Goal: Transaction & Acquisition: Purchase product/service

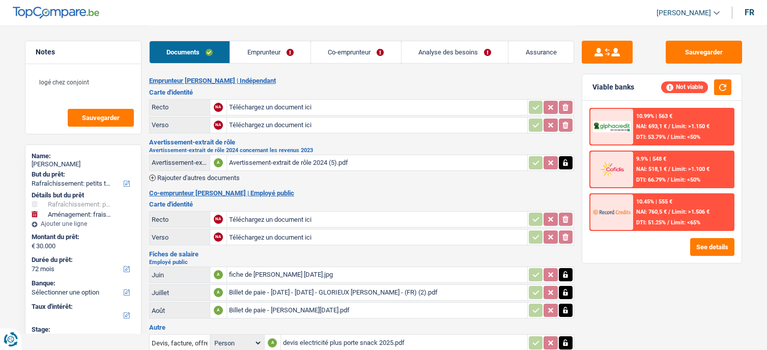
select select "houseOrGarden"
select select "movingOrInstallation"
select select "72"
type input "C:\fakepath\IMG_20251008_123802.jpg"
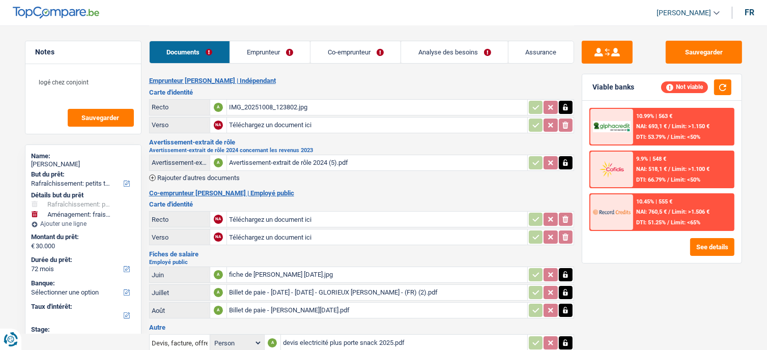
type input "C:\fakepath\IMG_20251008_123811.jpg"
type input "C:\fakepath\IMG_20251008_123817.jpg"
type input "C:\fakepath\IMG_20251008_123824.jpg"
click at [268, 238] on input "Téléchargez un document ici" at bounding box center [377, 237] width 296 height 15
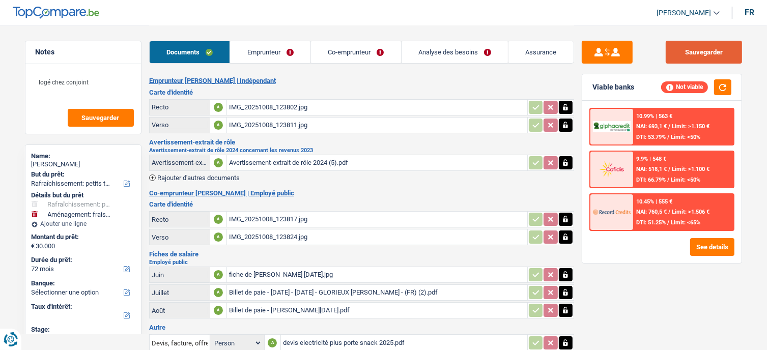
click at [678, 45] on button "Sauvegarder" at bounding box center [704, 52] width 76 height 23
click at [352, 38] on div "Documents Emprunteur Co-emprunteur Analyse des besoins Assurance" at bounding box center [361, 46] width 425 height 43
click at [262, 41] on link "Emprunteur" at bounding box center [270, 52] width 80 height 22
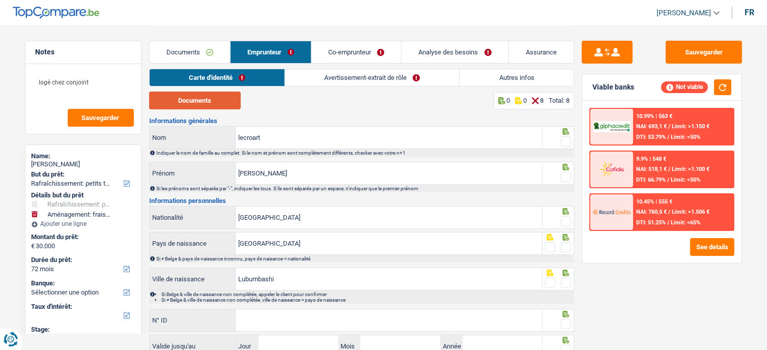
click at [218, 96] on button "Documents" at bounding box center [195, 101] width 92 height 18
click at [564, 144] on span at bounding box center [566, 141] width 10 height 10
click at [0, 0] on input "radio" at bounding box center [0, 0] width 0 height 0
click at [566, 177] on span at bounding box center [566, 177] width 10 height 10
click at [0, 0] on input "radio" at bounding box center [0, 0] width 0 height 0
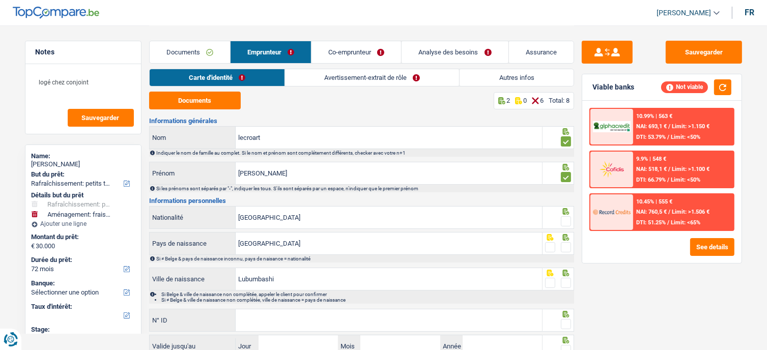
click at [565, 219] on span at bounding box center [566, 221] width 10 height 10
click at [0, 0] on input "radio" at bounding box center [0, 0] width 0 height 0
click at [564, 244] on span at bounding box center [566, 247] width 10 height 10
click at [0, 0] on input "radio" at bounding box center [0, 0] width 0 height 0
click at [567, 280] on span at bounding box center [566, 283] width 10 height 10
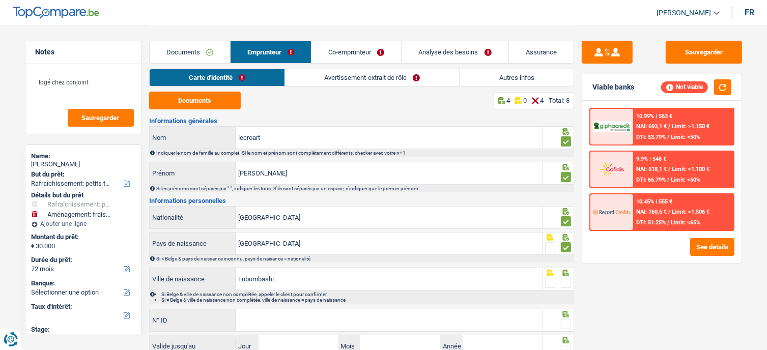
click at [0, 0] on input "radio" at bounding box center [0, 0] width 0 height 0
click at [242, 307] on div "Informations générales lecroart Nom Indiquer le nom de famille au complet. Si l…" at bounding box center [361, 256] width 425 height 277
click at [242, 314] on input "N° ID" at bounding box center [389, 320] width 306 height 22
paste input "592-5526402-05"
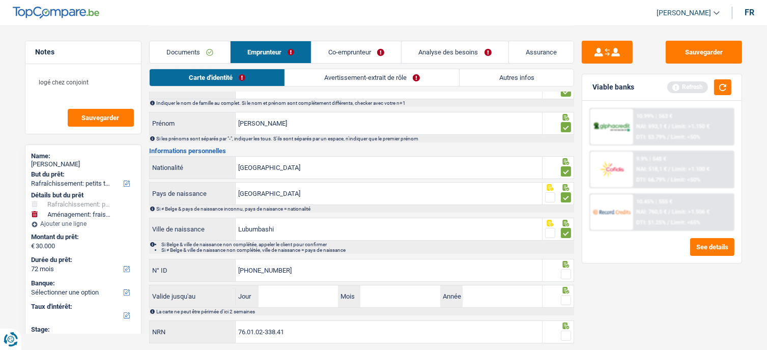
scroll to position [77, 0]
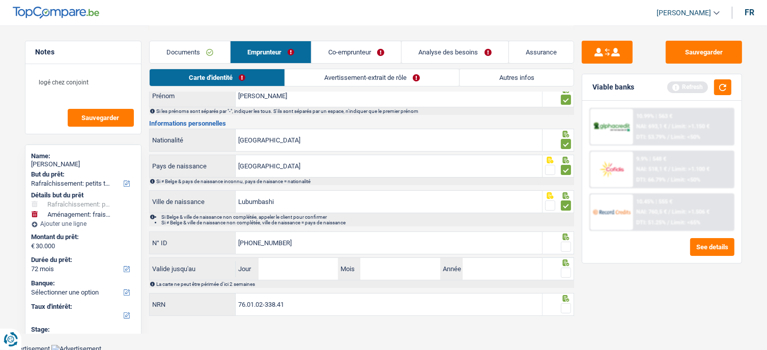
type input "592-5526402-05"
click at [294, 271] on input "Jour" at bounding box center [298, 269] width 79 height 22
type input "09"
type input "03"
type input "2027"
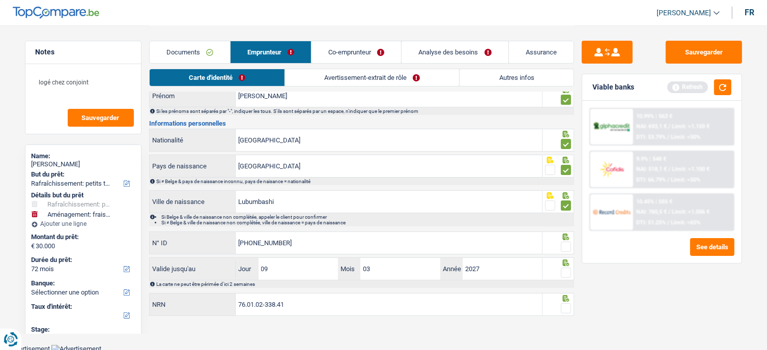
click at [566, 305] on span at bounding box center [566, 308] width 10 height 10
click at [0, 0] on input "radio" at bounding box center [0, 0] width 0 height 0
click at [565, 267] on div at bounding box center [566, 273] width 10 height 13
click at [564, 243] on span at bounding box center [566, 247] width 10 height 10
click at [0, 0] on input "radio" at bounding box center [0, 0] width 0 height 0
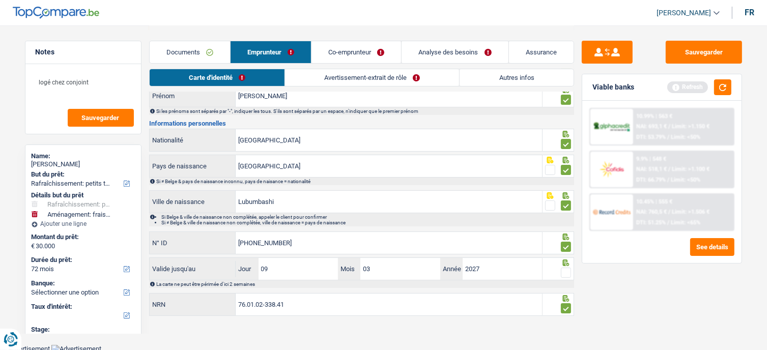
click at [563, 274] on span at bounding box center [566, 273] width 10 height 10
click at [0, 0] on input "radio" at bounding box center [0, 0] width 0 height 0
click at [693, 54] on button "Sauvegarder" at bounding box center [704, 52] width 76 height 23
click at [414, 79] on link "Avertissement-extrait de rôle" at bounding box center [373, 77] width 174 height 17
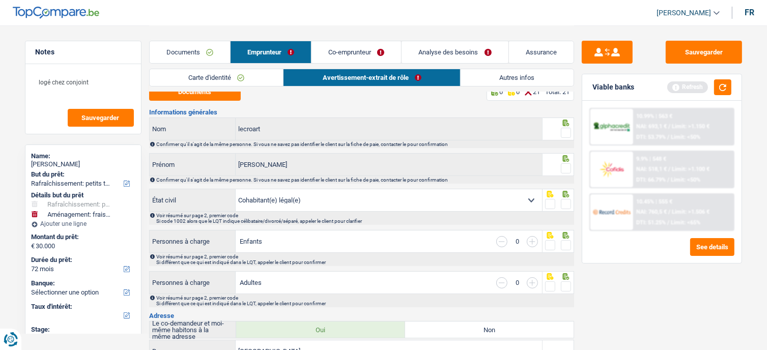
scroll to position [0, 0]
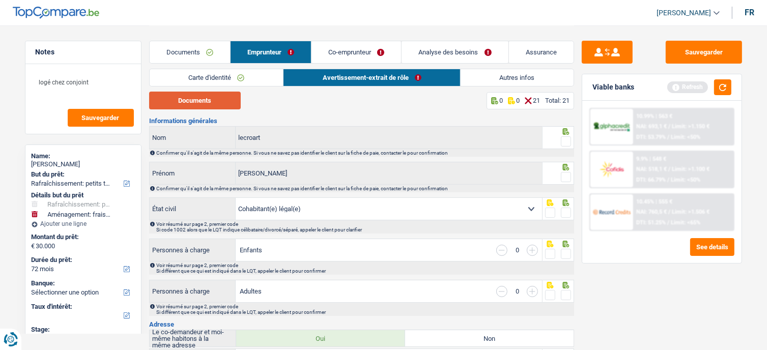
click at [218, 101] on button "Documents" at bounding box center [195, 101] width 92 height 18
drag, startPoint x: 566, startPoint y: 132, endPoint x: 559, endPoint y: 138, distance: 10.1
click at [559, 138] on fieldset at bounding box center [558, 141] width 26 height 13
click at [565, 142] on span at bounding box center [566, 141] width 10 height 10
click at [0, 0] on input "radio" at bounding box center [0, 0] width 0 height 0
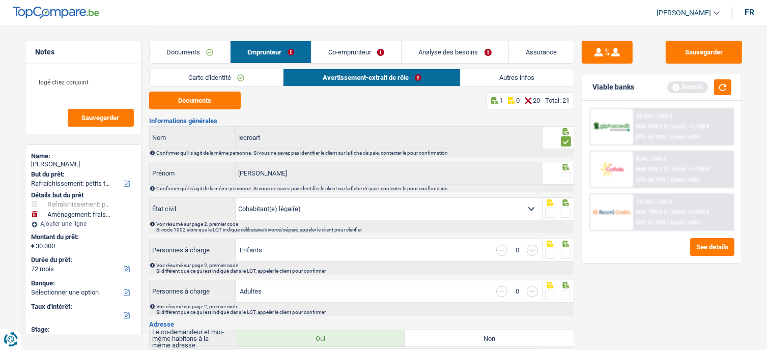
click at [564, 175] on span at bounding box center [566, 177] width 10 height 10
click at [0, 0] on input "radio" at bounding box center [0, 0] width 0 height 0
click at [568, 212] on span at bounding box center [566, 213] width 10 height 10
click at [0, 0] on input "radio" at bounding box center [0, 0] width 0 height 0
click at [566, 257] on span at bounding box center [566, 254] width 10 height 10
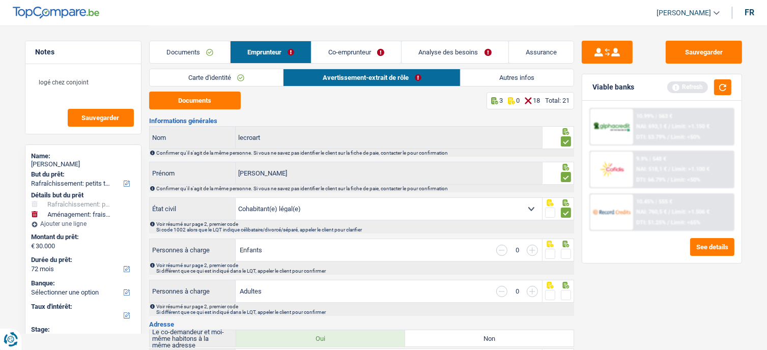
click at [0, 0] on input "radio" at bounding box center [0, 0] width 0 height 0
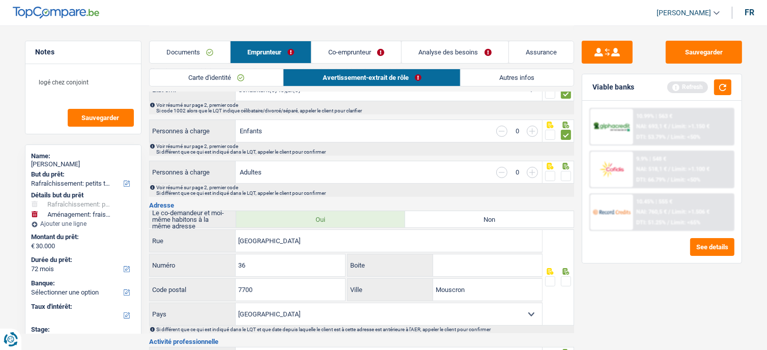
scroll to position [129, 0]
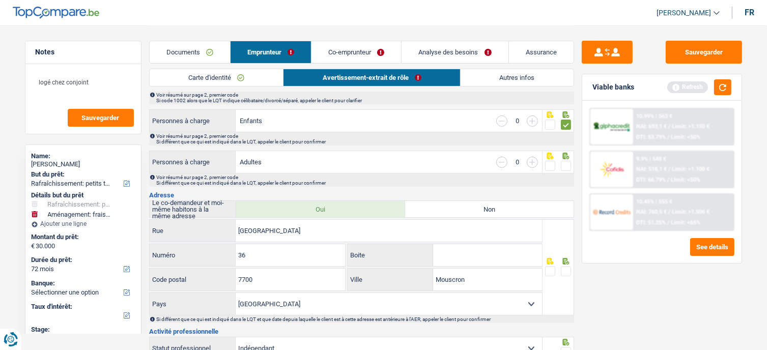
click at [563, 163] on span at bounding box center [566, 166] width 10 height 10
click at [0, 0] on input "radio" at bounding box center [0, 0] width 0 height 0
click at [563, 266] on span at bounding box center [566, 271] width 10 height 10
click at [0, 0] on input "radio" at bounding box center [0, 0] width 0 height 0
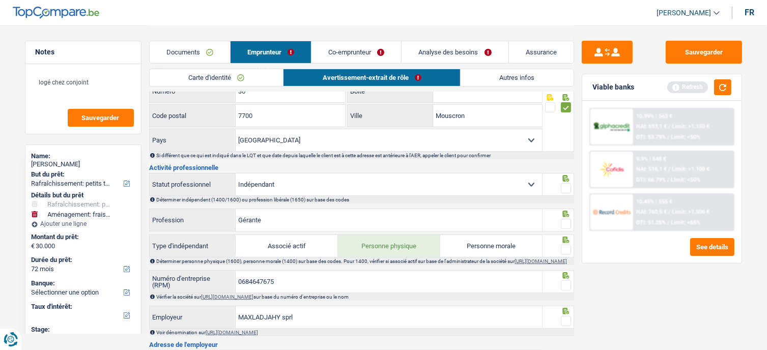
scroll to position [294, 0]
click at [564, 182] on span at bounding box center [566, 187] width 10 height 10
click at [0, 0] on input "radio" at bounding box center [0, 0] width 0 height 0
click at [564, 221] on span at bounding box center [566, 223] width 10 height 10
click at [0, 0] on input "radio" at bounding box center [0, 0] width 0 height 0
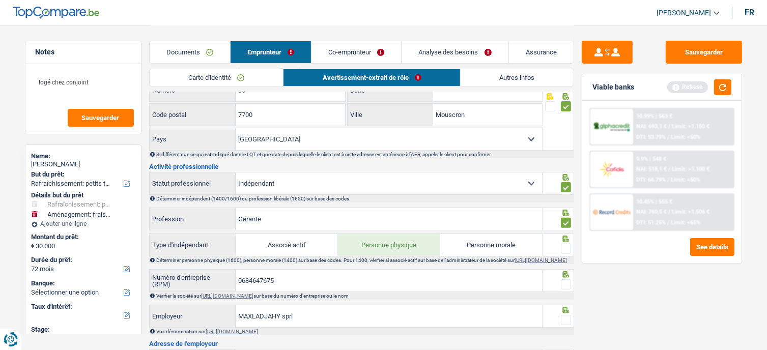
click at [562, 244] on span at bounding box center [566, 249] width 10 height 10
click at [0, 0] on input "radio" at bounding box center [0, 0] width 0 height 0
click at [568, 284] on span at bounding box center [566, 284] width 10 height 10
click at [0, 0] on input "radio" at bounding box center [0, 0] width 0 height 0
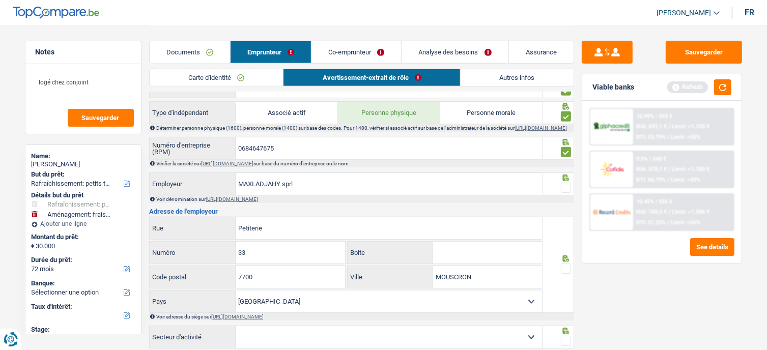
scroll to position [427, 0]
click at [257, 150] on input "0684647675" at bounding box center [389, 148] width 306 height 22
drag, startPoint x: 699, startPoint y: 43, endPoint x: 720, endPoint y: 50, distance: 21.7
click at [720, 50] on button "Sauvegarder" at bounding box center [704, 52] width 76 height 23
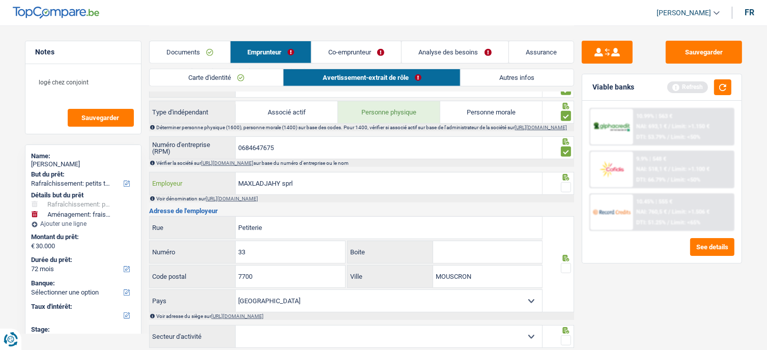
click at [332, 182] on input "MAXLADJAHY sprl" at bounding box center [389, 184] width 306 height 22
type input "MAXLADJAHY"
drag, startPoint x: 282, startPoint y: 225, endPoint x: 218, endPoint y: 225, distance: 64.1
click at [218, 225] on div "Petiterie Rue" at bounding box center [346, 228] width 393 height 22
paste input "Rue Kleine 33"
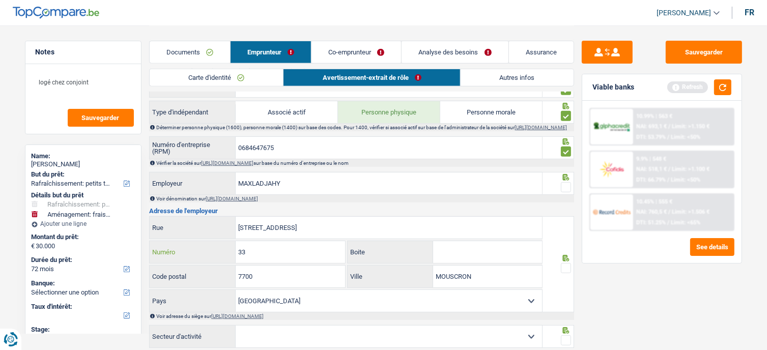
click at [253, 252] on input "33" at bounding box center [290, 252] width 109 height 22
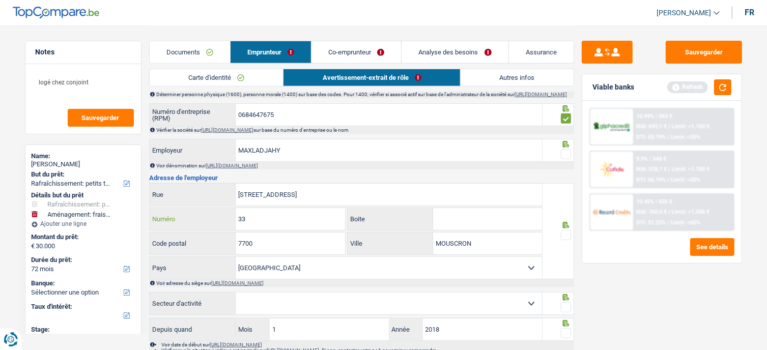
scroll to position [463, 0]
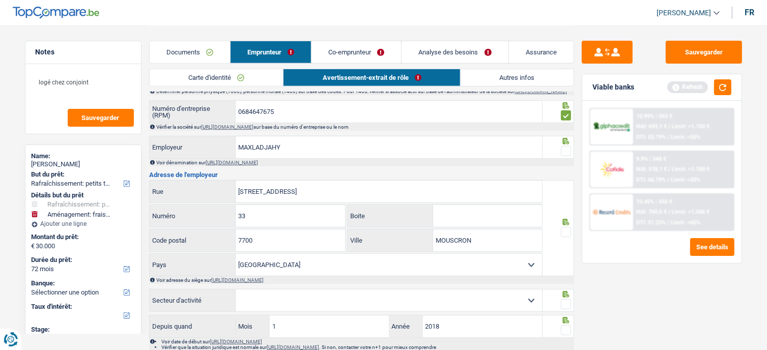
click at [565, 236] on span at bounding box center [566, 232] width 10 height 10
click at [0, 0] on input "radio" at bounding box center [0, 0] width 0 height 0
click at [564, 150] on span at bounding box center [566, 151] width 10 height 10
click at [0, 0] on input "radio" at bounding box center [0, 0] width 0 height 0
click at [347, 197] on input "Rue Kleine 33" at bounding box center [389, 192] width 306 height 22
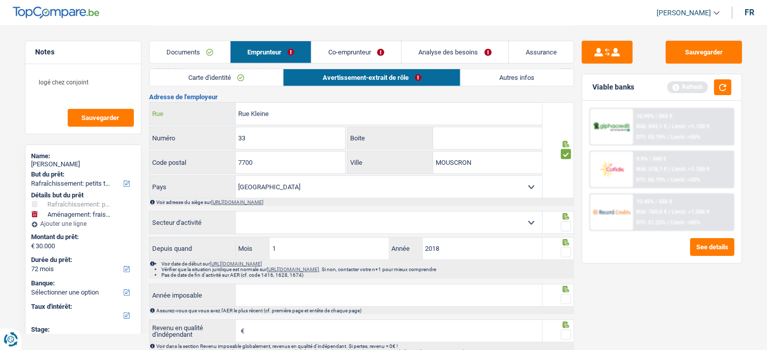
scroll to position [543, 0]
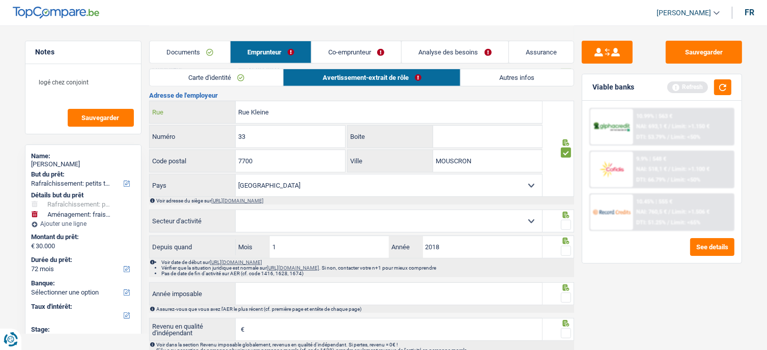
type input "Rue Kleine"
click at [405, 224] on select "Agriculture/Pêche Industrie Horeca Courier/Fitness/Taxi Construction Banques/As…" at bounding box center [389, 221] width 306 height 22
select select "smallCompanies"
click at [236, 211] on select "Agriculture/Pêche Industrie Horeca Courier/Fitness/Taxi Construction Banques/As…" at bounding box center [389, 221] width 306 height 22
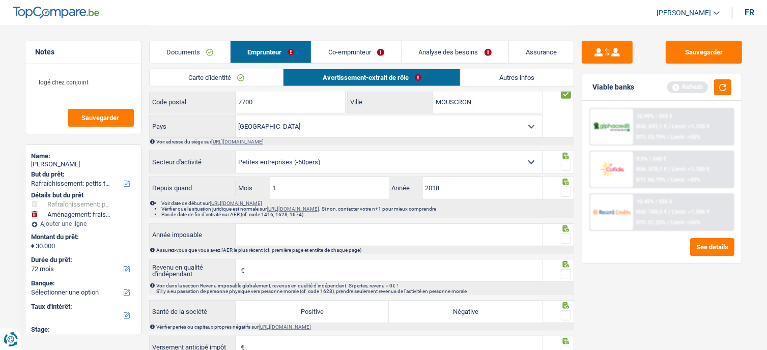
scroll to position [644, 0]
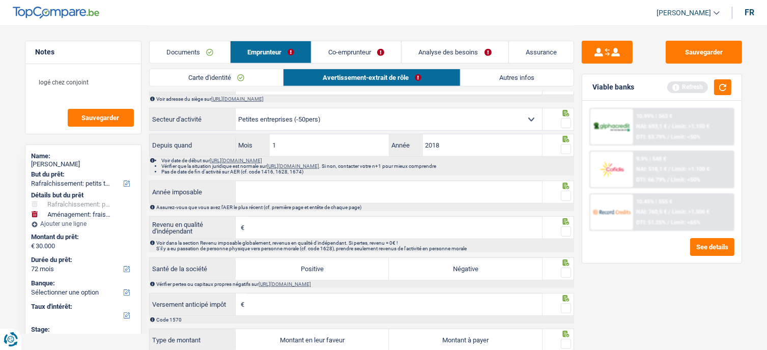
click at [312, 195] on input "Année imposable" at bounding box center [389, 192] width 306 height 22
type input "2023"
click at [342, 236] on input "Revenu en qualité d'indépendant" at bounding box center [394, 228] width 295 height 22
type input "5.359"
drag, startPoint x: 566, startPoint y: 225, endPoint x: 566, endPoint y: 234, distance: 9.2
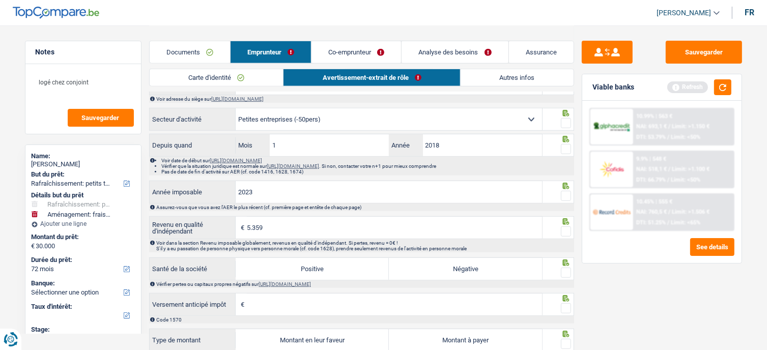
click at [566, 229] on div at bounding box center [559, 227] width 32 height 23
click at [730, 83] on button "button" at bounding box center [722, 87] width 17 height 16
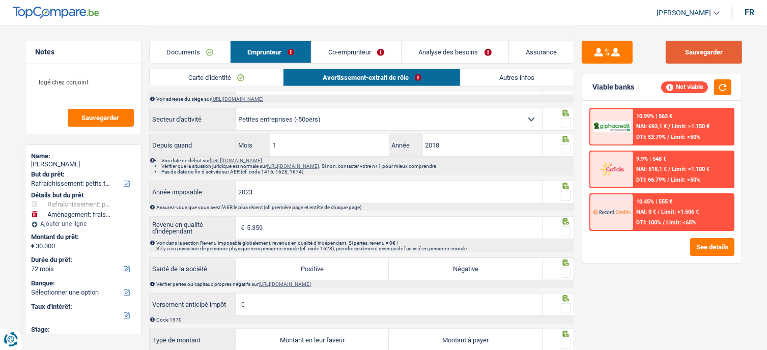
click at [732, 61] on button "Sauvegarder" at bounding box center [704, 52] width 76 height 23
click at [725, 89] on button "button" at bounding box center [722, 87] width 17 height 16
drag, startPoint x: 346, startPoint y: 59, endPoint x: 339, endPoint y: 59, distance: 7.1
click at [346, 59] on link "Co-emprunteur" at bounding box center [356, 52] width 90 height 22
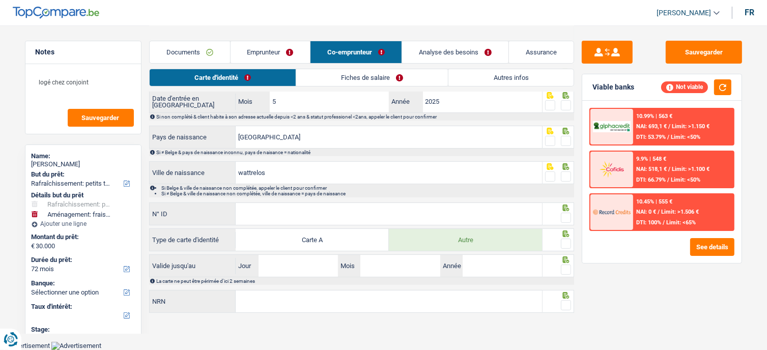
scroll to position [139, 0]
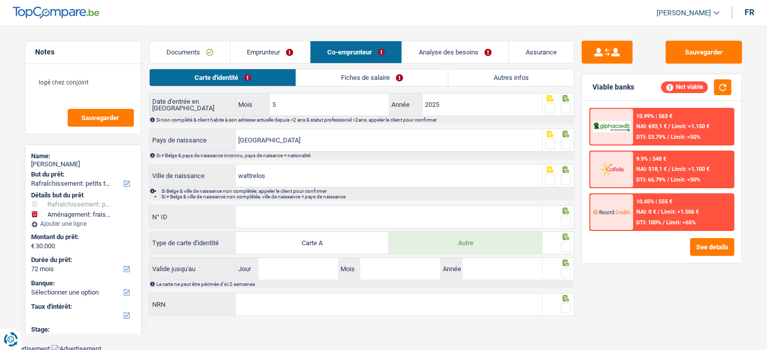
click at [372, 86] on link "Fiches de salaire" at bounding box center [372, 77] width 152 height 17
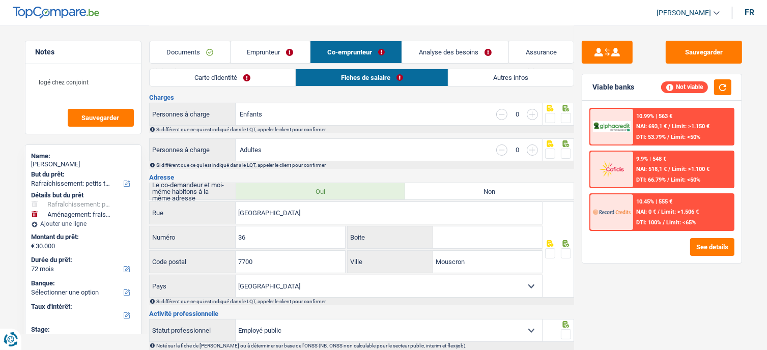
click at [371, 83] on link "Fiches de salaire" at bounding box center [372, 77] width 152 height 17
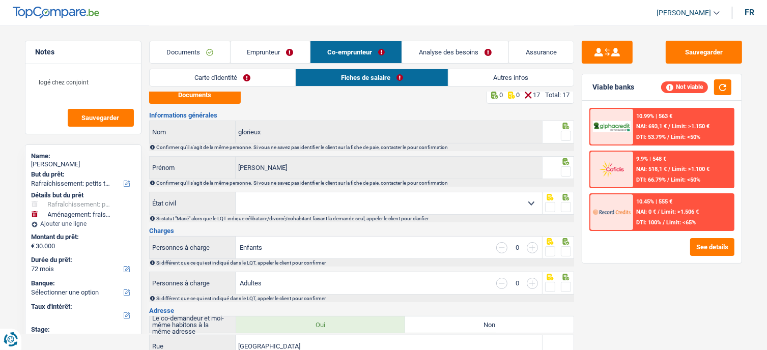
scroll to position [0, 0]
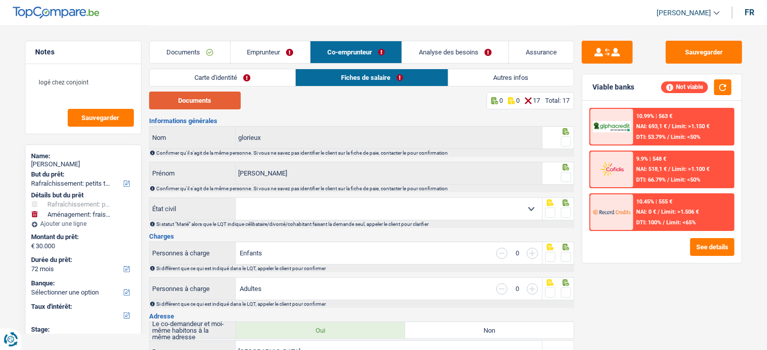
click at [223, 103] on button "Documents" at bounding box center [195, 101] width 92 height 18
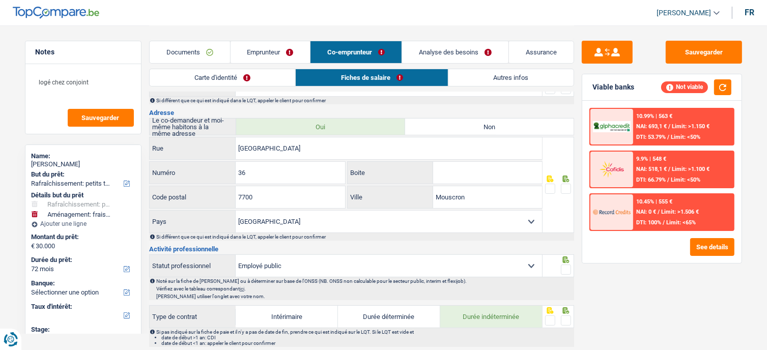
scroll to position [407, 0]
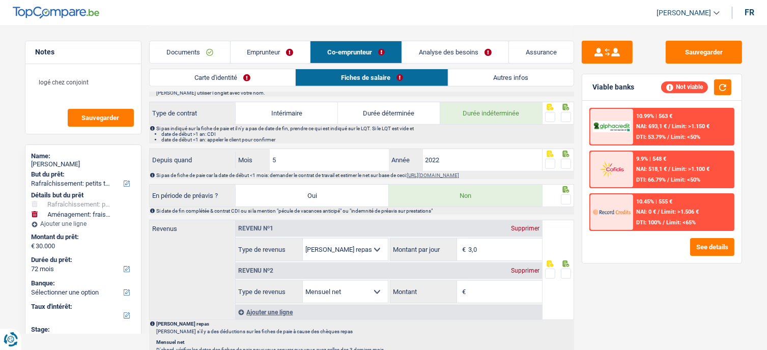
click at [470, 275] on div "Revenu nº2 Supprimer" at bounding box center [389, 271] width 306 height 16
click at [472, 281] on input "Montant" at bounding box center [505, 292] width 74 height 22
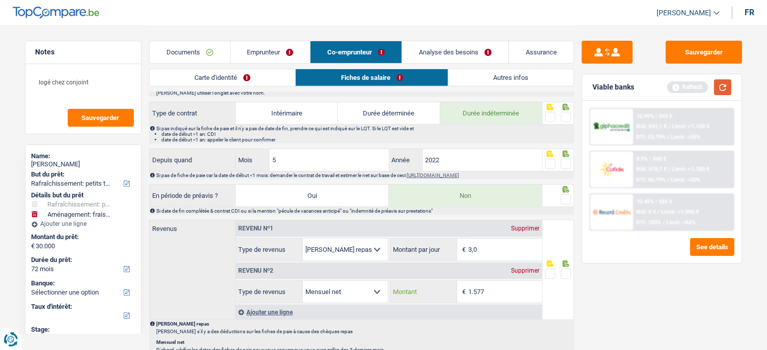
type input "1.577"
click at [727, 89] on button "button" at bounding box center [722, 87] width 17 height 16
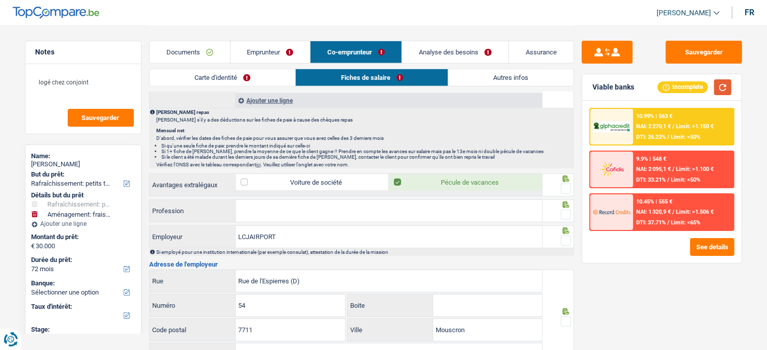
scroll to position [662, 0]
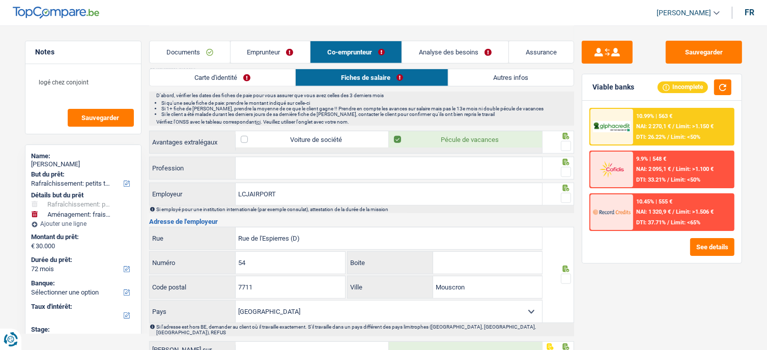
click at [250, 162] on input "Profession" at bounding box center [389, 168] width 306 height 22
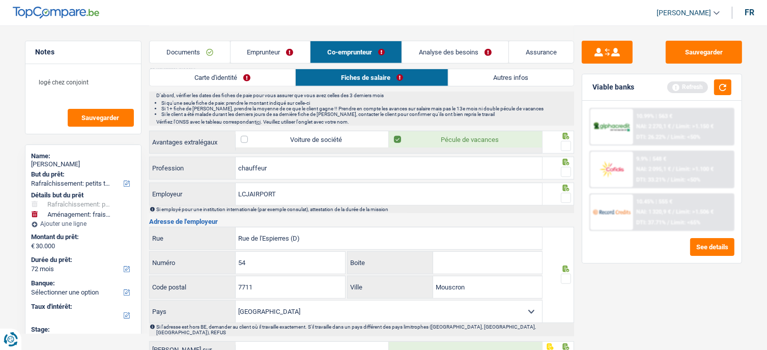
type input "chauffeur"
click at [566, 141] on span at bounding box center [566, 146] width 10 height 10
click at [0, 0] on input "radio" at bounding box center [0, 0] width 0 height 0
click at [568, 172] on span at bounding box center [566, 172] width 10 height 10
click at [0, 0] on input "radio" at bounding box center [0, 0] width 0 height 0
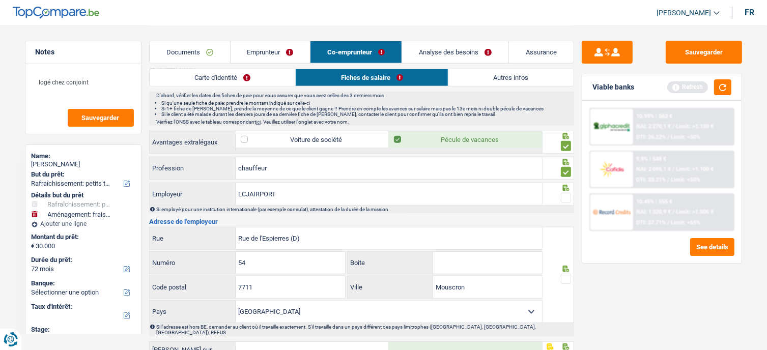
drag, startPoint x: 562, startPoint y: 191, endPoint x: 570, endPoint y: 227, distance: 36.8
click at [562, 193] on span at bounding box center [566, 198] width 10 height 10
click at [0, 0] on input "radio" at bounding box center [0, 0] width 0 height 0
drag, startPoint x: 293, startPoint y: 234, endPoint x: 343, endPoint y: 240, distance: 50.2
click at [342, 240] on input "Rue de l'Espierres (D)" at bounding box center [389, 238] width 306 height 22
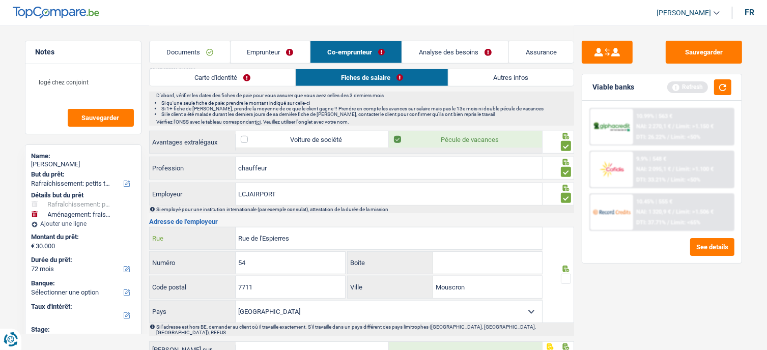
type input "Rue de l'Espierres"
click at [468, 267] on input "Boite" at bounding box center [487, 263] width 109 height 22
type input "7"
click at [566, 267] on icon at bounding box center [566, 269] width 10 height 7
click at [566, 274] on span at bounding box center [566, 279] width 10 height 10
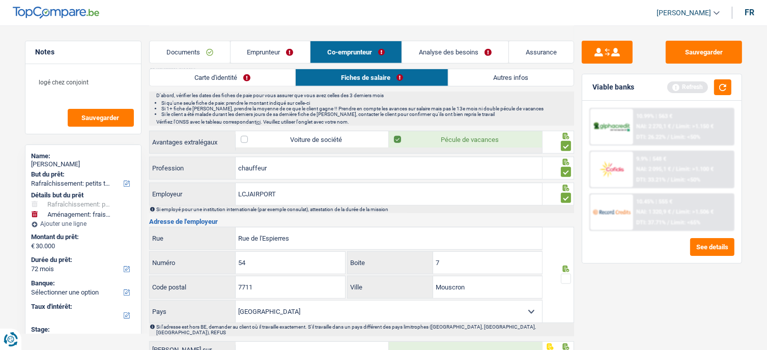
click at [0, 0] on input "radio" at bounding box center [0, 0] width 0 height 0
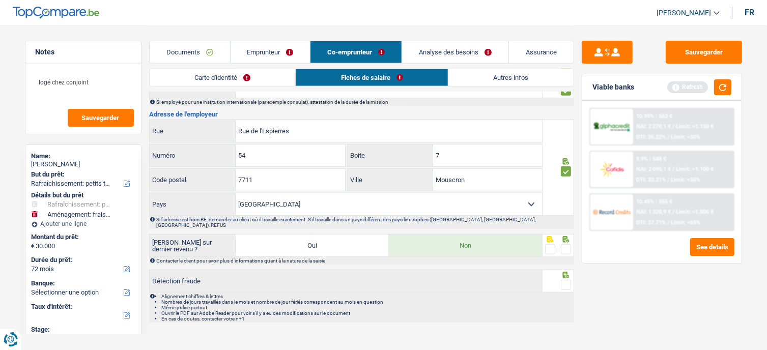
click at [563, 244] on span at bounding box center [566, 249] width 10 height 10
click at [0, 0] on input "radio" at bounding box center [0, 0] width 0 height 0
click at [565, 279] on div at bounding box center [566, 285] width 10 height 13
click at [565, 280] on span at bounding box center [566, 285] width 10 height 10
click at [0, 0] on input "radio" at bounding box center [0, 0] width 0 height 0
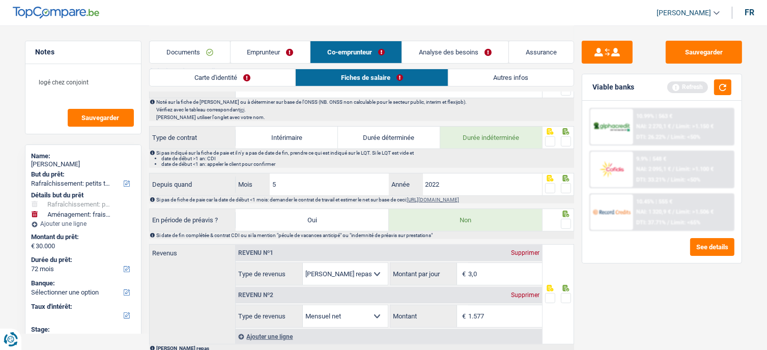
scroll to position [413, 0]
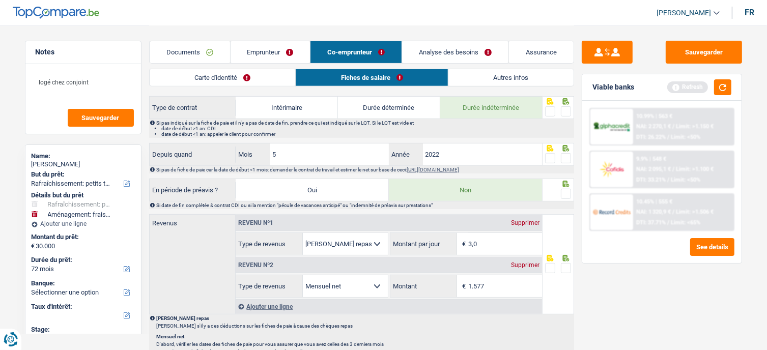
click at [562, 263] on span at bounding box center [566, 268] width 10 height 10
click at [0, 0] on input "radio" at bounding box center [0, 0] width 0 height 0
click at [530, 220] on div "Supprimer" at bounding box center [525, 223] width 34 height 6
select select "netSalary"
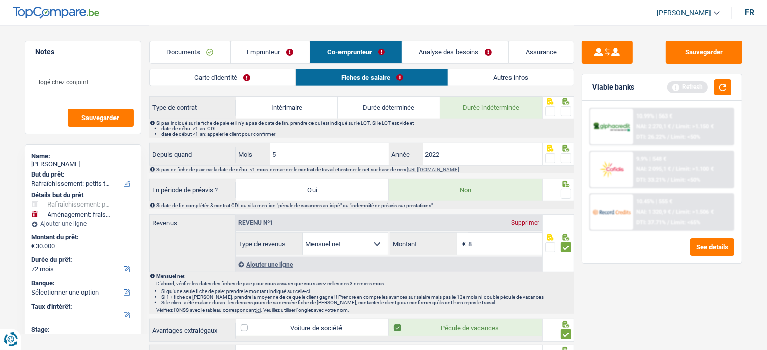
drag, startPoint x: 509, startPoint y: 242, endPoint x: 391, endPoint y: 233, distance: 118.9
click at [391, 233] on div "8 € Montant" at bounding box center [466, 244] width 152 height 22
type input "1.577"
click at [568, 189] on span at bounding box center [566, 194] width 10 height 10
click at [0, 0] on input "radio" at bounding box center [0, 0] width 0 height 0
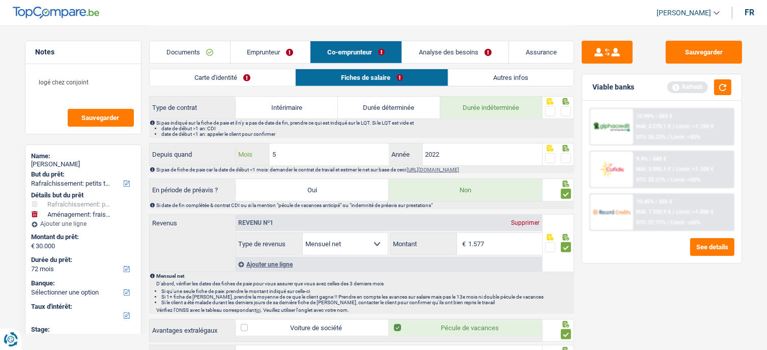
drag, startPoint x: 287, startPoint y: 150, endPoint x: 265, endPoint y: 151, distance: 21.9
click at [265, 151] on div "5 Mois" at bounding box center [312, 155] width 153 height 22
click at [439, 152] on input "2022" at bounding box center [483, 155] width 120 height 22
type input "2025"
click at [567, 155] on span at bounding box center [566, 158] width 10 height 10
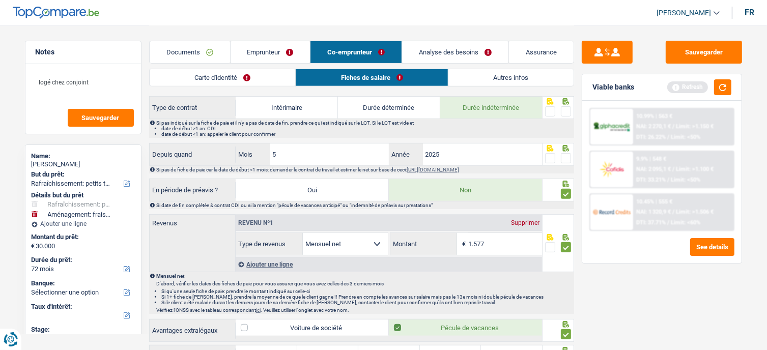
click at [0, 0] on input "radio" at bounding box center [0, 0] width 0 height 0
click at [568, 105] on div at bounding box center [566, 111] width 10 height 13
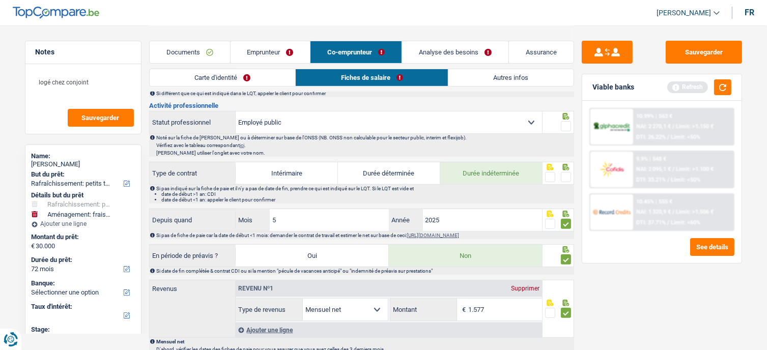
scroll to position [260, 0]
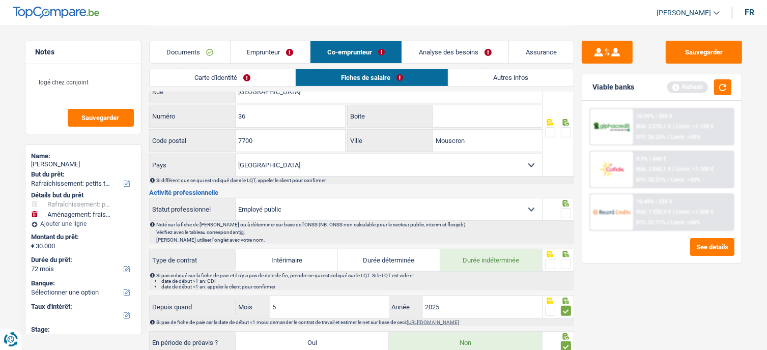
click at [568, 264] on span at bounding box center [566, 264] width 10 height 10
click at [0, 0] on input "radio" at bounding box center [0, 0] width 0 height 0
click at [569, 209] on span at bounding box center [566, 213] width 10 height 10
click at [0, 0] on input "radio" at bounding box center [0, 0] width 0 height 0
click at [565, 128] on span at bounding box center [566, 132] width 10 height 10
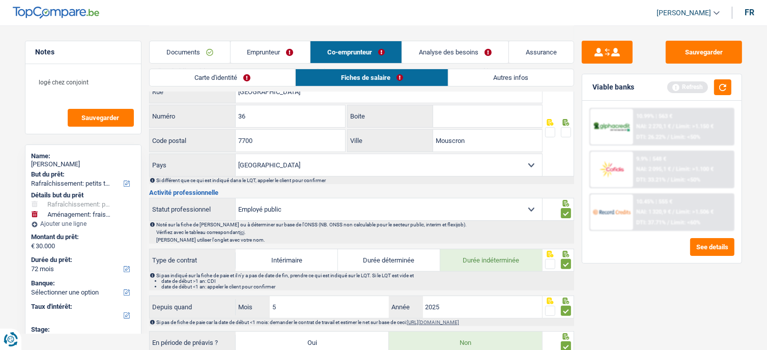
click at [0, 0] on input "radio" at bounding box center [0, 0] width 0 height 0
click at [518, 211] on select "Ouvrier Employé privé Employé public Invalide Indépendant Pensionné Chômeur Mut…" at bounding box center [389, 209] width 306 height 22
select select "worker"
click at [236, 198] on select "Ouvrier Employé privé Employé public Invalide Indépendant Pensionné Chômeur Mut…" at bounding box center [389, 209] width 306 height 22
radio input "false"
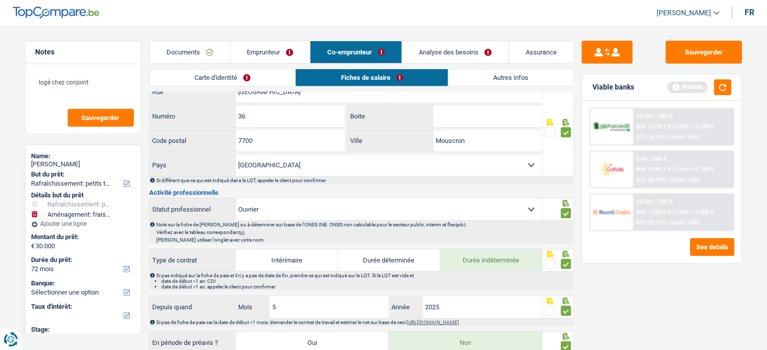
checkbox input "false"
radio input "false"
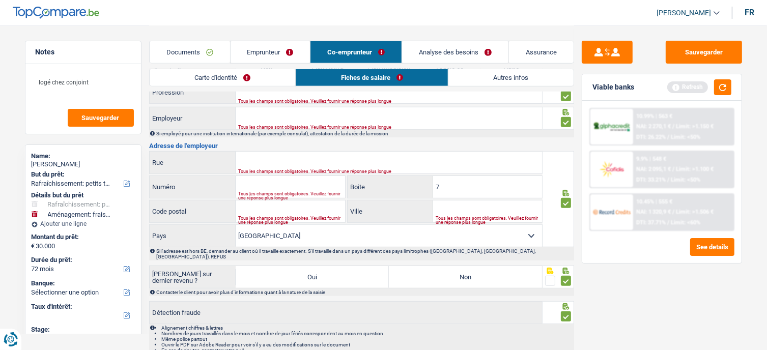
scroll to position [515, 0]
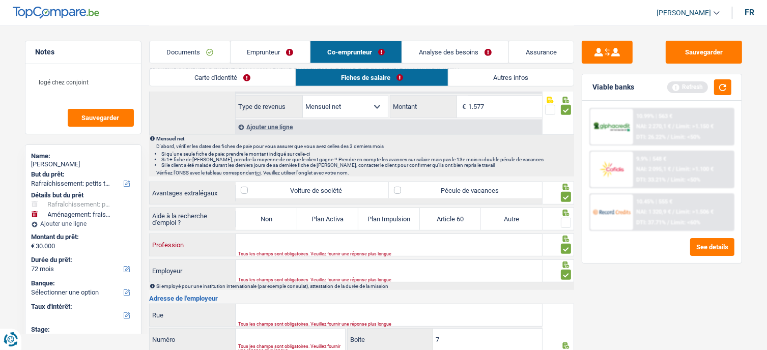
drag, startPoint x: 275, startPoint y: 238, endPoint x: 281, endPoint y: 225, distance: 14.1
click at [275, 238] on input "Profession" at bounding box center [389, 245] width 306 height 22
paste input "Location de voiture avec chauffeur"
type input "Location de voiture avec chauffeur"
click at [273, 278] on div "Tous les champs sont obligatoires. Veuillez fournir une réponse plus longue" at bounding box center [374, 280] width 272 height 4
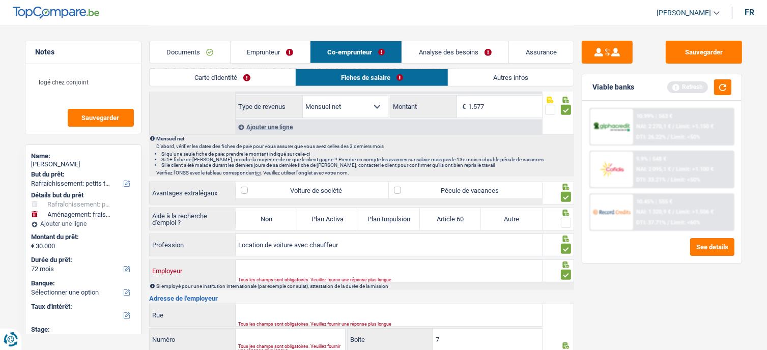
drag, startPoint x: 274, startPoint y: 266, endPoint x: 358, endPoint y: 117, distance: 171.4
click at [274, 266] on input "Employeur" at bounding box center [389, 271] width 306 height 22
paste input "LCJAIRPORT"
type input "LCJAIRPORT"
click at [260, 304] on input "Rue" at bounding box center [389, 315] width 306 height 22
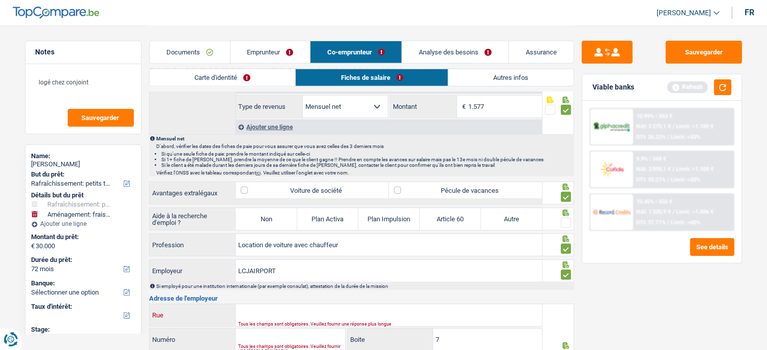
paste input "RUE DE L'ESPIERRES 54/7"
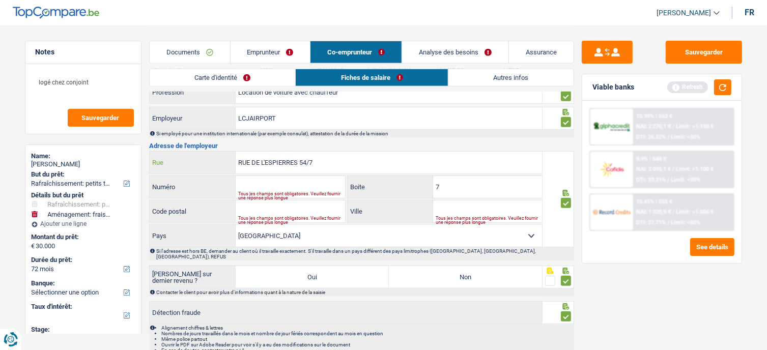
drag, startPoint x: 300, startPoint y: 158, endPoint x: 338, endPoint y: 162, distance: 37.9
click at [338, 162] on input "RUE DE L'ESPIERRES 54/7" at bounding box center [389, 163] width 306 height 22
type input "RUE DE L'ESPIERRES"
click at [289, 181] on input "Numéro" at bounding box center [290, 187] width 109 height 22
paste input "54/7"
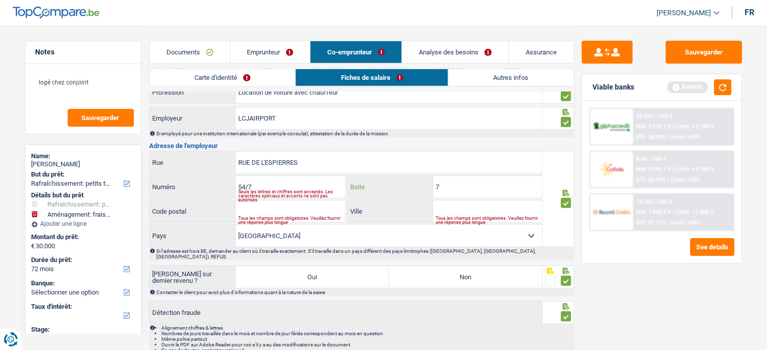
click at [458, 177] on input "7" at bounding box center [487, 187] width 109 height 22
click at [303, 177] on input "54/7" at bounding box center [290, 187] width 109 height 22
type input "54"
click at [297, 201] on input "Code postal" at bounding box center [290, 212] width 109 height 22
paste input "7711"
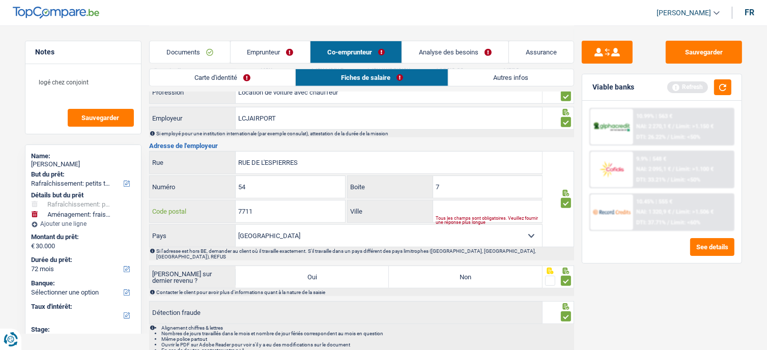
type input "7711"
click at [470, 201] on input "Ville" at bounding box center [487, 212] width 109 height 22
paste input "MOUSCRON"
type input "MOUSCRON"
click at [507, 266] on label "Non" at bounding box center [465, 277] width 153 height 22
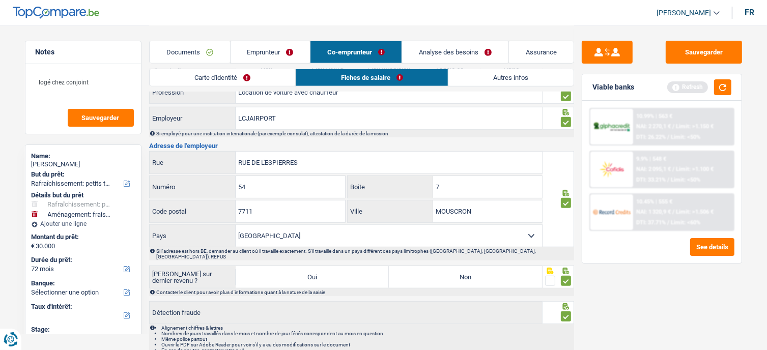
click at [507, 266] on input "Non" at bounding box center [465, 277] width 153 height 22
radio input "true"
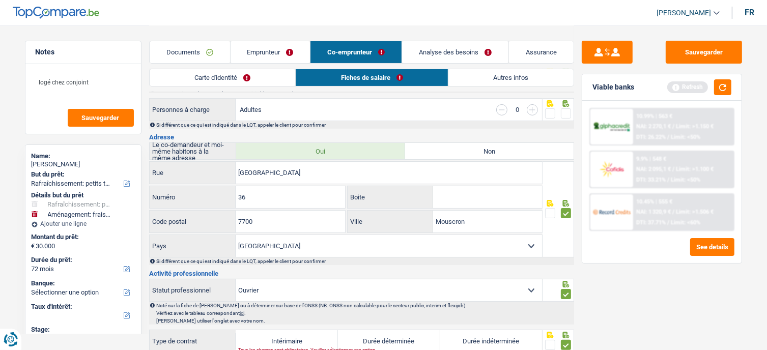
scroll to position [6, 0]
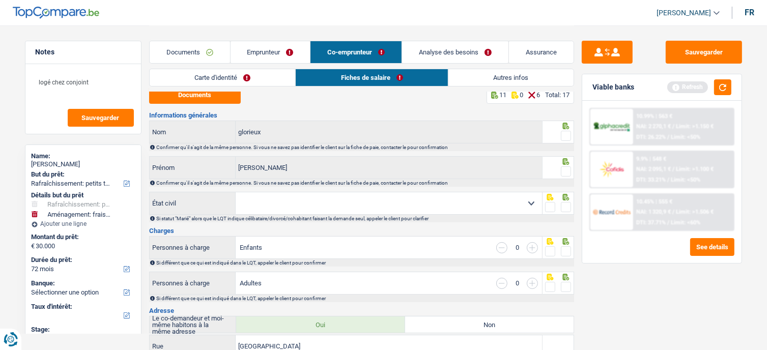
click at [564, 290] on span at bounding box center [566, 287] width 10 height 10
click at [0, 0] on input "radio" at bounding box center [0, 0] width 0 height 0
click at [564, 251] on span at bounding box center [566, 251] width 10 height 10
click at [0, 0] on input "radio" at bounding box center [0, 0] width 0 height 0
click at [570, 203] on span at bounding box center [566, 207] width 10 height 10
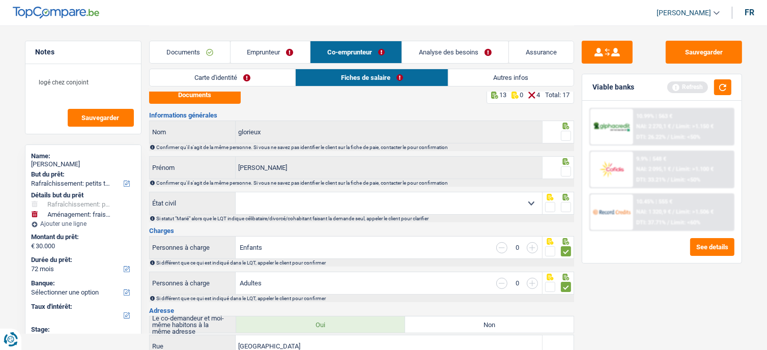
click at [0, 0] on input "radio" at bounding box center [0, 0] width 0 height 0
click at [239, 87] on div "Carte d'identité Fiches de salaire Autres infos" at bounding box center [361, 80] width 425 height 23
click at [240, 81] on link "Carte d'identité" at bounding box center [223, 77] width 146 height 17
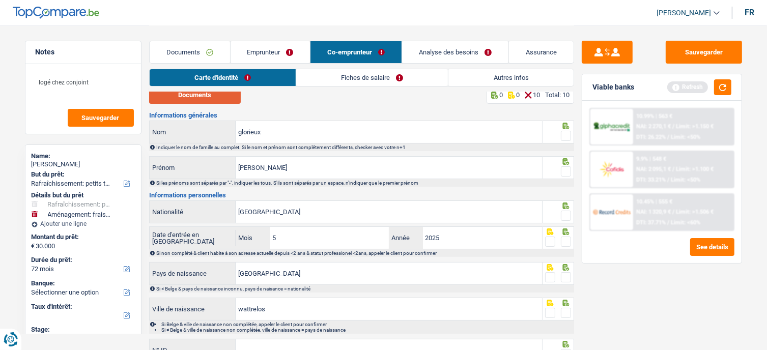
click at [219, 94] on button "Documents" at bounding box center [195, 95] width 92 height 18
click at [564, 136] on span at bounding box center [566, 136] width 10 height 10
click at [0, 0] on input "radio" at bounding box center [0, 0] width 0 height 0
click at [566, 172] on span at bounding box center [566, 171] width 10 height 10
click at [0, 0] on input "radio" at bounding box center [0, 0] width 0 height 0
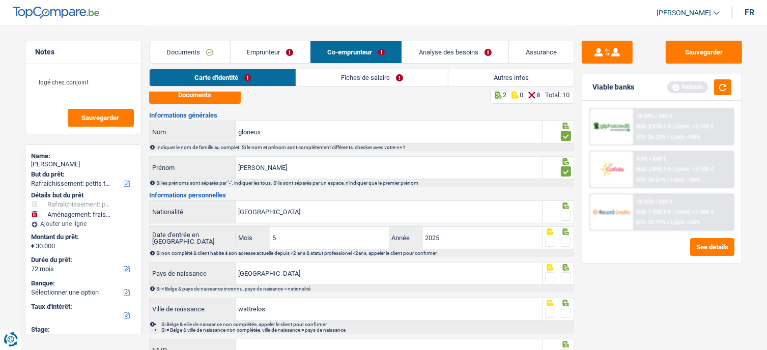
click at [566, 215] on span at bounding box center [566, 216] width 10 height 10
click at [0, 0] on input "radio" at bounding box center [0, 0] width 0 height 0
click at [569, 244] on span at bounding box center [566, 242] width 10 height 10
click at [0, 0] on input "radio" at bounding box center [0, 0] width 0 height 0
click at [567, 278] on span at bounding box center [566, 277] width 10 height 10
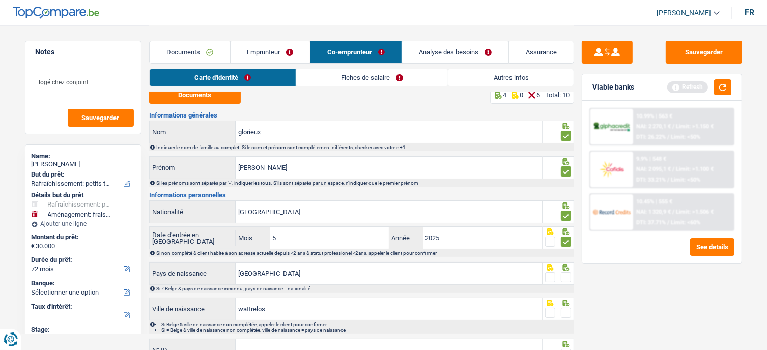
click at [0, 0] on input "radio" at bounding box center [0, 0] width 0 height 0
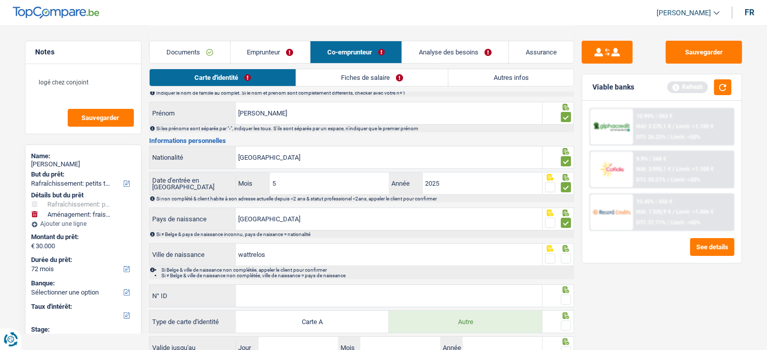
scroll to position [139, 0]
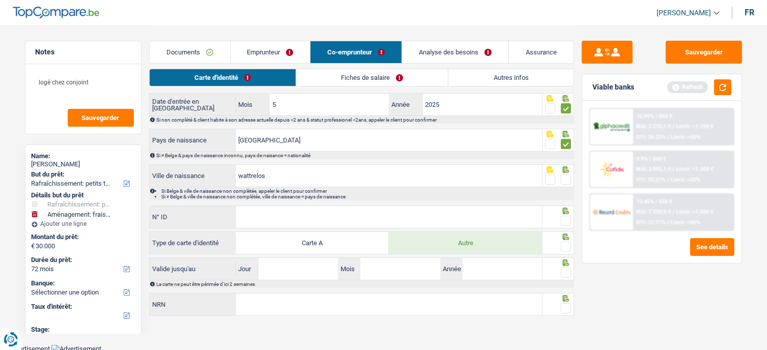
click at [567, 180] on span at bounding box center [566, 180] width 10 height 10
click at [0, 0] on input "radio" at bounding box center [0, 0] width 0 height 0
click at [566, 217] on span at bounding box center [566, 221] width 10 height 10
click at [0, 0] on input "radio" at bounding box center [0, 0] width 0 height 0
click at [499, 217] on input "N° ID" at bounding box center [389, 217] width 306 height 22
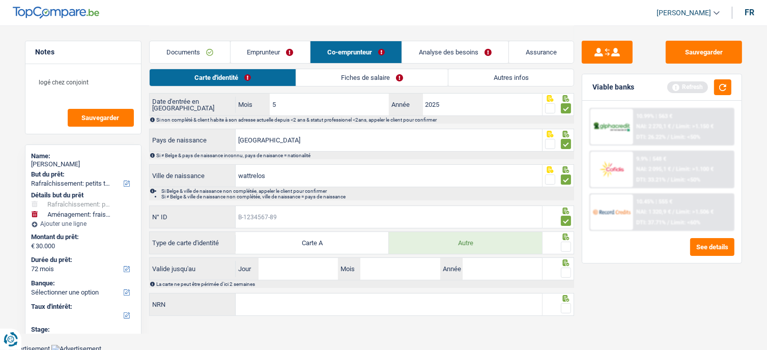
paste input "B-T4WXJJJ-M1"
type input "B-T4WXJJJ-M1"
drag, startPoint x: 565, startPoint y: 243, endPoint x: 566, endPoint y: 255, distance: 12.8
click at [565, 243] on span at bounding box center [566, 247] width 10 height 10
click at [0, 0] on input "radio" at bounding box center [0, 0] width 0 height 0
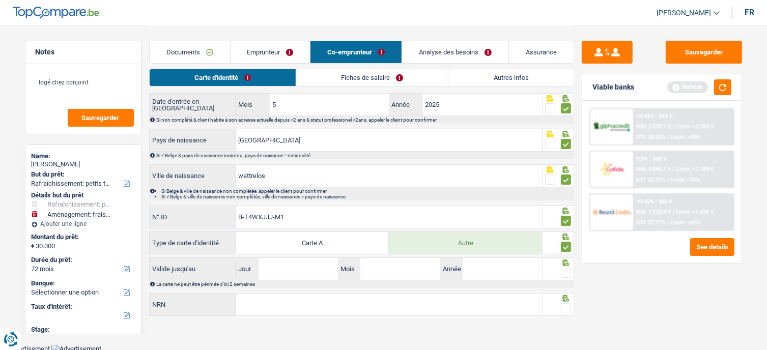
click at [565, 268] on span at bounding box center [566, 273] width 10 height 10
click at [0, 0] on input "radio" at bounding box center [0, 0] width 0 height 0
click at [566, 303] on span at bounding box center [566, 308] width 10 height 10
click at [0, 0] on input "radio" at bounding box center [0, 0] width 0 height 0
drag, startPoint x: 306, startPoint y: 264, endPoint x: 299, endPoint y: 271, distance: 10.4
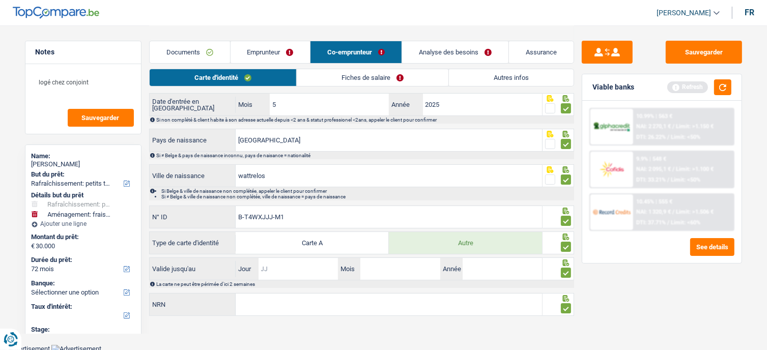
click at [306, 264] on input "Jour" at bounding box center [298, 269] width 79 height 22
type input "25"
type input "10"
type input "3"
type input "2033"
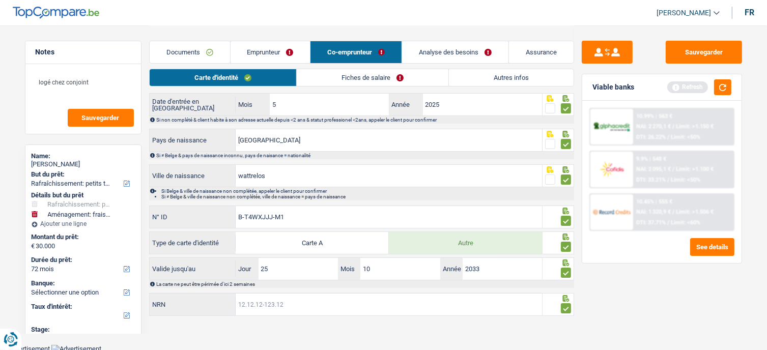
click at [292, 294] on input "NRN" at bounding box center [389, 305] width 306 height 22
drag, startPoint x: 682, startPoint y: 59, endPoint x: 409, endPoint y: 38, distance: 273.6
click at [682, 58] on button "Sauvegarder" at bounding box center [704, 52] width 76 height 23
click at [301, 50] on link "Emprunteur" at bounding box center [271, 52] width 80 height 22
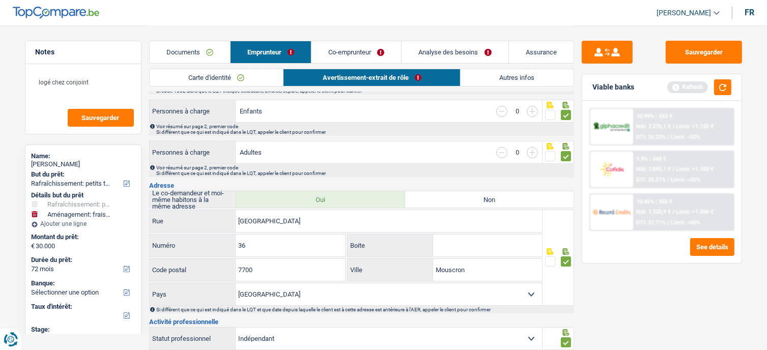
scroll to position [292, 0]
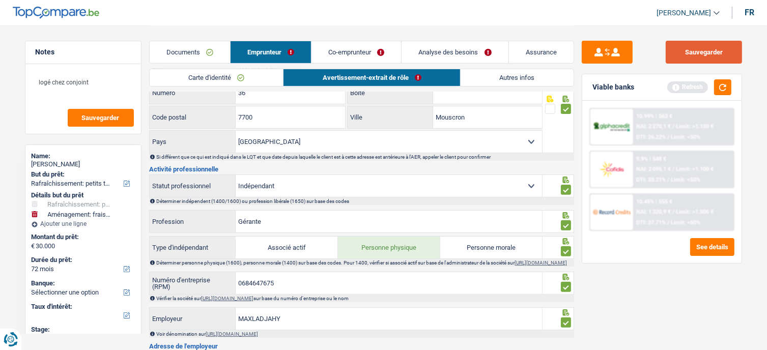
click at [721, 53] on button "Sauvegarder" at bounding box center [704, 52] width 76 height 23
click at [719, 93] on button "button" at bounding box center [722, 87] width 17 height 16
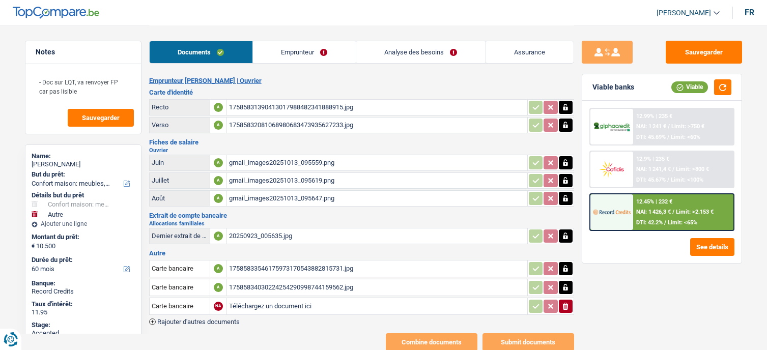
select select "household"
select select "other"
select select "60"
click at [309, 58] on link "Emprunteur" at bounding box center [304, 52] width 103 height 22
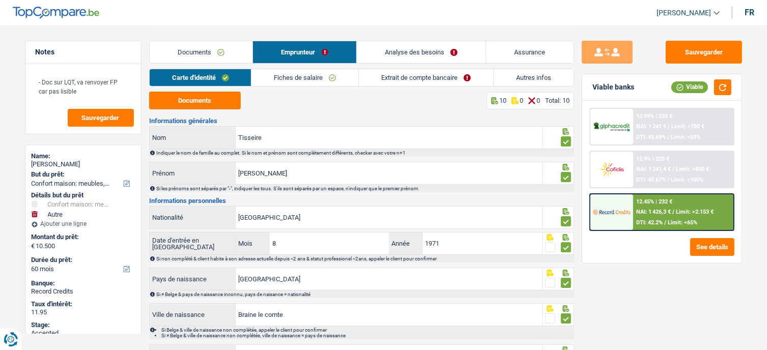
click at [485, 77] on link "Extrait de compte bancaire" at bounding box center [426, 77] width 134 height 17
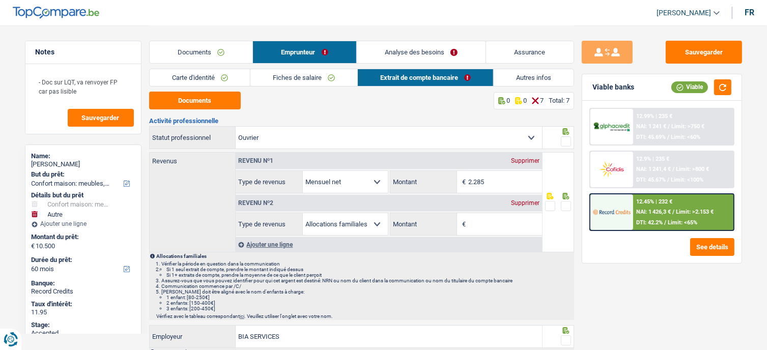
click at [522, 77] on link "Autres infos" at bounding box center [534, 77] width 80 height 17
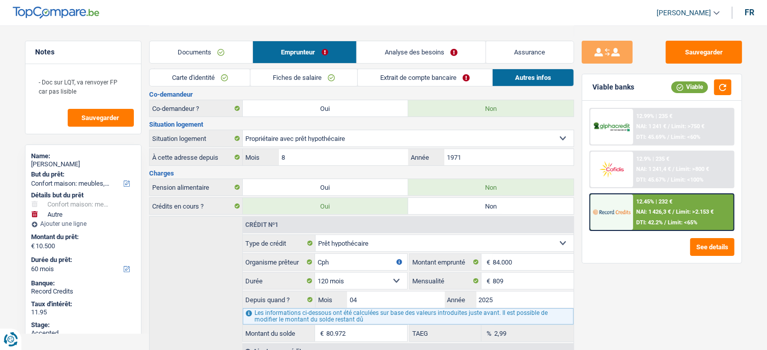
scroll to position [145, 0]
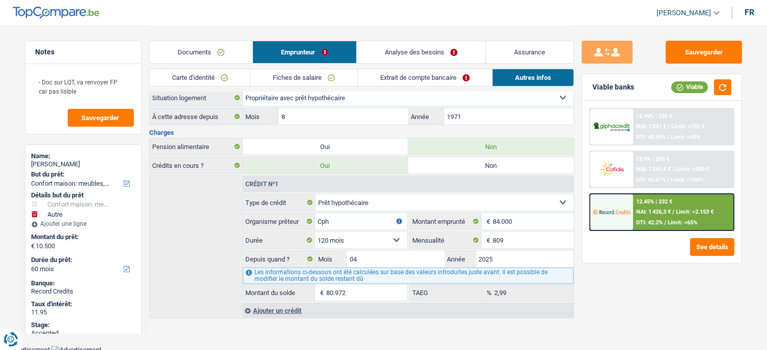
click at [692, 181] on span "Limit: <100%" at bounding box center [687, 180] width 33 height 7
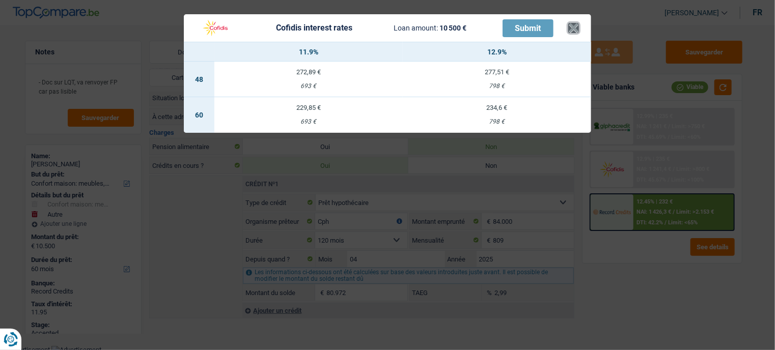
click at [574, 33] on button "×" at bounding box center [573, 28] width 11 height 10
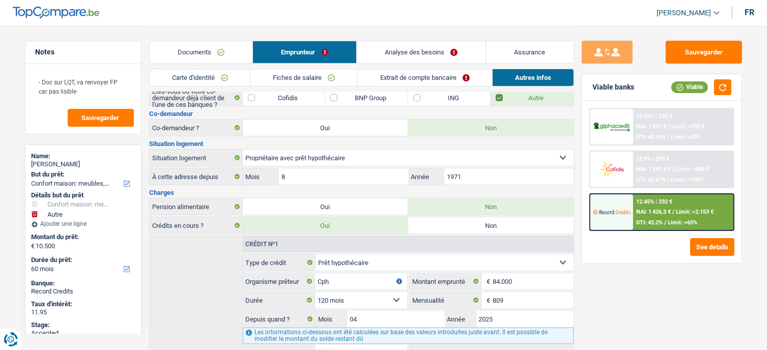
scroll to position [0, 0]
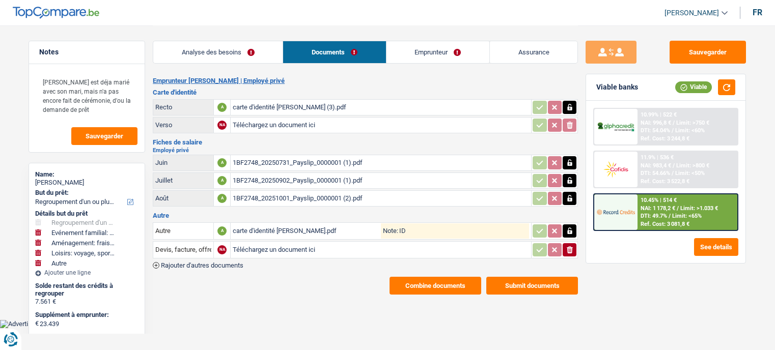
select select "refinancing"
select select "familyEvent"
select select "movingOrInstallation"
select select "hobbies"
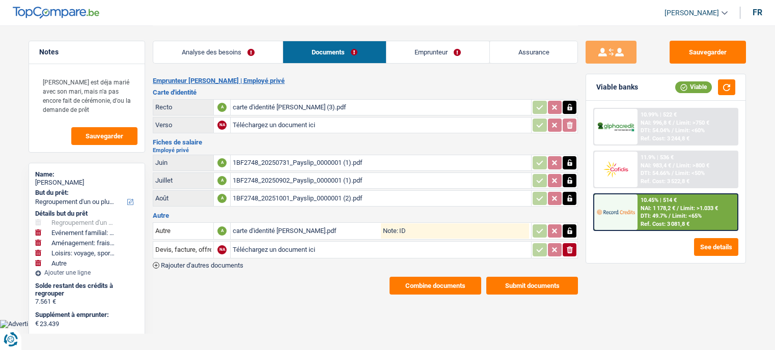
select select "other"
select select "84"
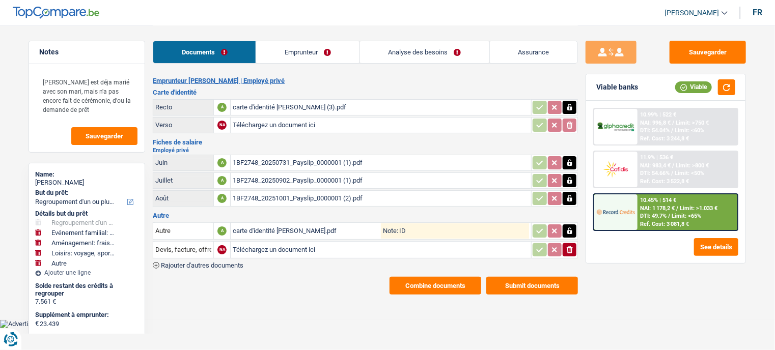
click at [309, 107] on div "carte d'identité Mariam DOMAN (3).pdf" at bounding box center [381, 107] width 296 height 15
click at [287, 225] on div "carte d'identité Soumahoro brahima.pdf" at bounding box center [307, 230] width 148 height 15
click at [277, 58] on link "Emprunteur" at bounding box center [307, 52] width 103 height 22
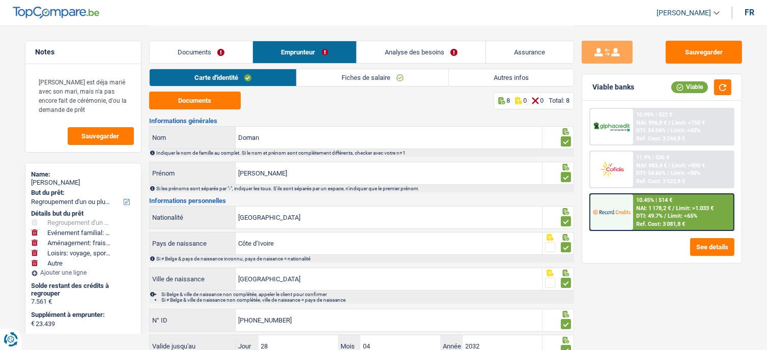
click at [350, 84] on link "Fiches de salaire" at bounding box center [373, 77] width 152 height 17
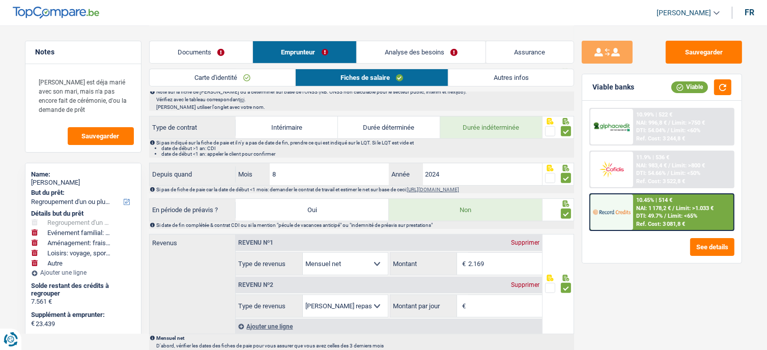
scroll to position [458, 0]
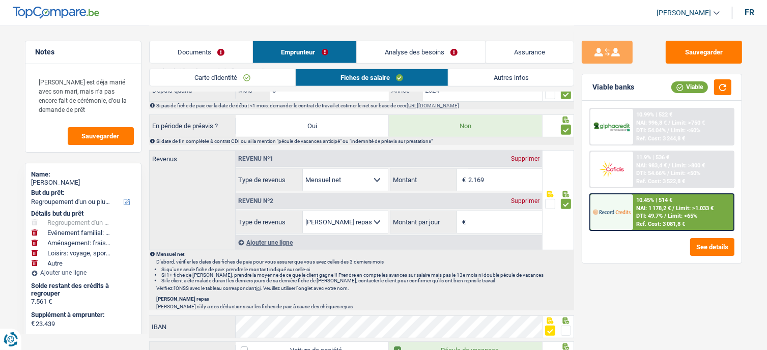
click at [533, 200] on div "Supprimer" at bounding box center [525, 201] width 34 height 6
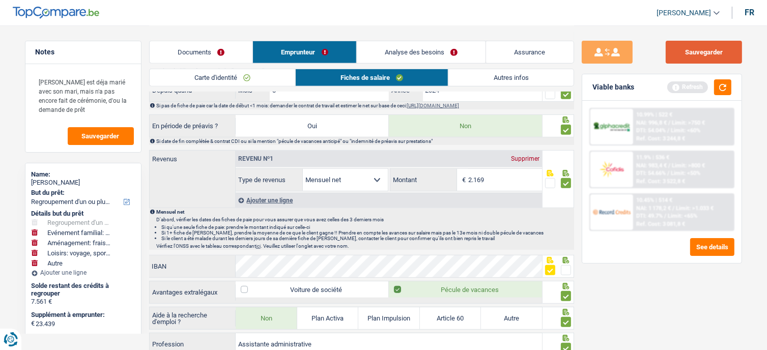
click at [703, 46] on button "Sauvegarder" at bounding box center [704, 52] width 76 height 23
click at [468, 78] on link "Autres infos" at bounding box center [510, 77] width 125 height 17
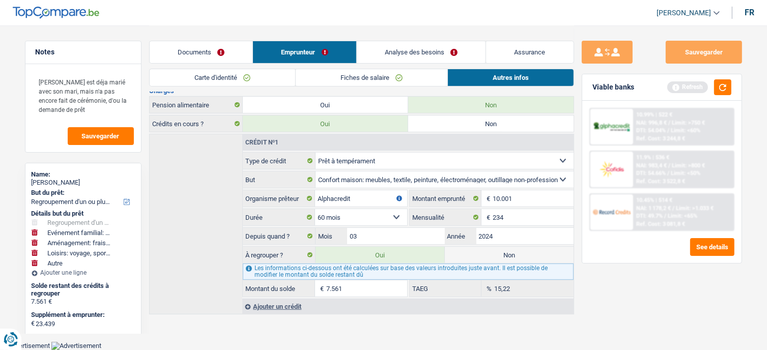
scroll to position [238, 0]
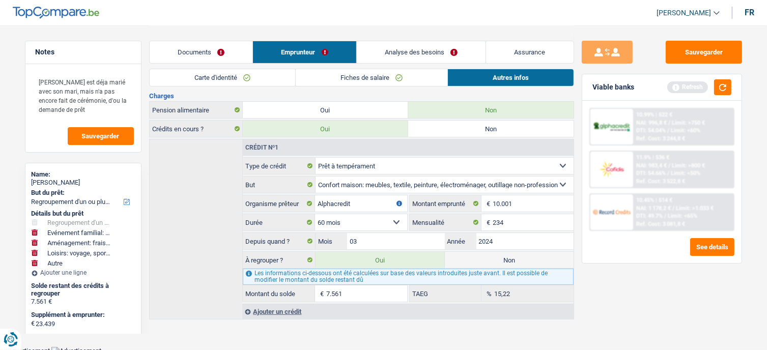
click at [216, 42] on link "Documents" at bounding box center [201, 52] width 103 height 22
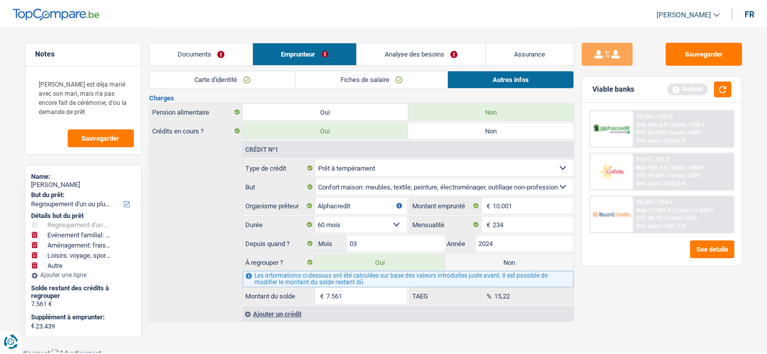
scroll to position [0, 0]
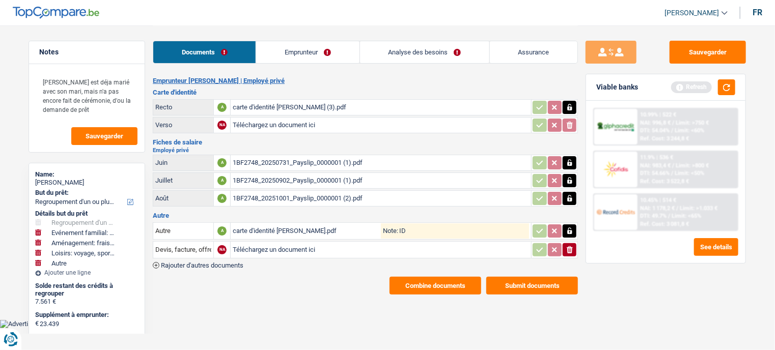
click at [289, 52] on link "Emprunteur" at bounding box center [307, 52] width 103 height 22
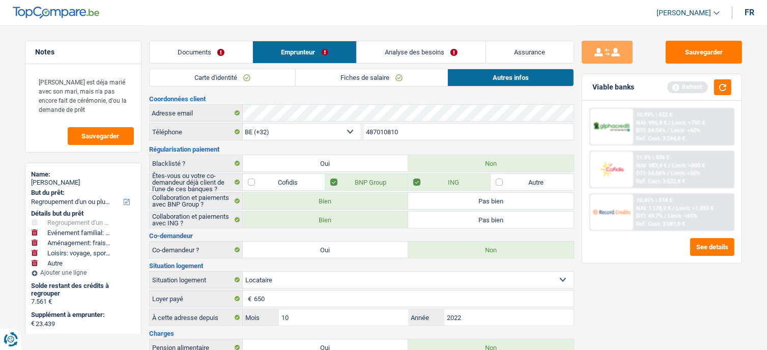
click at [359, 252] on label "Oui" at bounding box center [325, 250] width 165 height 16
click at [359, 252] on input "Oui" at bounding box center [325, 250] width 165 height 16
radio input "true"
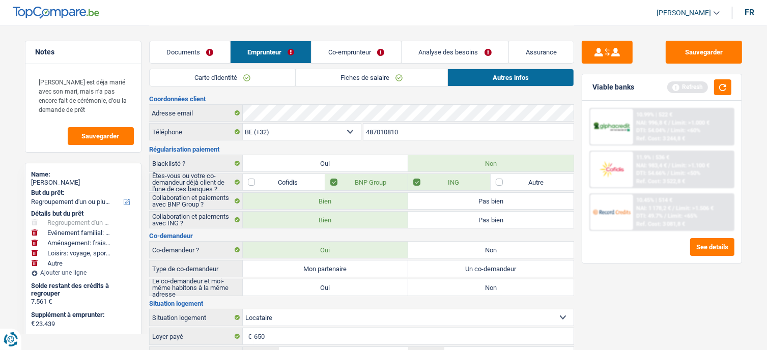
click at [394, 267] on label "Mon partenaire" at bounding box center [325, 269] width 165 height 16
click at [394, 267] on input "Mon partenaire" at bounding box center [325, 269] width 165 height 16
radio input "true"
drag, startPoint x: 397, startPoint y: 282, endPoint x: 448, endPoint y: 262, distance: 54.3
click at [397, 283] on label "Oui" at bounding box center [325, 287] width 165 height 16
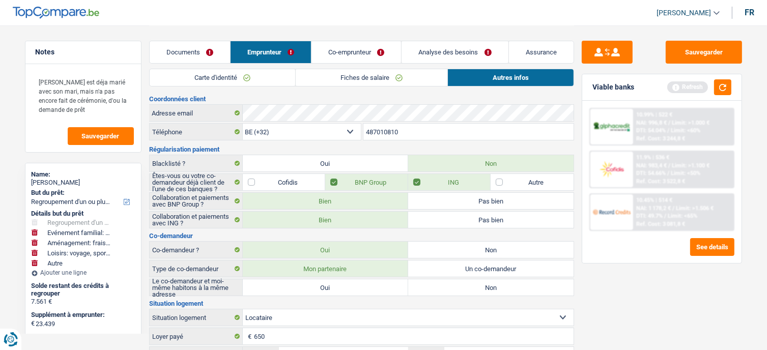
click at [397, 283] on input "Oui" at bounding box center [325, 287] width 165 height 16
radio input "true"
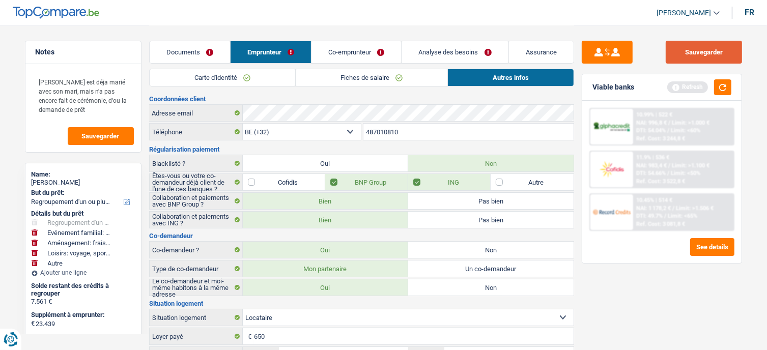
drag, startPoint x: 727, startPoint y: 52, endPoint x: 718, endPoint y: 98, distance: 47.2
click at [726, 52] on button "Sauvegarder" at bounding box center [704, 52] width 76 height 23
click at [721, 89] on button "button" at bounding box center [722, 87] width 17 height 16
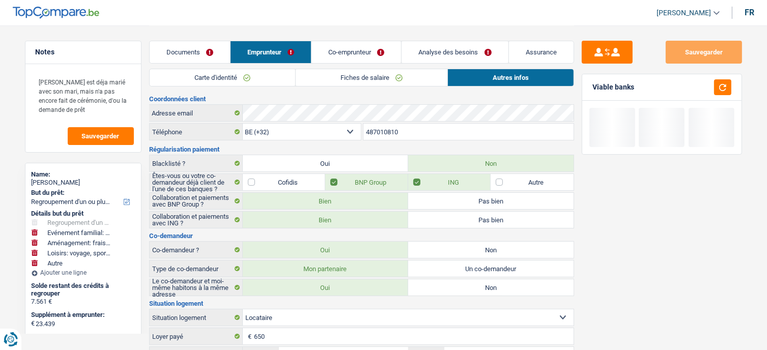
click at [329, 48] on link "Co-emprunteur" at bounding box center [356, 52] width 90 height 22
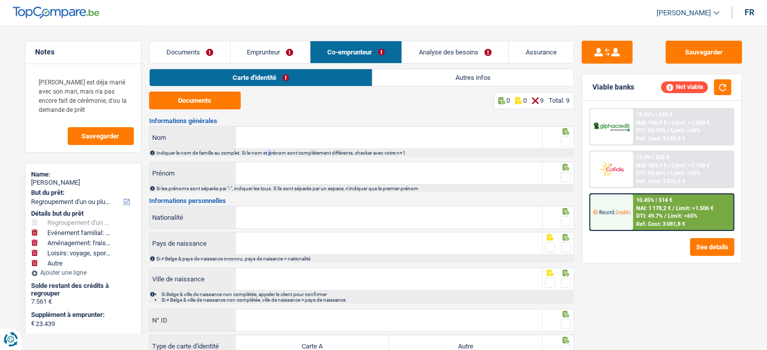
click at [273, 150] on div "Indiquer le nom de famille au complet. Si le nom et prénom sont complétement di…" at bounding box center [364, 153] width 417 height 6
click at [270, 142] on input "Nom" at bounding box center [389, 138] width 306 height 22
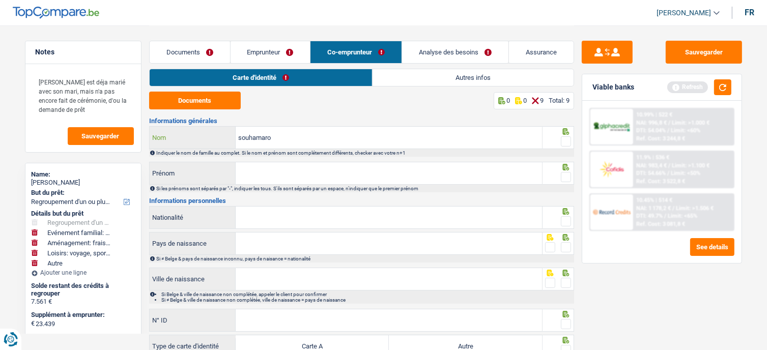
drag, startPoint x: 248, startPoint y: 136, endPoint x: 328, endPoint y: 143, distance: 79.7
click at [326, 144] on input "souhamaro" at bounding box center [389, 138] width 306 height 22
type input "soumahoro"
click at [287, 173] on input "Prénom" at bounding box center [389, 173] width 306 height 22
type input "Brahima"
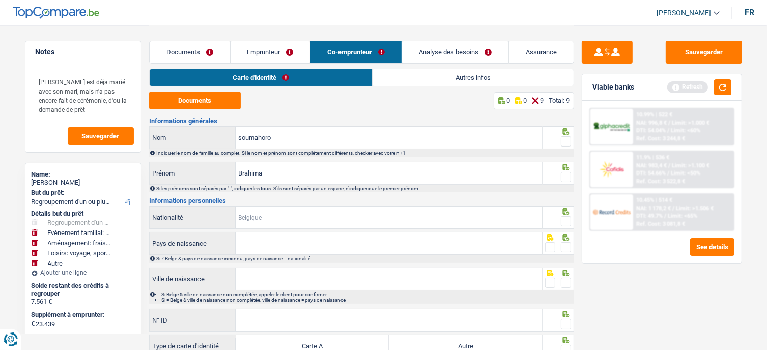
click at [326, 209] on input "Nationalité" at bounding box center [389, 218] width 306 height 22
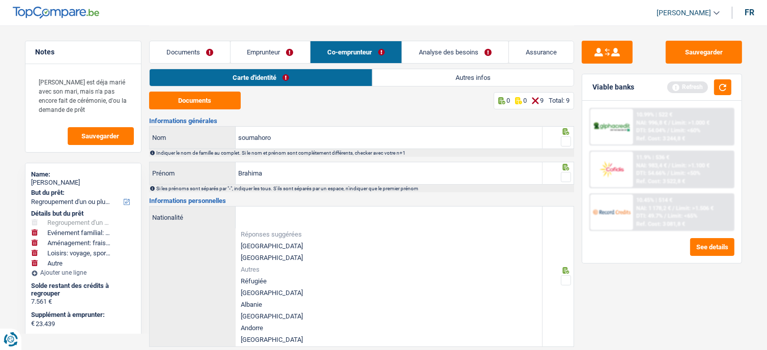
click at [280, 243] on li "[GEOGRAPHIC_DATA]" at bounding box center [389, 246] width 306 height 12
type input "[GEOGRAPHIC_DATA]"
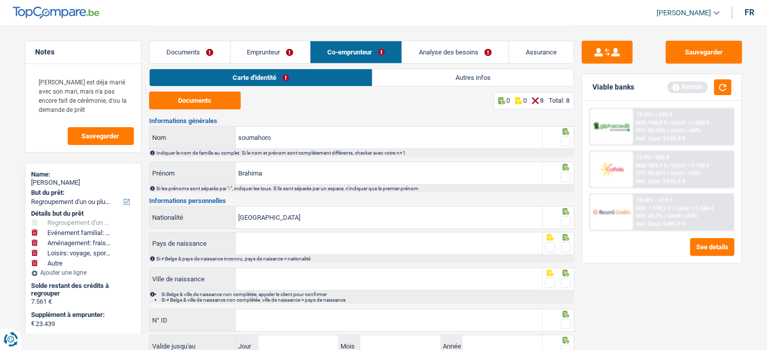
click at [564, 173] on span at bounding box center [566, 177] width 10 height 10
click at [0, 0] on input "radio" at bounding box center [0, 0] width 0 height 0
click at [568, 142] on span at bounding box center [566, 141] width 10 height 10
click at [0, 0] on input "radio" at bounding box center [0, 0] width 0 height 0
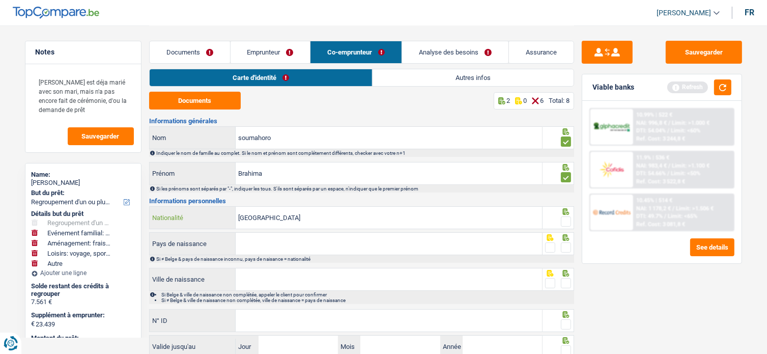
drag, startPoint x: 287, startPoint y: 221, endPoint x: 159, endPoint y: 218, distance: 128.3
click at [156, 218] on div "Belgique Nationalité" at bounding box center [346, 218] width 393 height 22
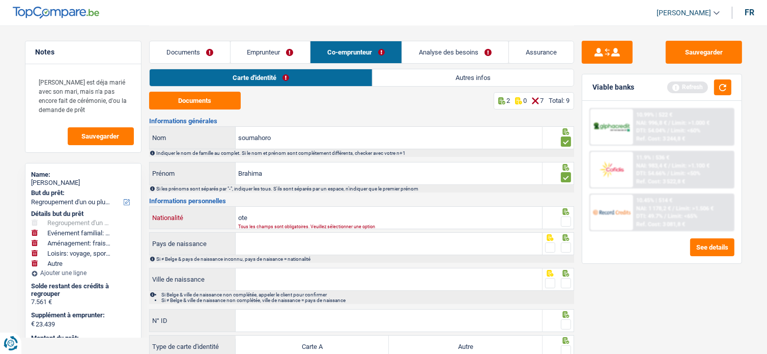
drag, startPoint x: 275, startPoint y: 219, endPoint x: 187, endPoint y: 219, distance: 87.5
click at [187, 219] on div "ote Nationalité" at bounding box center [346, 218] width 393 height 22
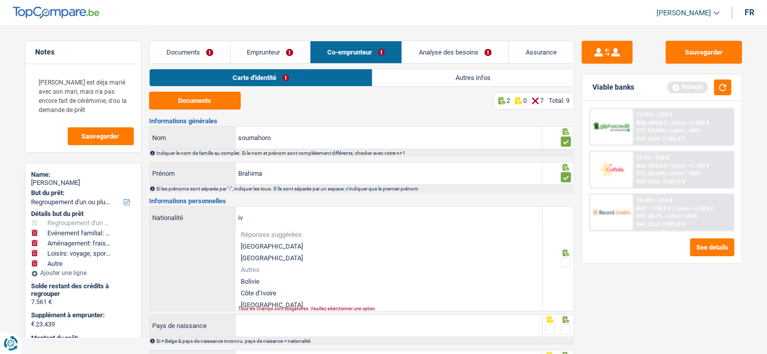
click at [261, 293] on li "Côte d’Ivoire" at bounding box center [389, 293] width 306 height 12
type input "Côte d’Ivoire"
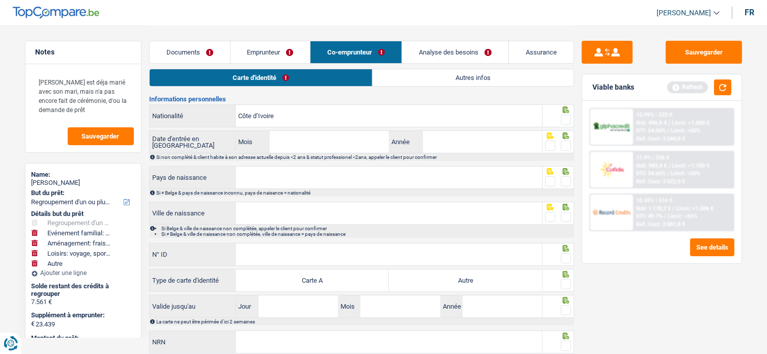
scroll to position [135, 0]
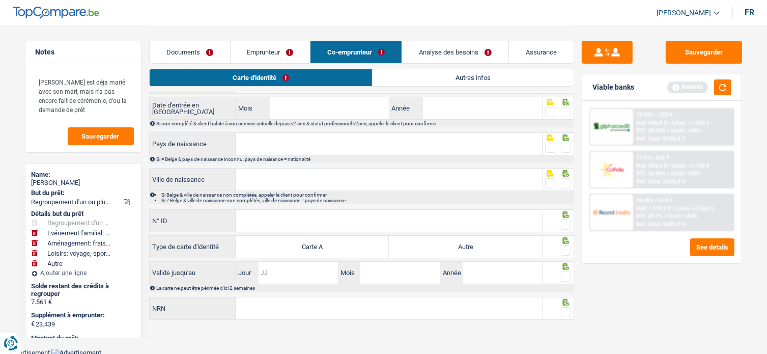
click at [296, 268] on input "Jour" at bounding box center [298, 273] width 79 height 22
type input "27"
type input "11"
type input "2028"
drag, startPoint x: 567, startPoint y: 274, endPoint x: 568, endPoint y: 261, distance: 13.3
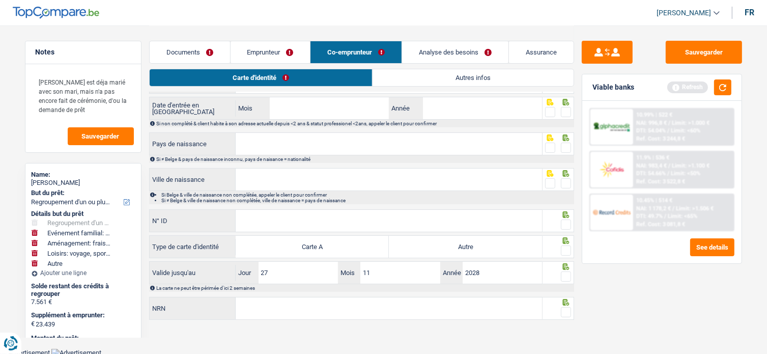
click at [568, 274] on span at bounding box center [566, 276] width 10 height 10
click at [0, 0] on input "radio" at bounding box center [0, 0] width 0 height 0
click at [568, 251] on span at bounding box center [566, 250] width 10 height 10
click at [0, 0] on input "radio" at bounding box center [0, 0] width 0 height 0
click at [495, 247] on label "Autre" at bounding box center [465, 247] width 153 height 22
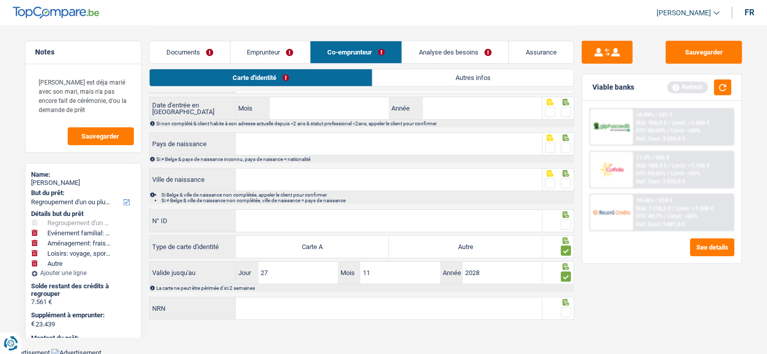
click at [495, 247] on input "Autre" at bounding box center [465, 247] width 153 height 22
radio input "true"
click at [569, 221] on span at bounding box center [566, 224] width 10 height 10
click at [0, 0] on input "radio" at bounding box center [0, 0] width 0 height 0
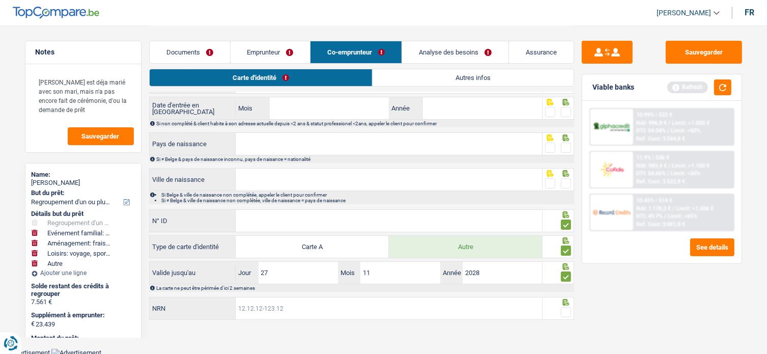
click at [333, 309] on input "NRN" at bounding box center [389, 308] width 306 height 22
type input "56.74.30-3"
click at [263, 219] on input "N° ID" at bounding box center [389, 221] width 306 height 22
type input "B-5674303"
drag, startPoint x: 286, startPoint y: 303, endPoint x: 224, endPoint y: 303, distance: 61.6
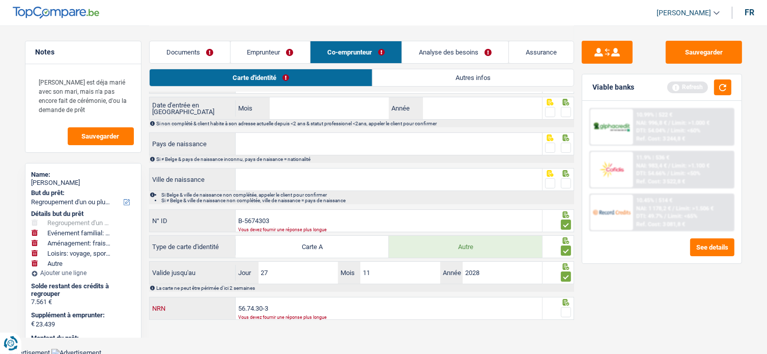
click at [224, 303] on div "56.74.30-3 NRN" at bounding box center [346, 308] width 393 height 22
click at [328, 215] on input "B-5674303" at bounding box center [389, 221] width 306 height 22
type input "B-5674303-94"
click at [565, 180] on span at bounding box center [566, 183] width 10 height 10
click at [0, 0] on input "radio" at bounding box center [0, 0] width 0 height 0
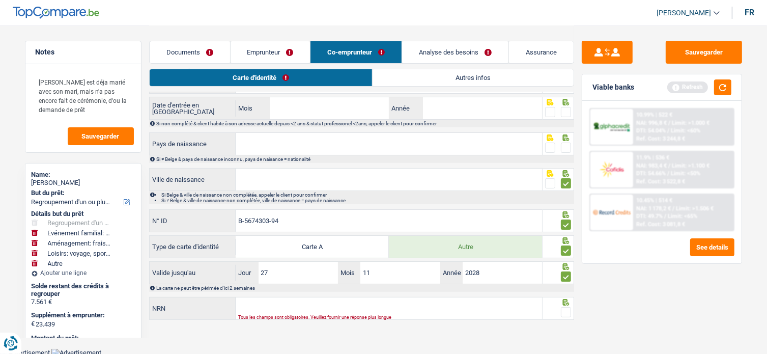
click at [266, 179] on input "Ville de naissance" at bounding box center [389, 179] width 306 height 22
type input "koumassi"
click at [563, 143] on span at bounding box center [566, 148] width 10 height 10
click at [0, 0] on input "radio" at bounding box center [0, 0] width 0 height 0
click at [516, 146] on input "Pays de naissance" at bounding box center [389, 144] width 306 height 22
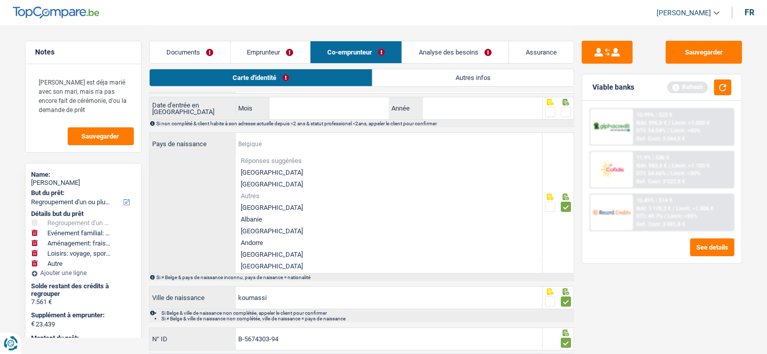
type input "i"
type input "b"
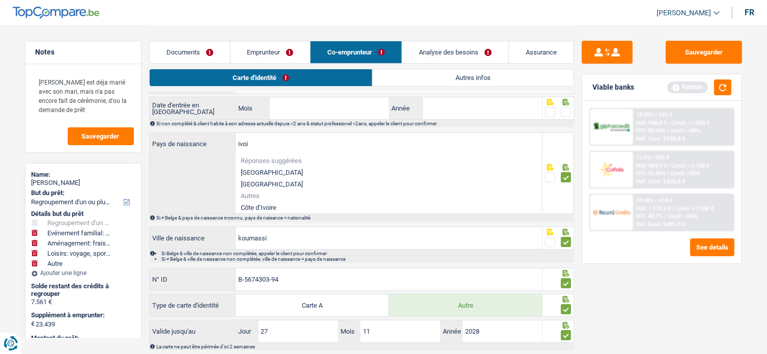
click at [266, 202] on li "Côte d’Ivoire" at bounding box center [389, 208] width 306 height 12
type input "Côte d’Ivoire"
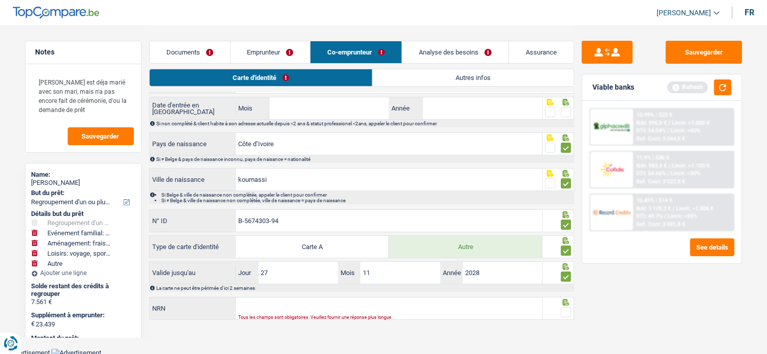
click at [570, 307] on span at bounding box center [566, 312] width 10 height 10
click at [0, 0] on input "radio" at bounding box center [0, 0] width 0 height 0
click at [446, 307] on input "NRN" at bounding box center [389, 308] width 306 height 22
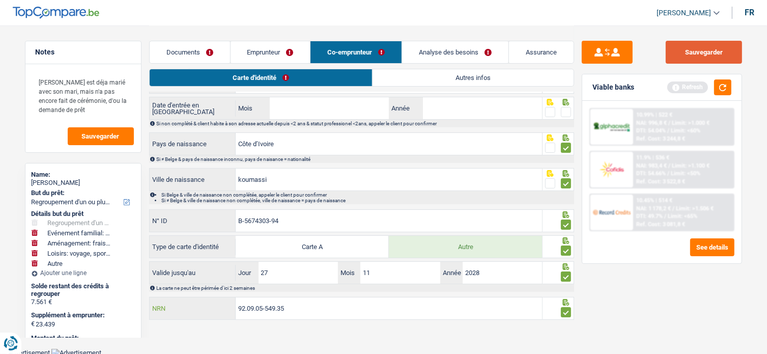
type input "92.09.05-549.35"
click at [705, 43] on button "Sauvegarder" at bounding box center [704, 52] width 76 height 23
click at [723, 90] on button "button" at bounding box center [722, 87] width 17 height 16
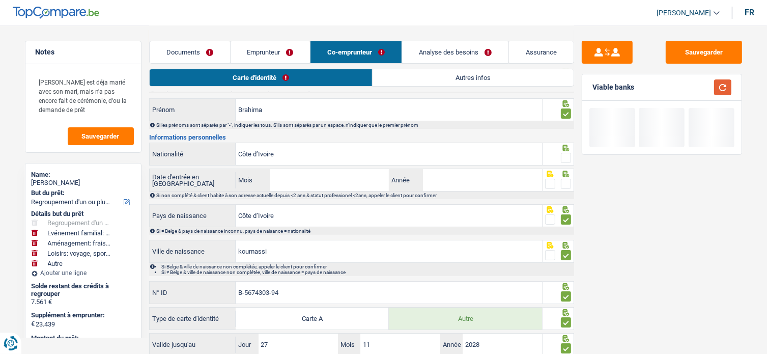
scroll to position [0, 0]
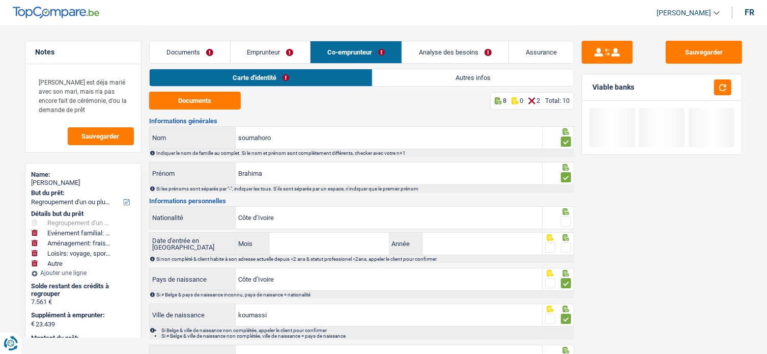
drag, startPoint x: 566, startPoint y: 245, endPoint x: 566, endPoint y: 225, distance: 19.8
click at [566, 245] on span at bounding box center [566, 247] width 10 height 10
click at [0, 0] on input "radio" at bounding box center [0, 0] width 0 height 0
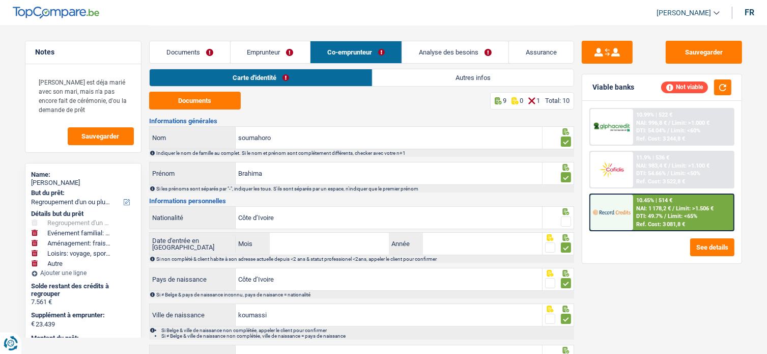
click at [563, 209] on icon at bounding box center [565, 211] width 7 height 7
click at [552, 244] on span at bounding box center [550, 247] width 10 height 10
click at [0, 0] on input "radio" at bounding box center [0, 0] width 0 height 0
click at [570, 217] on span at bounding box center [566, 221] width 10 height 10
click at [0, 0] on input "radio" at bounding box center [0, 0] width 0 height 0
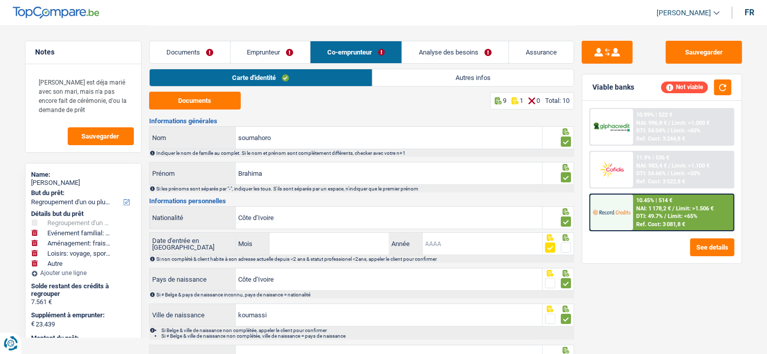
click at [432, 244] on input "Année" at bounding box center [483, 244] width 120 height 22
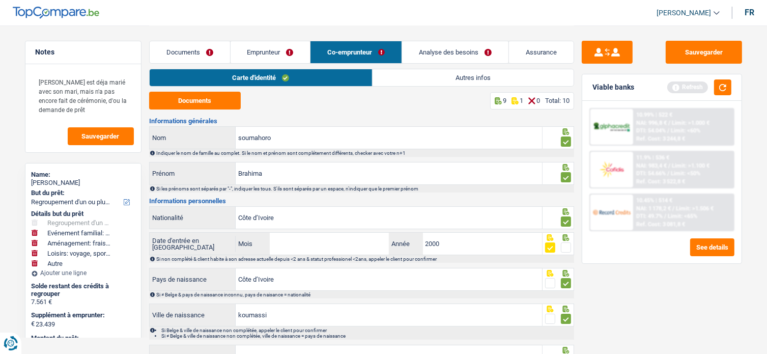
type input "2000"
click at [356, 244] on input "Mois" at bounding box center [330, 244] width 120 height 22
type input "1"
type input "05"
click at [709, 48] on button "Sauvegarder" at bounding box center [704, 52] width 76 height 23
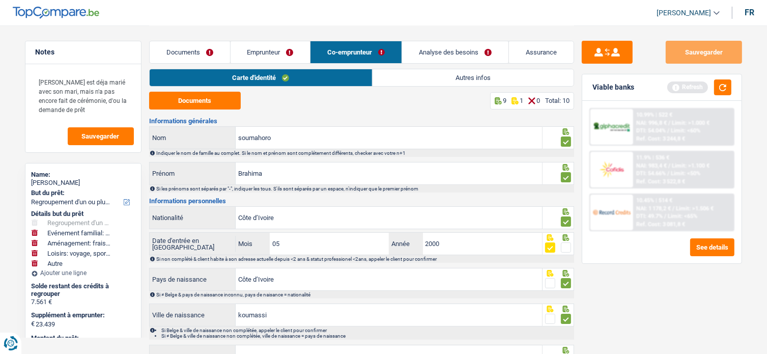
click at [730, 98] on div "Viable banks Refresh" at bounding box center [661, 87] width 159 height 26
click at [723, 92] on button "button" at bounding box center [722, 87] width 17 height 16
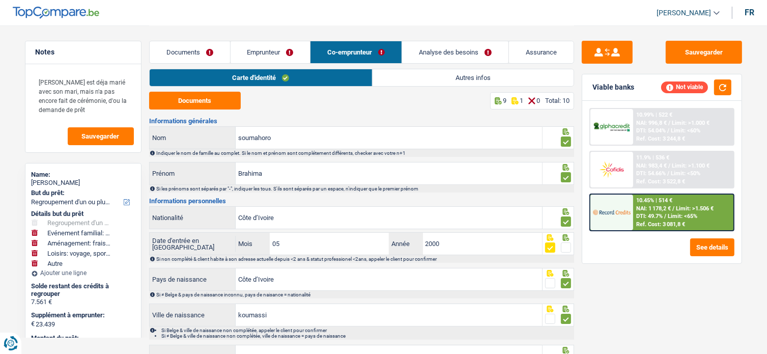
click at [416, 79] on link "Autres infos" at bounding box center [473, 77] width 201 height 17
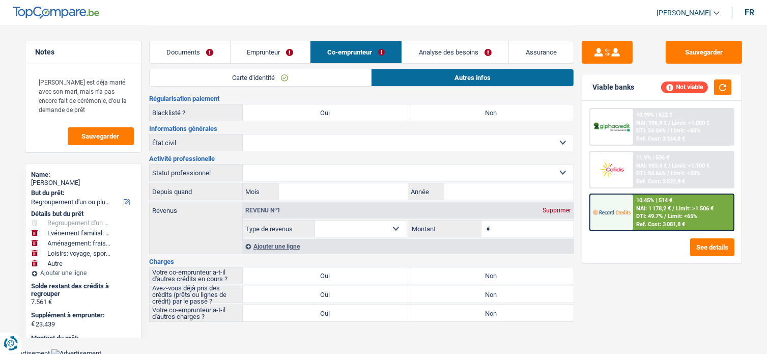
scroll to position [51, 0]
drag, startPoint x: 509, startPoint y: 274, endPoint x: 504, endPoint y: 281, distance: 8.0
click at [509, 274] on label "Non" at bounding box center [490, 275] width 165 height 16
click at [509, 274] on input "Non" at bounding box center [490, 275] width 165 height 16
radio input "true"
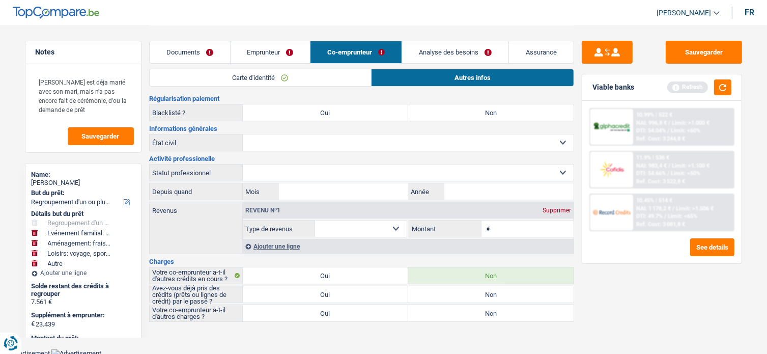
click at [501, 289] on label "Non" at bounding box center [490, 294] width 165 height 16
click at [501, 289] on input "Non" at bounding box center [490, 294] width 165 height 16
radio input "true"
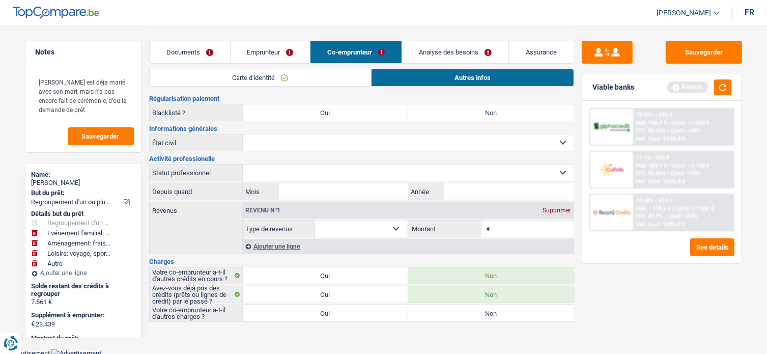
drag, startPoint x: 498, startPoint y: 309, endPoint x: 497, endPoint y: 318, distance: 8.7
click at [498, 310] on label "Non" at bounding box center [490, 313] width 165 height 16
click at [498, 310] on input "Non" at bounding box center [490, 313] width 165 height 16
radio input "true"
click at [497, 319] on div "Votre co-emprunteur a-t-il d'autres charges ? Oui Non" at bounding box center [361, 312] width 425 height 17
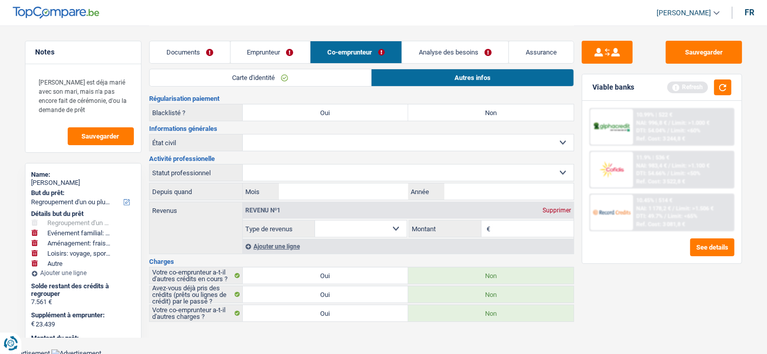
click at [389, 225] on select "Allocation d'handicap Allocations chômage Allocations familiales Chèques repas …" at bounding box center [361, 228] width 92 height 16
click at [275, 170] on select "Ouvrier Employé privé Employé public Invalide Indépendant Pensionné Chômeur Mut…" at bounding box center [408, 172] width 331 height 16
select select "noProfession"
click at [243, 164] on select "Ouvrier Employé privé Employé public Invalide Indépendant Pensionné Chômeur Mut…" at bounding box center [408, 172] width 331 height 16
click at [543, 195] on input "Année" at bounding box center [508, 191] width 129 height 16
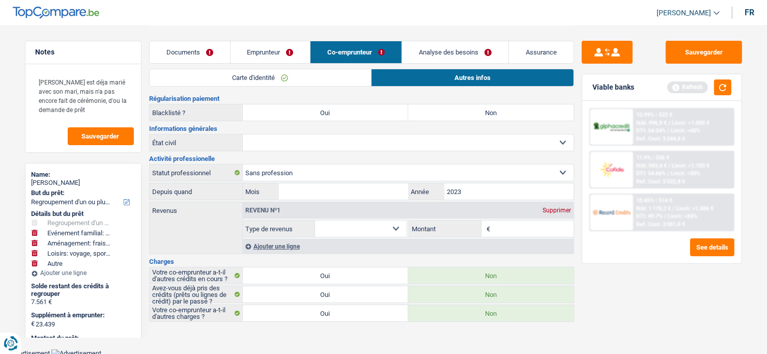
type input "2023"
click at [360, 195] on input "Mois" at bounding box center [343, 191] width 129 height 16
type input "05"
click at [397, 227] on select "Allocation d'handicap Allocations chômage Allocations familiales Chèques repas …" at bounding box center [361, 228] width 92 height 16
click at [295, 172] on select "Ouvrier Employé privé Employé public Invalide Indépendant Pensionné Chômeur Mut…" at bounding box center [408, 172] width 331 height 16
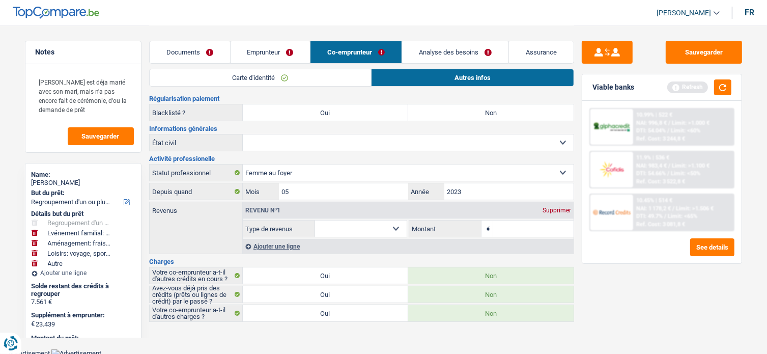
click at [243, 164] on select "Ouvrier Employé privé Employé public Invalide Indépendant Pensionné Chômeur Mut…" at bounding box center [408, 172] width 331 height 16
click at [325, 173] on select "Ouvrier Employé privé Employé public Invalide Indépendant Pensionné Chômeur Mut…" at bounding box center [408, 172] width 331 height 16
click at [665, 305] on div "Sauvegarder Viable banks Refresh 10.99% | 522 € NAI: 996,8 € / Limit: >1.000 € …" at bounding box center [662, 189] width 176 height 297
click at [351, 173] on select "Ouvrier Employé privé Employé public Invalide Indépendant Pensionné Chômeur Mut…" at bounding box center [408, 172] width 331 height 16
select select "noProfession"
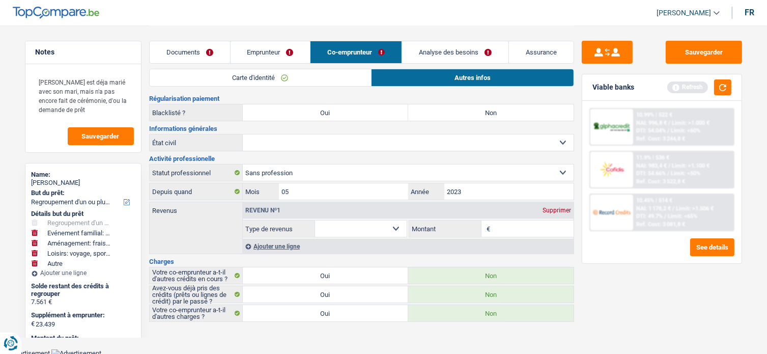
click at [243, 164] on select "Ouvrier Employé privé Employé public Invalide Indépendant Pensionné Chômeur Mut…" at bounding box center [408, 172] width 331 height 16
click at [551, 207] on div "Supprimer" at bounding box center [557, 210] width 34 height 6
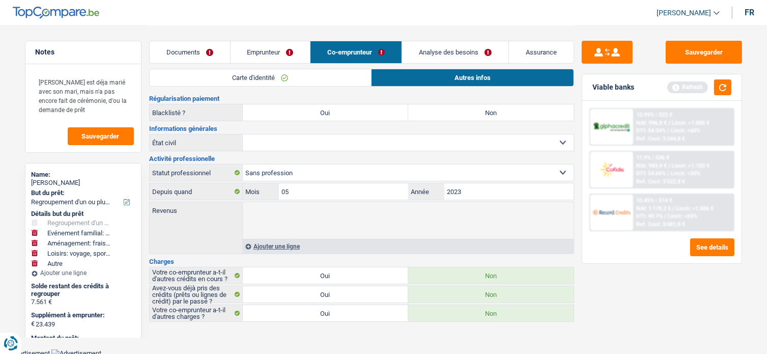
scroll to position [16, 0]
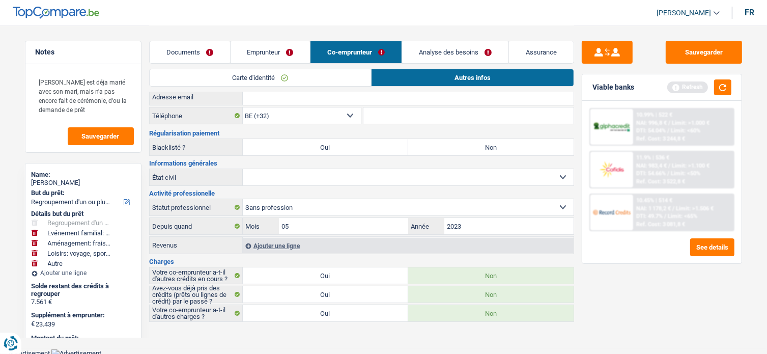
click at [372, 176] on select "Célibataire Marié(e) Cohabitant(e) légal(e) Divorcé(e) Veuf(ve) Séparé (de fait…" at bounding box center [408, 177] width 331 height 16
select select "cohabitation"
click at [243, 169] on select "Célibataire Marié(e) Cohabitant(e) légal(e) Divorcé(e) Veuf(ve) Séparé (de fait…" at bounding box center [408, 177] width 331 height 16
click at [708, 65] on div "Sauvegarder Viable banks Refresh 10.99% | 522 € NAI: 996,8 € / Limit: >1.000 € …" at bounding box center [662, 189] width 176 height 297
click at [715, 57] on button "Sauvegarder" at bounding box center [704, 52] width 76 height 23
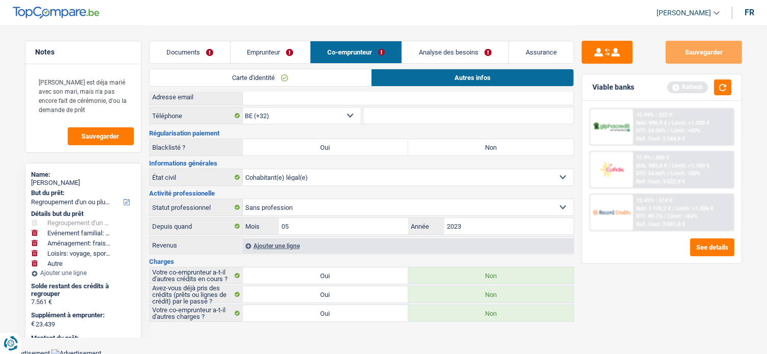
click at [717, 99] on div "Viable banks Refresh" at bounding box center [661, 87] width 159 height 26
click at [721, 88] on button "button" at bounding box center [722, 87] width 17 height 16
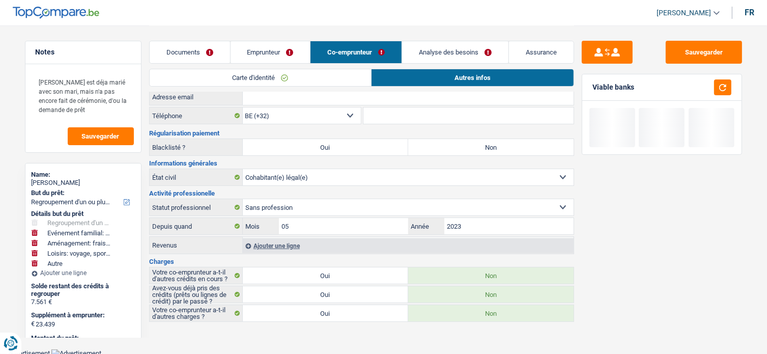
click at [459, 148] on label "Non" at bounding box center [490, 147] width 165 height 16
click at [459, 148] on input "Non" at bounding box center [490, 147] width 165 height 16
radio input "true"
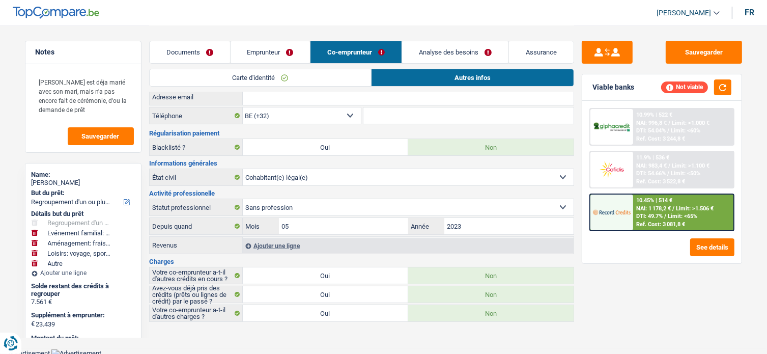
click at [304, 56] on link "Emprunteur" at bounding box center [271, 52] width 80 height 22
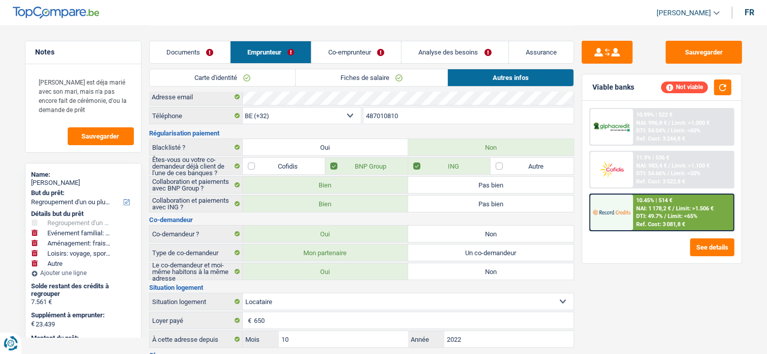
click at [215, 51] on link "Documents" at bounding box center [190, 52] width 80 height 22
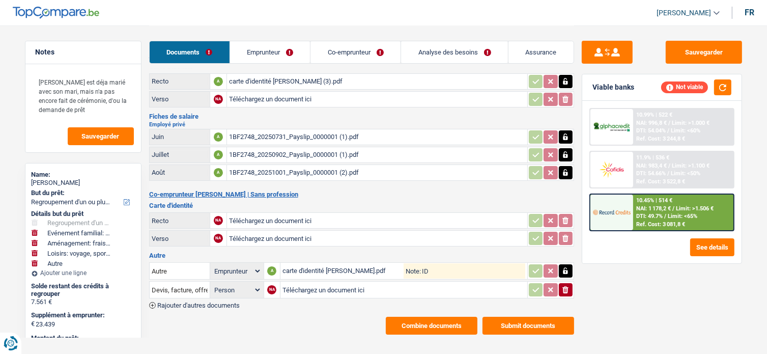
scroll to position [34, 0]
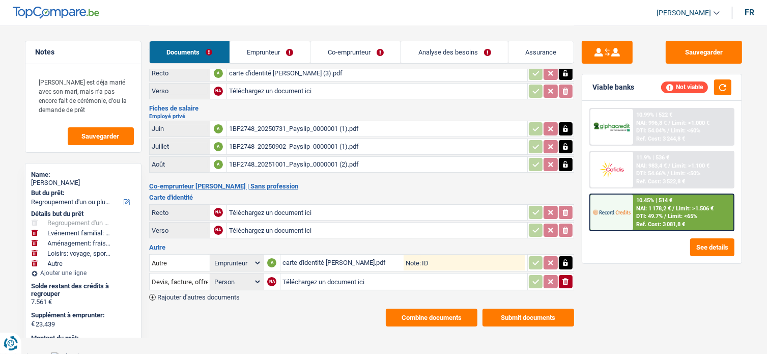
click at [567, 280] on icon "ionicons-v5-e" at bounding box center [565, 281] width 8 height 10
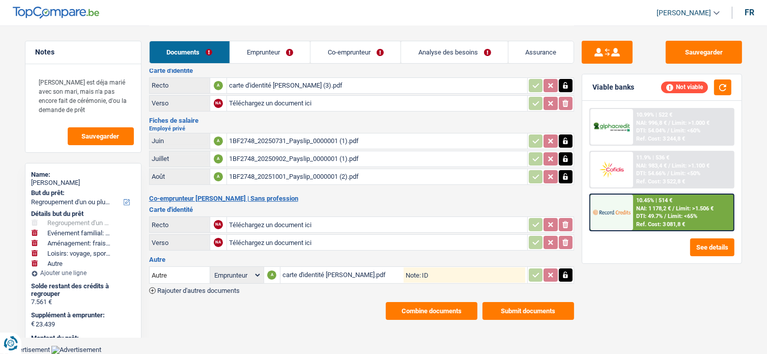
scroll to position [16, 0]
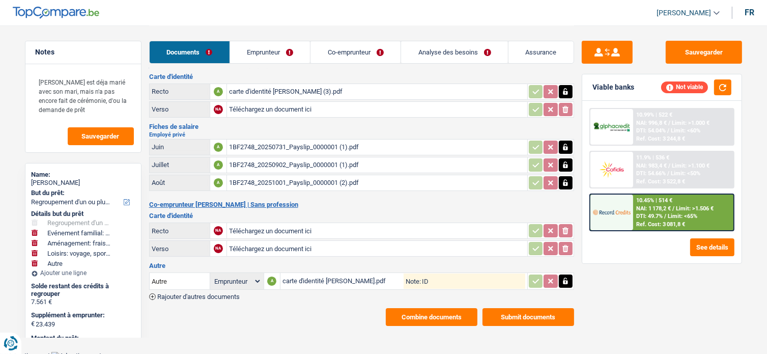
click at [318, 273] on div "carte d'identité Soumahoro brahima.pdf" at bounding box center [343, 280] width 122 height 15
click at [284, 228] on input "Téléchargez un document ici" at bounding box center [377, 230] width 296 height 15
type input "C:\fakepath\342f5dbc-1760358606564_carte-d-identite-soumahoro-brahima.pdf"
click at [564, 278] on icon "button" at bounding box center [565, 281] width 5 height 7
click at [564, 277] on icon "ionicons-v5-e" at bounding box center [565, 281] width 8 height 10
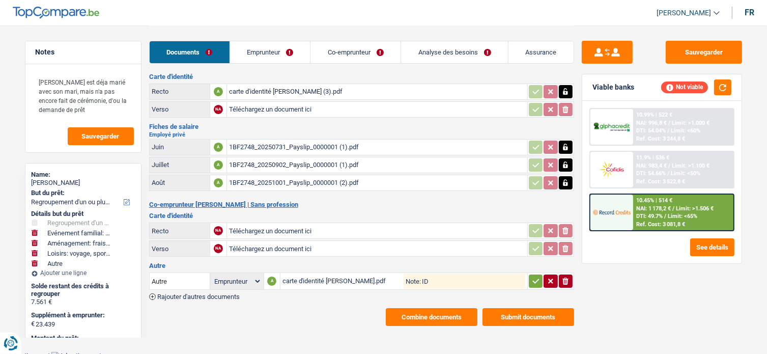
scroll to position [0, 0]
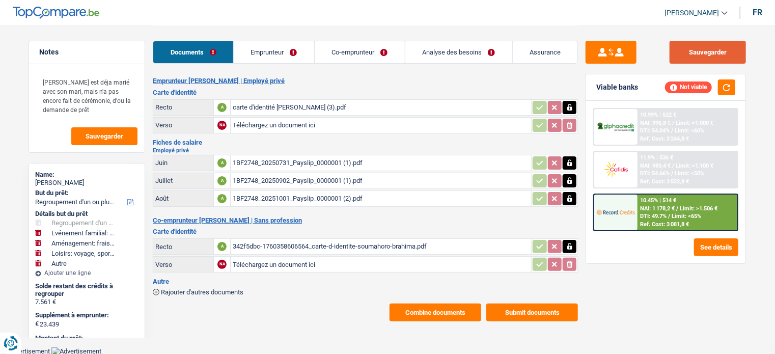
click at [718, 52] on button "Sauvegarder" at bounding box center [707, 52] width 76 height 23
click at [725, 88] on button "button" at bounding box center [726, 87] width 17 height 16
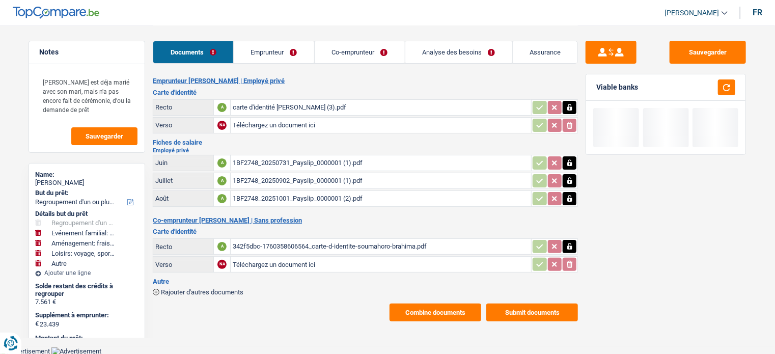
drag, startPoint x: 275, startPoint y: 56, endPoint x: 360, endPoint y: 56, distance: 85.5
click at [275, 56] on link "Emprunteur" at bounding box center [274, 52] width 80 height 22
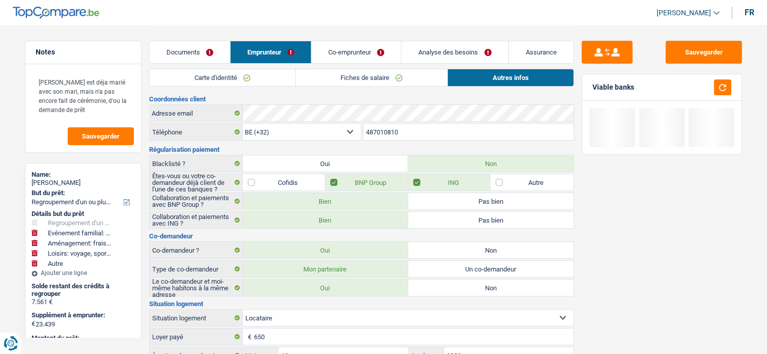
click at [363, 55] on link "Co-emprunteur" at bounding box center [356, 52] width 90 height 22
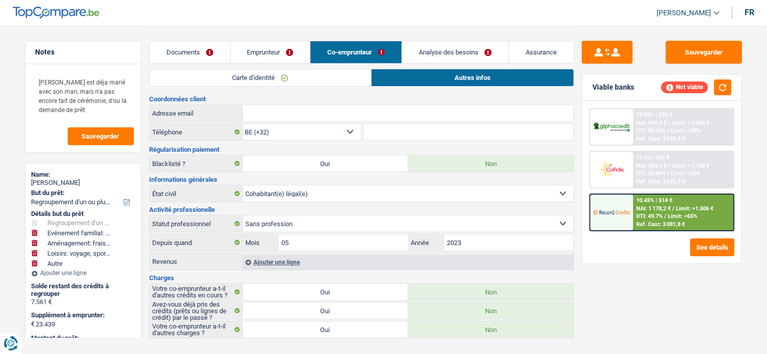
click at [455, 61] on link "Analyse des besoins" at bounding box center [455, 52] width 106 height 22
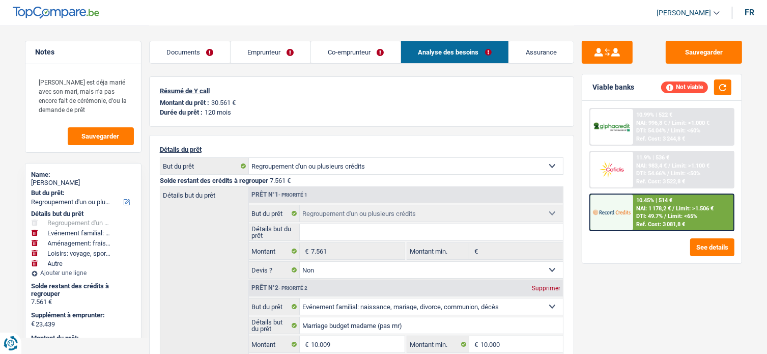
click at [371, 55] on link "Co-emprunteur" at bounding box center [356, 52] width 90 height 22
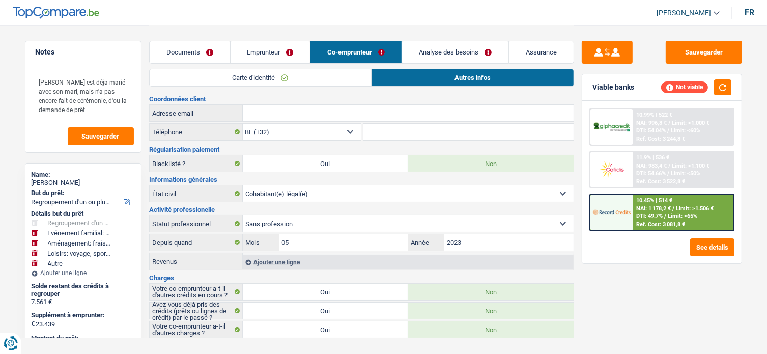
click at [293, 58] on link "Emprunteur" at bounding box center [271, 52] width 80 height 22
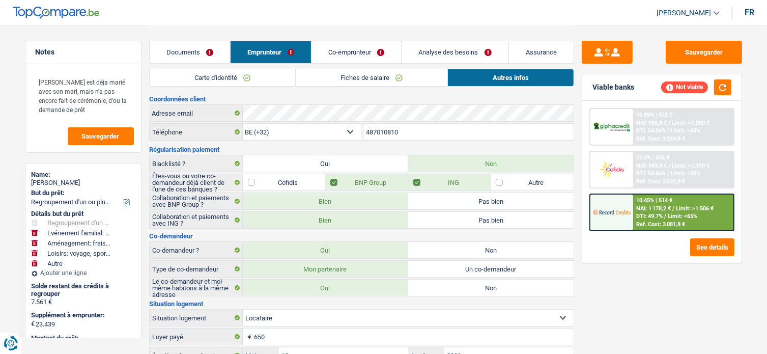
click at [296, 83] on link "Fiches de salaire" at bounding box center [372, 77] width 152 height 17
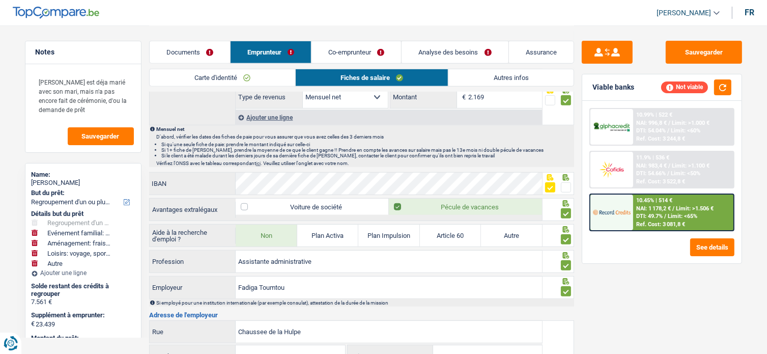
scroll to position [763, 0]
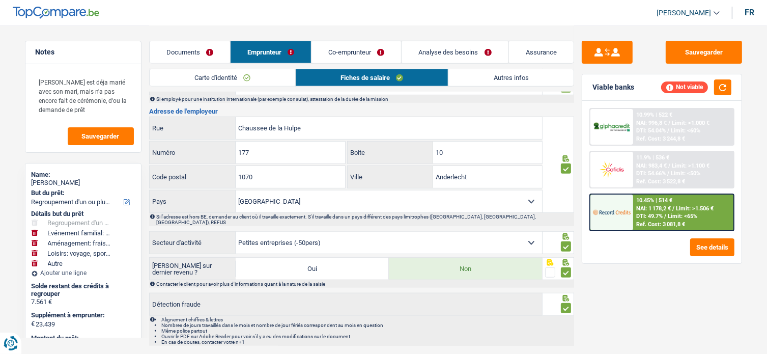
click at [369, 48] on link "Co-emprunteur" at bounding box center [356, 52] width 90 height 22
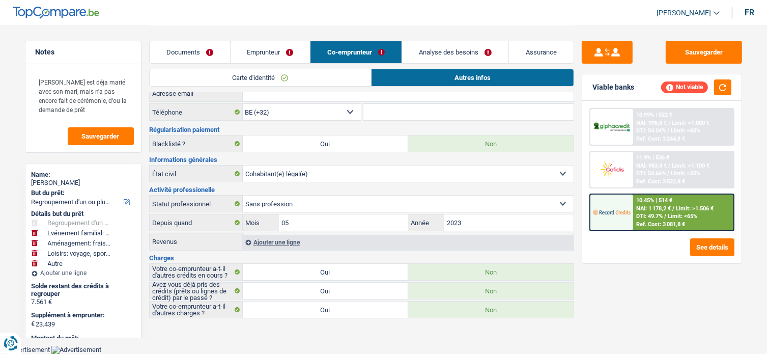
scroll to position [16, 0]
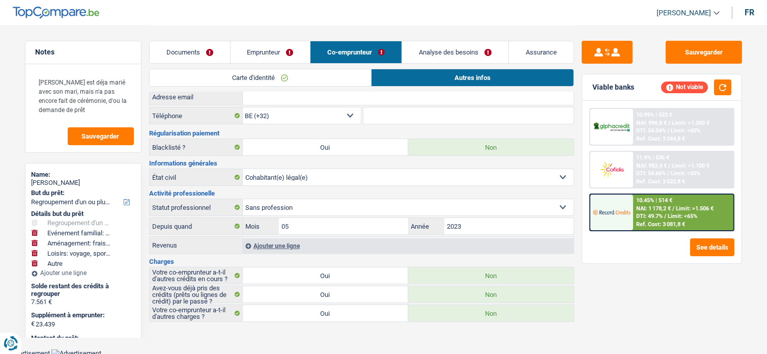
click at [291, 73] on link "Carte d'identité" at bounding box center [261, 77] width 222 height 17
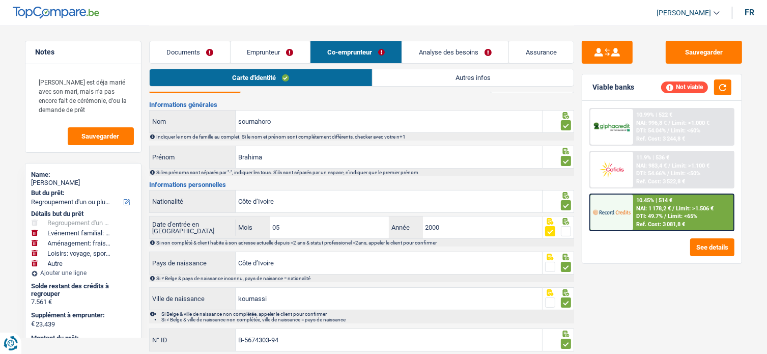
click at [427, 76] on link "Autres infos" at bounding box center [473, 77] width 201 height 17
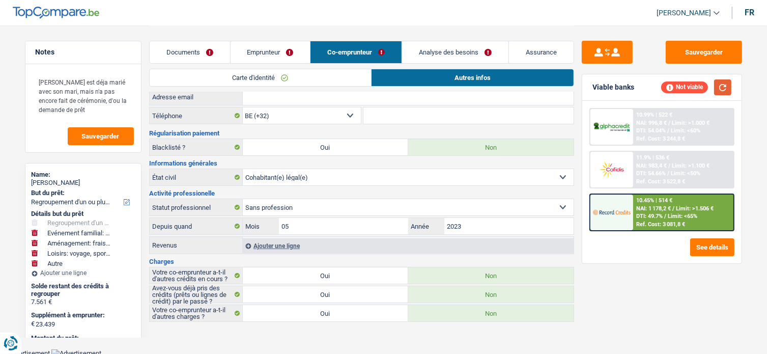
click at [727, 87] on button "button" at bounding box center [722, 87] width 17 height 16
click at [265, 48] on link "Emprunteur" at bounding box center [271, 52] width 80 height 22
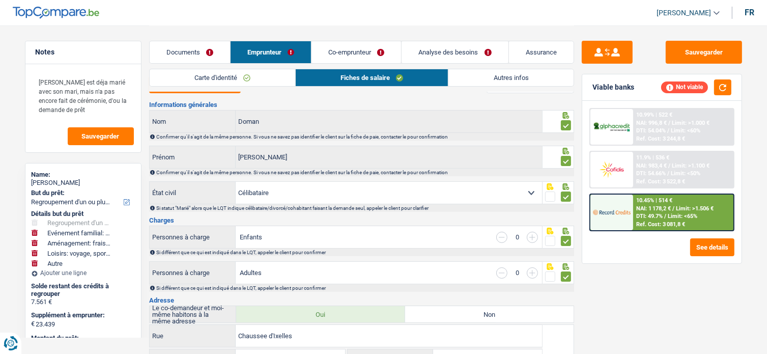
click at [359, 58] on link "Co-emprunteur" at bounding box center [356, 52] width 90 height 22
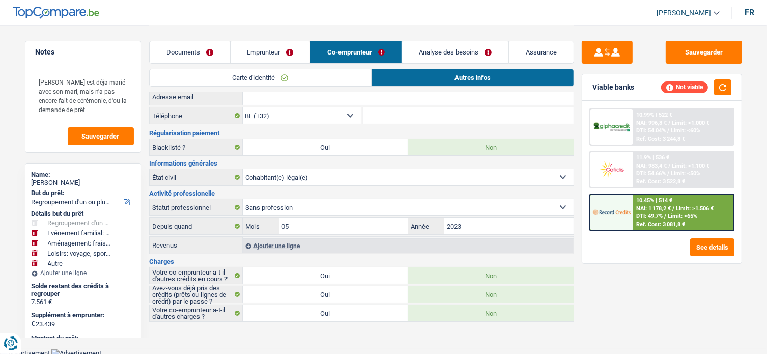
click at [247, 71] on link "Carte d'identité" at bounding box center [261, 77] width 222 height 17
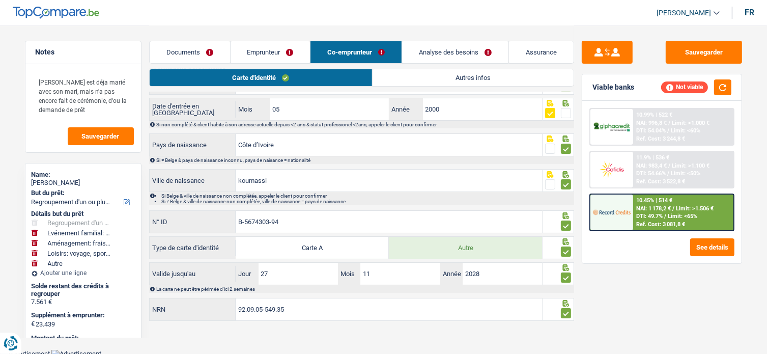
scroll to position [135, 0]
drag, startPoint x: 301, startPoint y: 303, endPoint x: 309, endPoint y: 322, distance: 20.1
click at [173, 304] on div "92.09.05-549.35 NRN" at bounding box center [346, 308] width 393 height 22
drag, startPoint x: 328, startPoint y: 325, endPoint x: 208, endPoint y: 303, distance: 122.6
click at [197, 303] on div "92.09.05-549.35 NRN" at bounding box center [346, 308] width 393 height 22
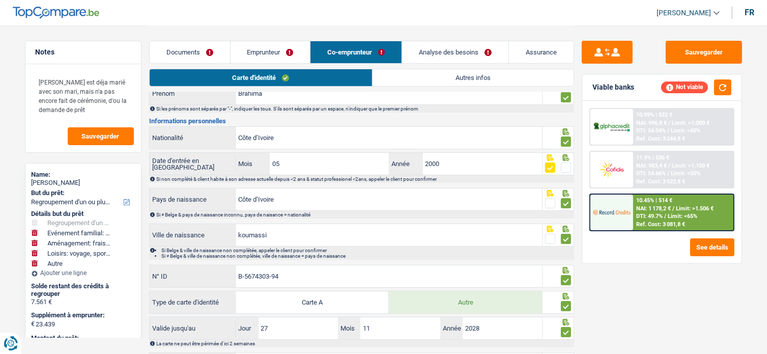
scroll to position [34, 0]
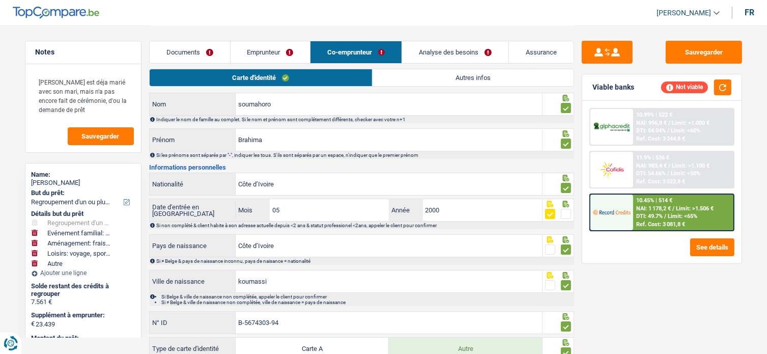
click at [265, 58] on link "Emprunteur" at bounding box center [271, 52] width 80 height 22
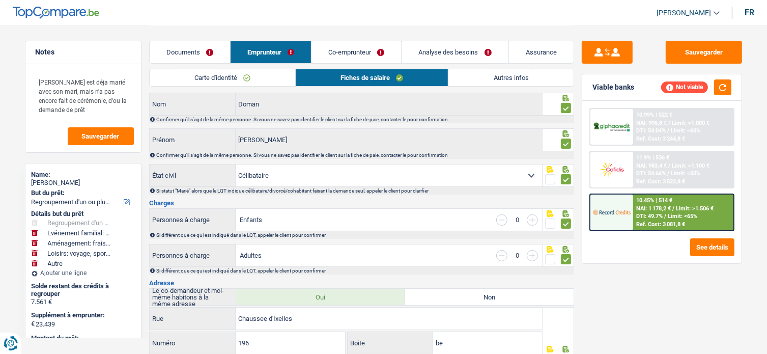
click at [358, 49] on link "Co-emprunteur" at bounding box center [356, 52] width 90 height 22
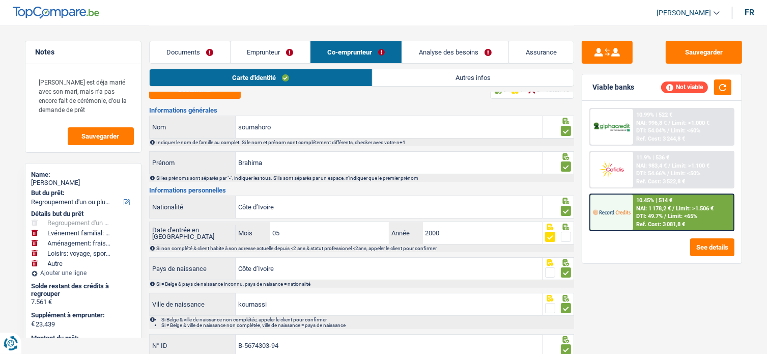
scroll to position [0, 0]
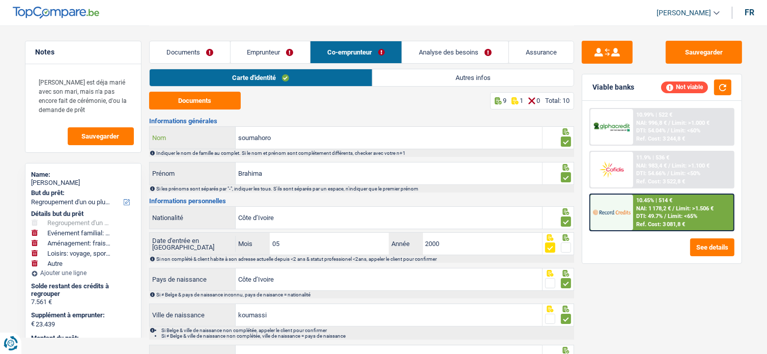
drag, startPoint x: 214, startPoint y: 132, endPoint x: 250, endPoint y: 132, distance: 36.1
click at [213, 132] on div "soumahoro Nom" at bounding box center [346, 138] width 393 height 22
click at [285, 179] on input "Brahima" at bounding box center [389, 173] width 306 height 22
drag, startPoint x: 299, startPoint y: 174, endPoint x: 230, endPoint y: 168, distance: 69.4
click at [230, 168] on div "Brahima Prénom" at bounding box center [346, 173] width 393 height 22
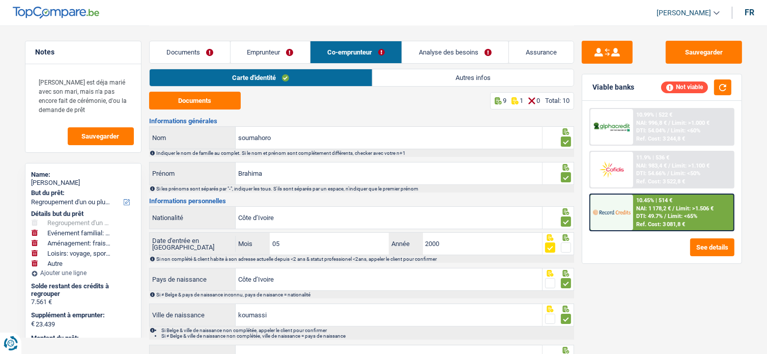
click at [204, 54] on link "Documents" at bounding box center [190, 52] width 80 height 22
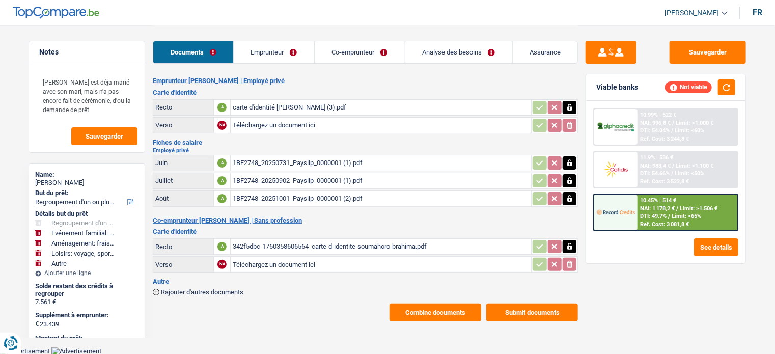
click at [292, 245] on div "342f5dbc-1760358606564_carte-d-identite-soumahoro-brahima.pdf" at bounding box center [381, 246] width 296 height 15
drag, startPoint x: 259, startPoint y: 49, endPoint x: 269, endPoint y: 49, distance: 10.7
click at [259, 49] on link "Emprunteur" at bounding box center [274, 52] width 80 height 22
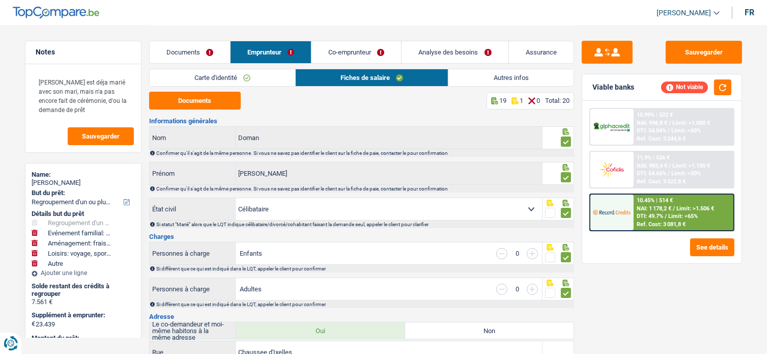
click at [333, 49] on link "Co-emprunteur" at bounding box center [356, 52] width 90 height 22
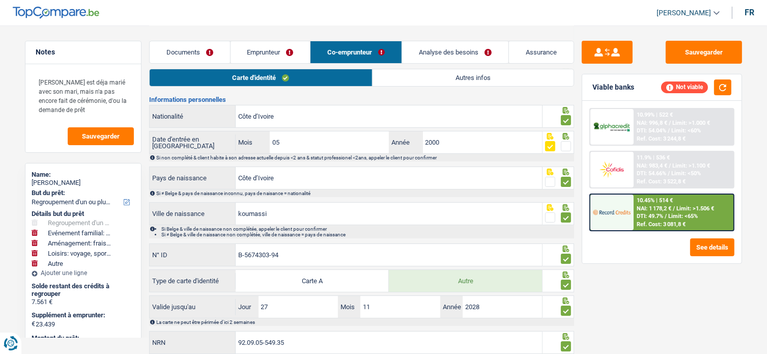
scroll to position [102, 0]
drag, startPoint x: 302, startPoint y: 249, endPoint x: 224, endPoint y: 249, distance: 77.9
click at [224, 249] on div "B-5674303-94 N° ID" at bounding box center [346, 254] width 393 height 22
click at [301, 42] on link "Emprunteur" at bounding box center [271, 52] width 80 height 22
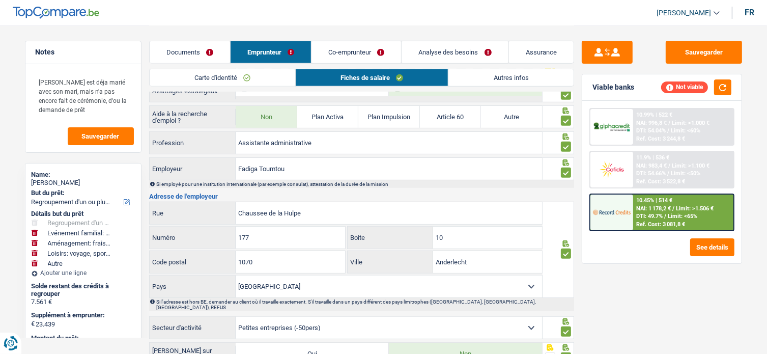
scroll to position [763, 0]
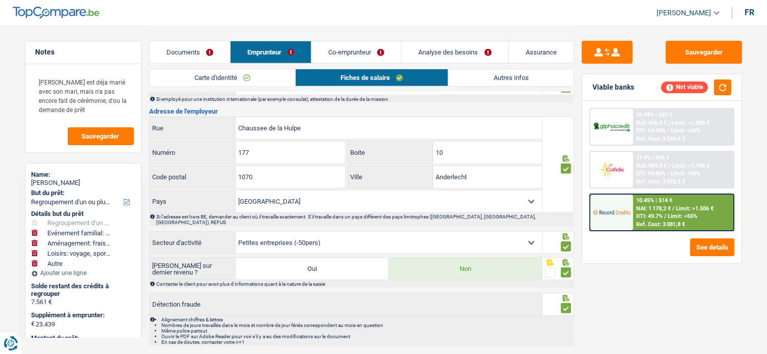
click at [684, 293] on div "Sauvegarder Viable banks Not viable 10.99% | 522 € NAI: 996,8 € / Limit: >1.000…" at bounding box center [662, 189] width 176 height 297
click at [344, 119] on input "Chaussee de la Hulpe" at bounding box center [389, 128] width 306 height 22
drag, startPoint x: 318, startPoint y: 122, endPoint x: 229, endPoint y: 121, distance: 88.6
click at [229, 121] on div "Chaussee de la Hulpe Rue" at bounding box center [346, 128] width 393 height 22
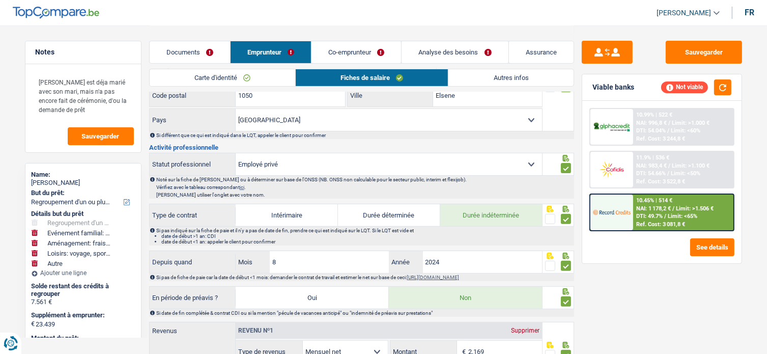
scroll to position [153, 0]
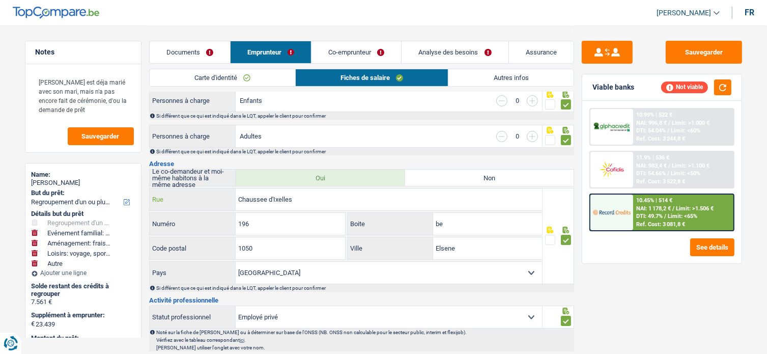
click at [322, 205] on input "Chaussee d'Ixelles" at bounding box center [389, 199] width 306 height 22
drag, startPoint x: 330, startPoint y: 198, endPoint x: 189, endPoint y: 200, distance: 141.0
click at [181, 200] on div "Chaussee d'Ixelles Rue" at bounding box center [346, 199] width 393 height 22
click at [258, 225] on input "196" at bounding box center [290, 224] width 109 height 22
drag, startPoint x: 299, startPoint y: 216, endPoint x: 167, endPoint y: 219, distance: 131.9
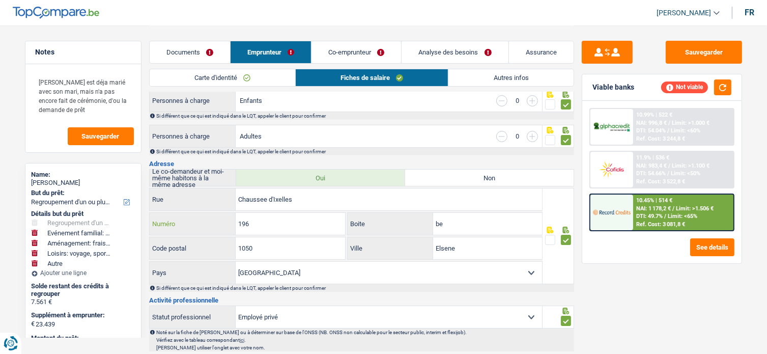
click at [167, 219] on div "196 Numéro" at bounding box center [248, 224] width 196 height 22
click at [294, 242] on input "1050" at bounding box center [290, 248] width 109 height 22
drag, startPoint x: 269, startPoint y: 248, endPoint x: 159, endPoint y: 246, distance: 110.0
click at [159, 246] on div "1050 Code postal" at bounding box center [248, 248] width 196 height 22
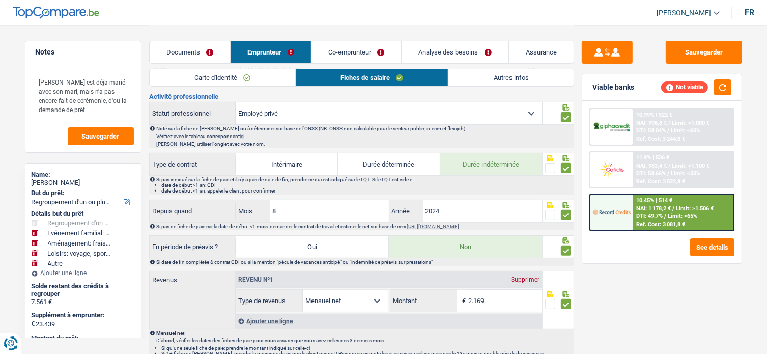
scroll to position [204, 0]
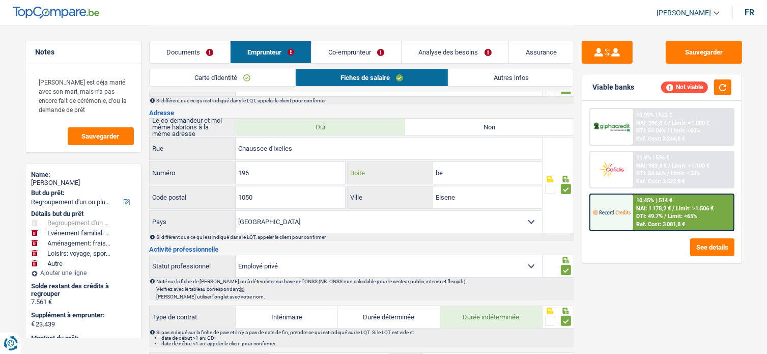
drag, startPoint x: 461, startPoint y: 174, endPoint x: 405, endPoint y: 174, distance: 56.0
click at [405, 174] on div "be Boite" at bounding box center [445, 173] width 194 height 22
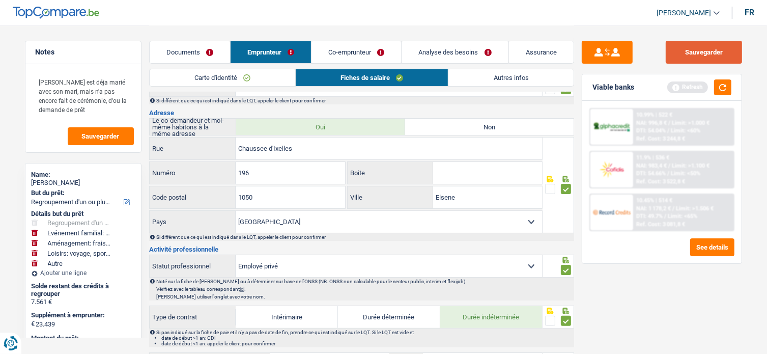
drag, startPoint x: 733, startPoint y: 44, endPoint x: 715, endPoint y: 48, distance: 18.3
click at [731, 44] on button "Sauvegarder" at bounding box center [704, 52] width 76 height 23
drag, startPoint x: 466, startPoint y: 204, endPoint x: 395, endPoint y: 192, distance: 72.2
click at [391, 193] on div "Elsene Ville" at bounding box center [445, 197] width 194 height 22
click at [462, 79] on link "Autres infos" at bounding box center [510, 77] width 125 height 17
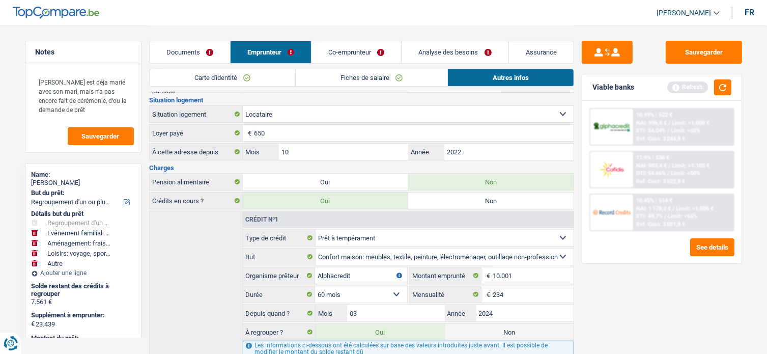
click at [339, 56] on link "Co-emprunteur" at bounding box center [356, 52] width 90 height 22
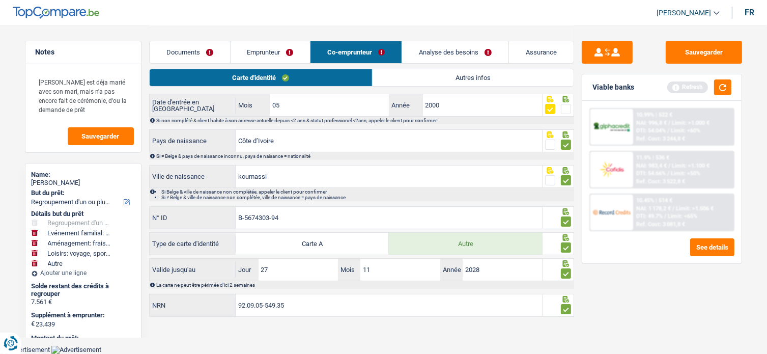
scroll to position [135, 0]
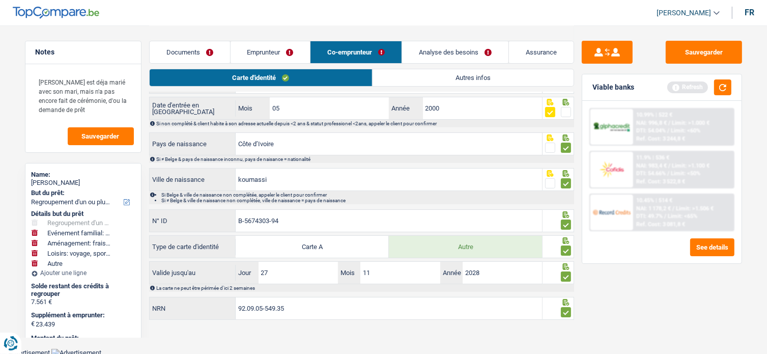
click at [458, 77] on link "Autres infos" at bounding box center [473, 77] width 201 height 17
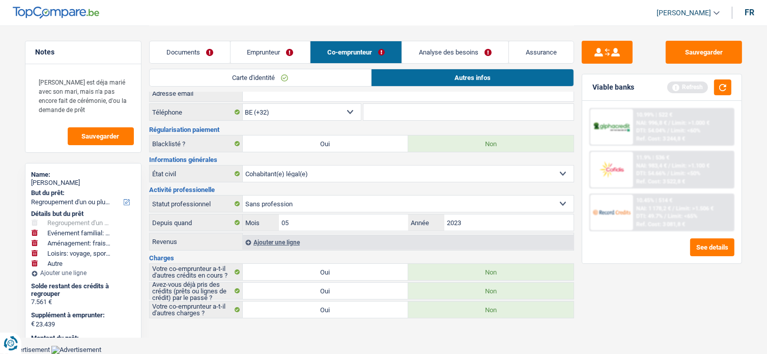
scroll to position [16, 0]
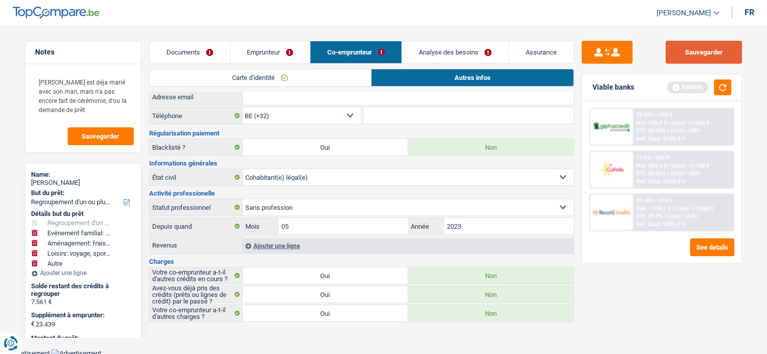
click at [695, 46] on button "Sauvegarder" at bounding box center [704, 52] width 76 height 23
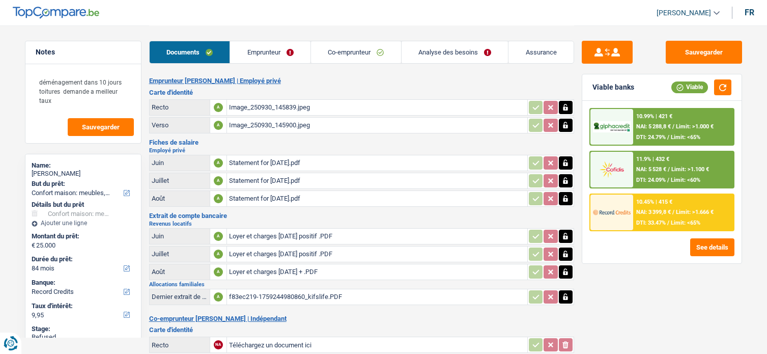
select select "household"
select select "84"
select select "record credits"
select select "applicant"
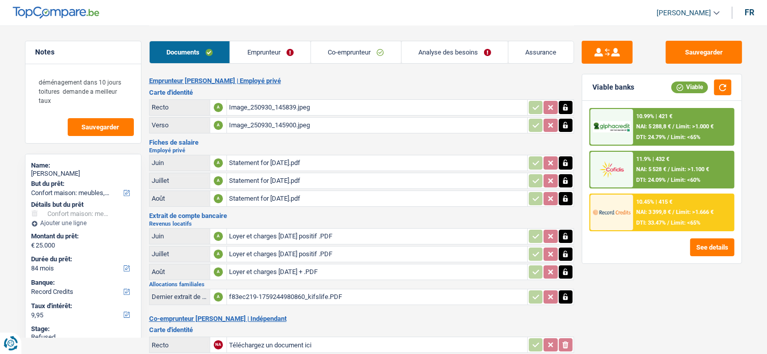
click at [662, 161] on div "11.9% | 432 € NAI: 5 528 € / Limit: >1.100 € DTI: 24.09% / Limit: <60%" at bounding box center [683, 170] width 100 height 36
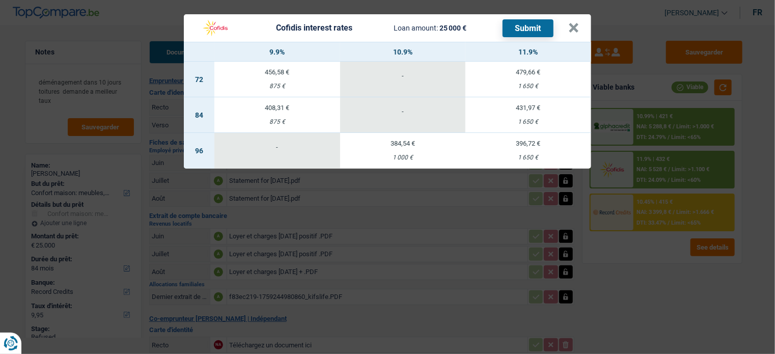
click at [629, 225] on div "Cofidis interest rates Loan amount: 25 000 € Submit × 9.9% 10.9% 11.9% 72 456,5…" at bounding box center [387, 177] width 775 height 354
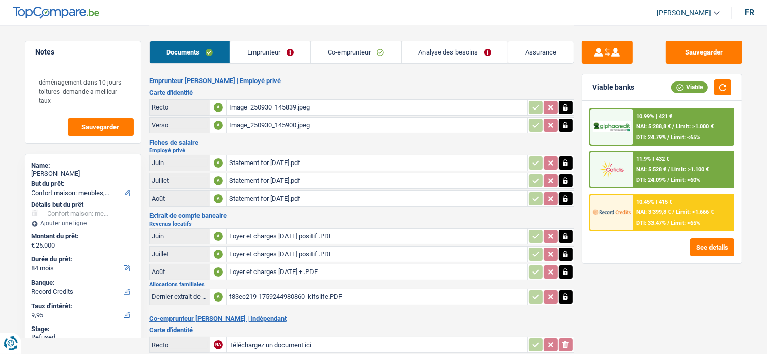
click at [663, 113] on div "10.99% | 421 €" at bounding box center [654, 116] width 36 height 7
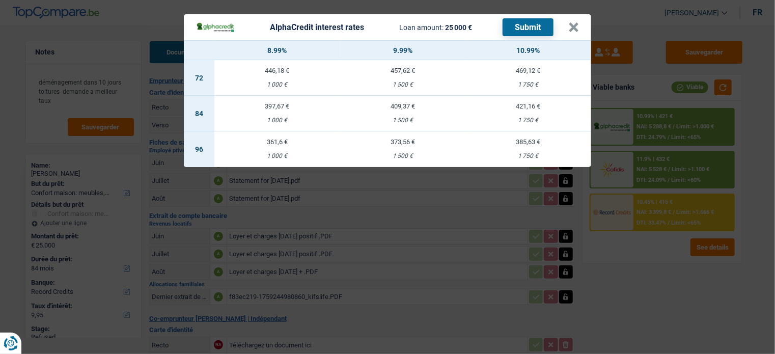
click at [644, 284] on div "AlphaCredit interest rates Loan amount: 25 000 € Submit × 8.99% 9.99% 10.99% 72…" at bounding box center [387, 177] width 775 height 354
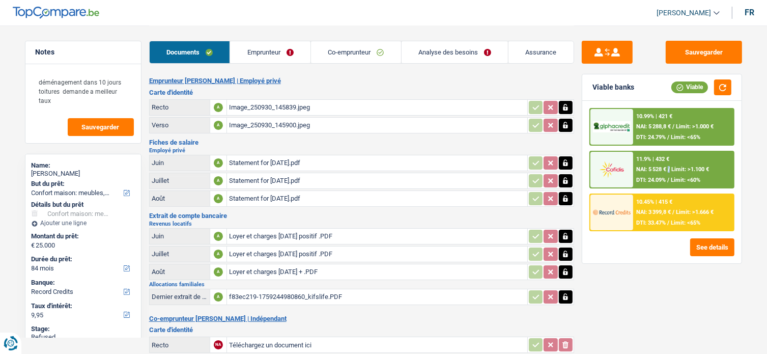
click at [669, 170] on span "/" at bounding box center [669, 169] width 2 height 7
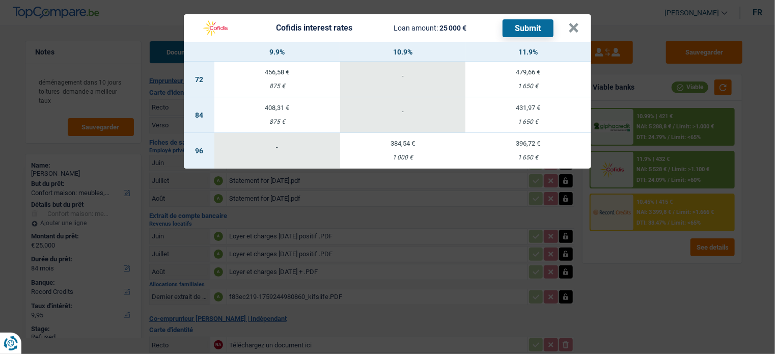
click at [114, 192] on div "Cofidis interest rates Loan amount: 25 000 € Submit × 9.9% 10.9% 11.9% 72 456,5…" at bounding box center [387, 177] width 775 height 354
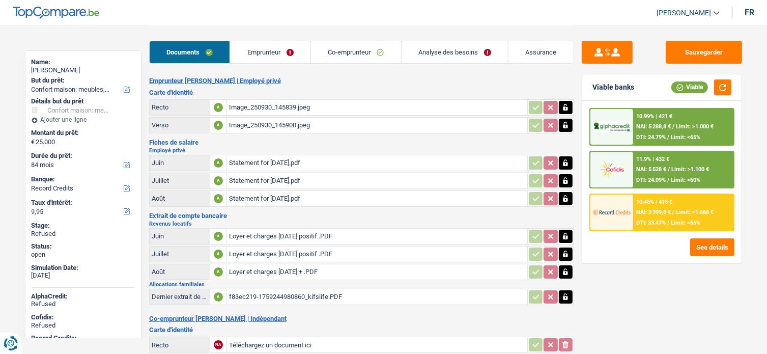
scroll to position [154, 0]
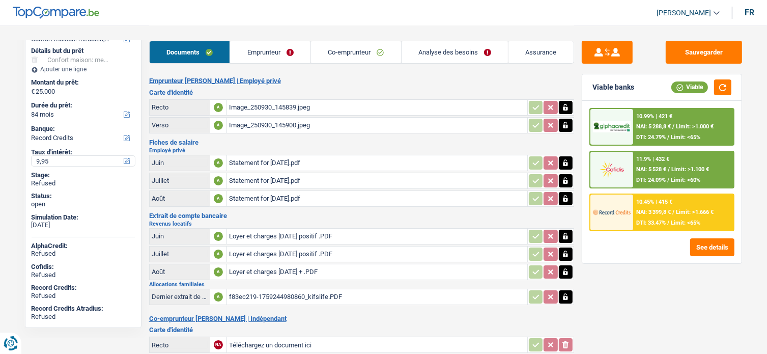
click at [71, 159] on input "9,95" at bounding box center [83, 161] width 103 height 10
click at [75, 114] on select "12 mois 18 mois 24 mois 30 mois 36 mois 42 mois 48 mois 60 mois 72 mois 84 mois…" at bounding box center [83, 114] width 103 height 10
select select "120"
click at [32, 109] on select "12 mois 18 mois 24 mois 30 mois 36 mois 42 mois 48 mois 60 mois 72 mois 84 mois…" at bounding box center [83, 114] width 103 height 10
click at [695, 162] on div "11.9% | 349 € NAI: 5 611,4 € / Limit: >1.100 € DTI: 22.94% / Limit: <60%" at bounding box center [683, 170] width 100 height 36
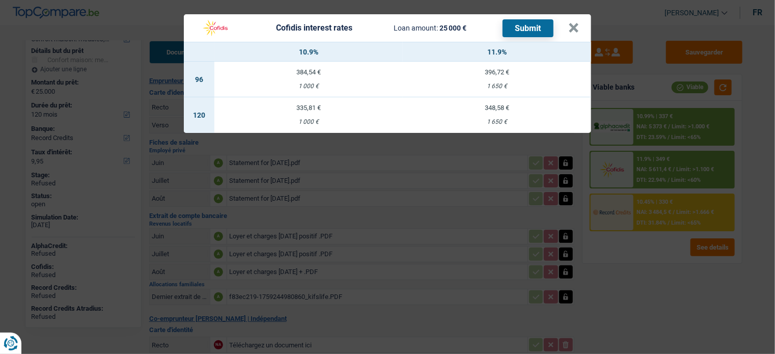
click at [521, 115] on td "348,58 € 1 650 €" at bounding box center [497, 115] width 188 height 36
select select "cofidis"
type input "11,90"
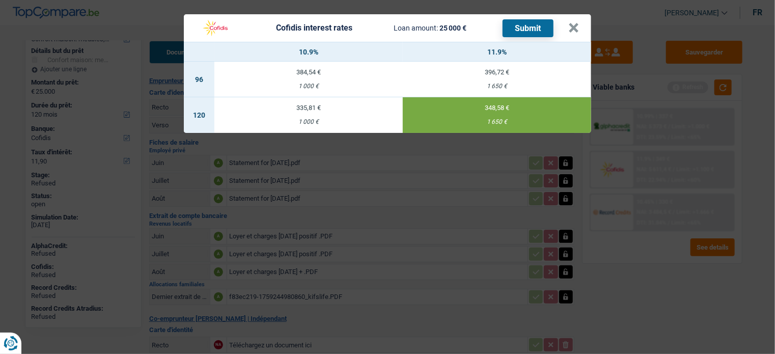
click at [522, 14] on header "Cofidis interest rates Loan amount: 25 000 € Submit ×" at bounding box center [387, 27] width 407 height 27
click at [526, 29] on button "Submit" at bounding box center [527, 28] width 51 height 18
click at [569, 27] on button "×" at bounding box center [573, 28] width 11 height 10
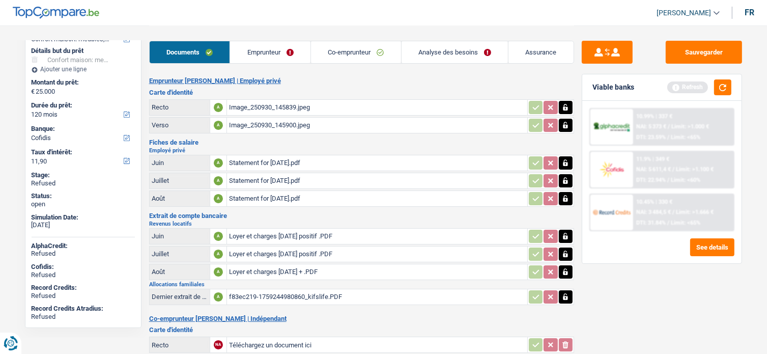
click at [274, 58] on link "Emprunteur" at bounding box center [270, 52] width 80 height 22
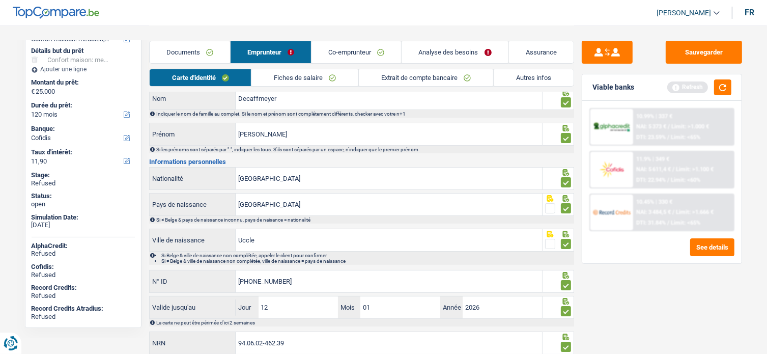
scroll to position [0, 0]
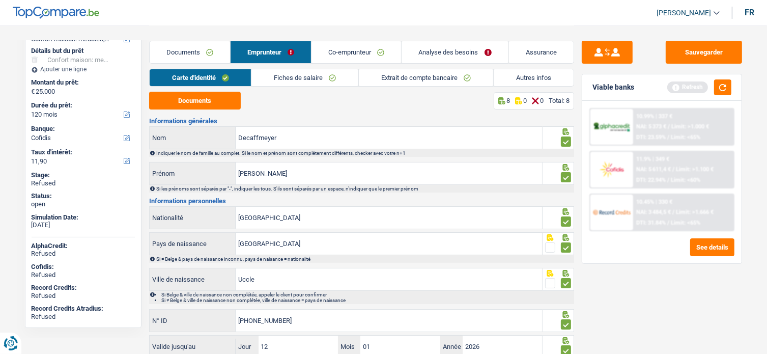
click at [317, 81] on link "Fiches de salaire" at bounding box center [304, 77] width 107 height 17
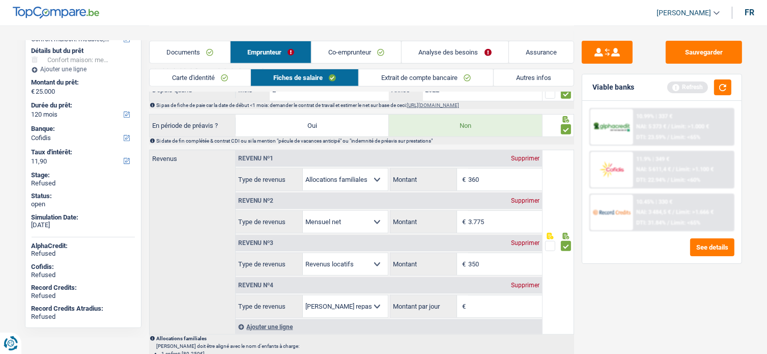
scroll to position [611, 0]
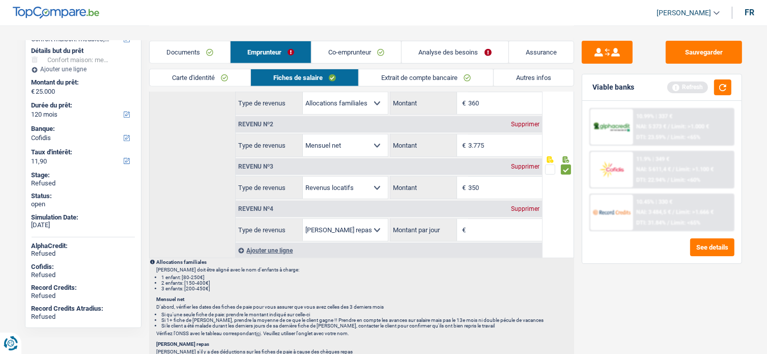
click at [526, 206] on div "Supprimer" at bounding box center [525, 209] width 34 height 6
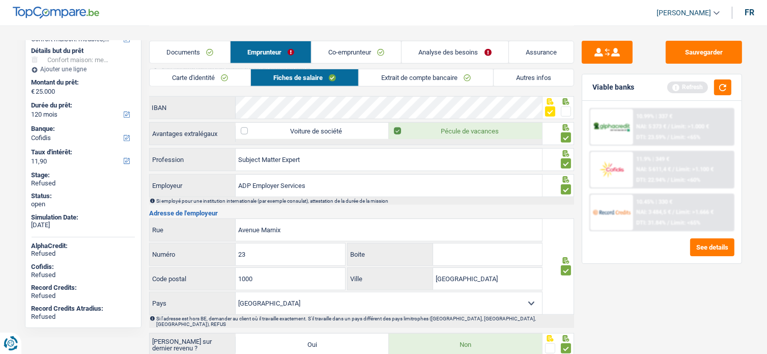
scroll to position [908, 0]
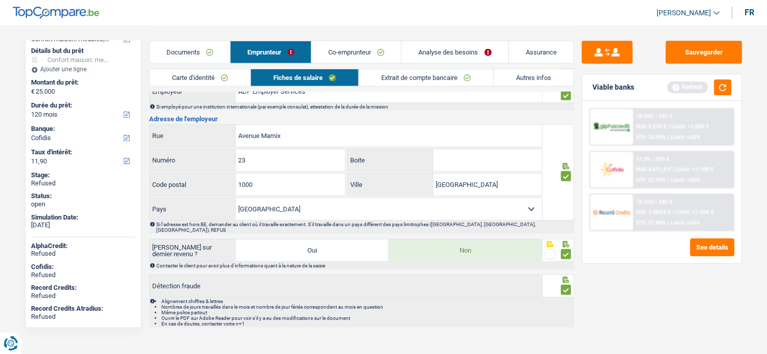
click at [421, 86] on link "Extrait de compte bancaire" at bounding box center [426, 77] width 134 height 17
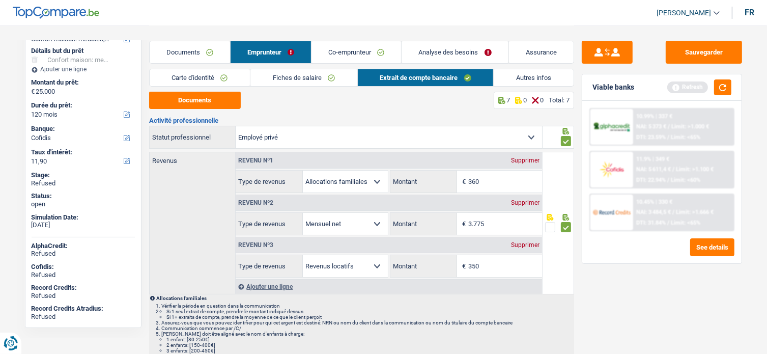
scroll to position [0, 0]
click at [524, 82] on link "Autres infos" at bounding box center [534, 77] width 80 height 17
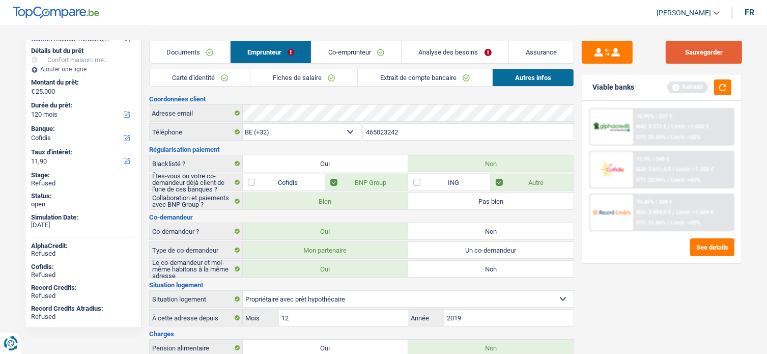
click at [725, 50] on button "Sauvegarder" at bounding box center [704, 52] width 76 height 23
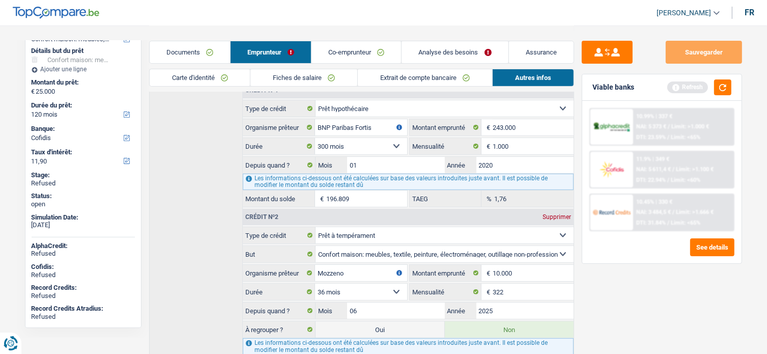
scroll to position [360, 0]
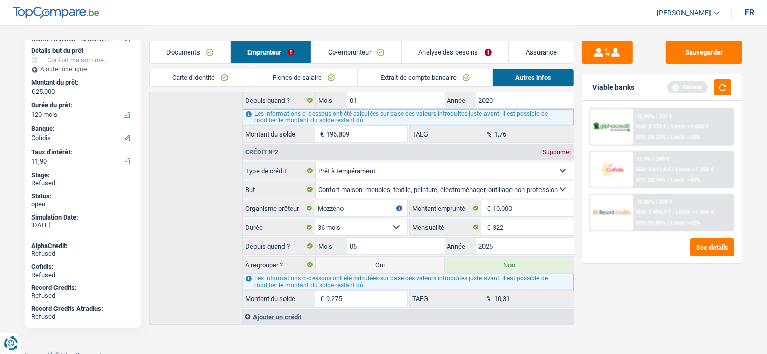
click at [335, 58] on link "Co-emprunteur" at bounding box center [356, 52] width 90 height 22
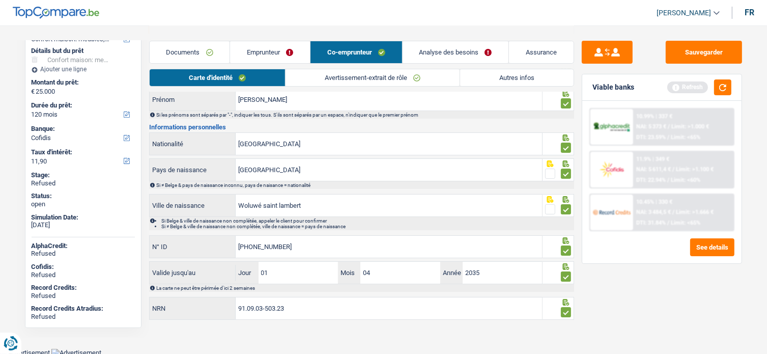
scroll to position [0, 0]
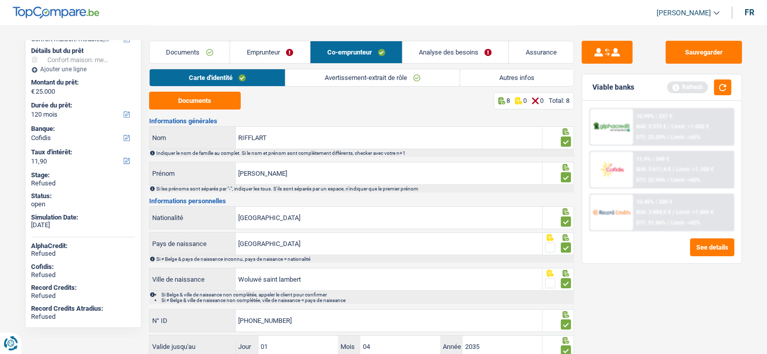
click at [366, 69] on link "Avertissement-extrait de rôle" at bounding box center [373, 77] width 174 height 17
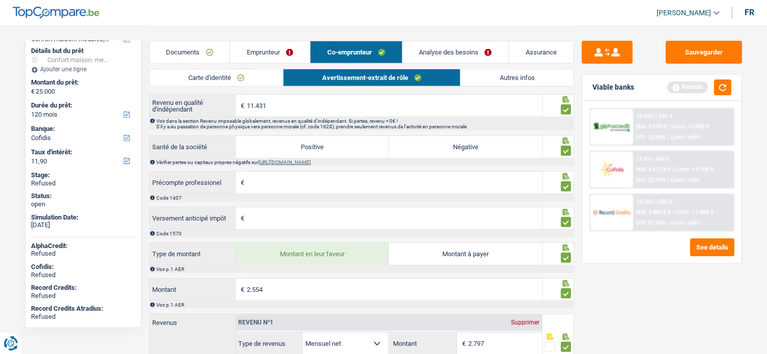
scroll to position [776, 0]
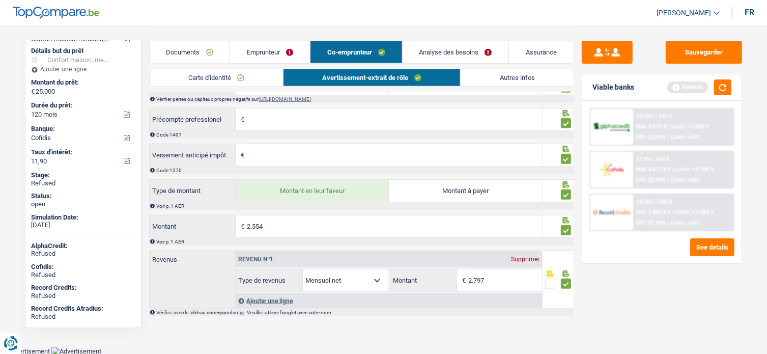
click at [478, 80] on link "Autres infos" at bounding box center [517, 77] width 112 height 17
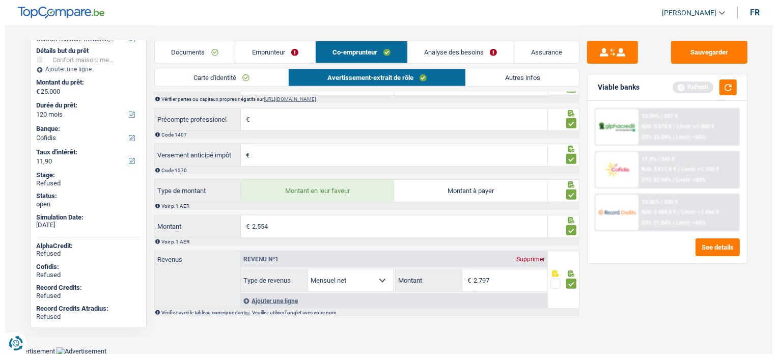
scroll to position [0, 0]
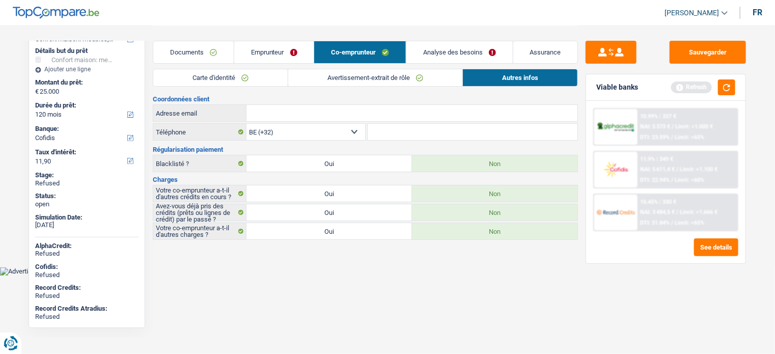
click at [722, 161] on div "11.9% | 349 € NAI: 5 611,4 € / Limit: >1.100 € DTI: 22.94% / Limit: <60%" at bounding box center [687, 170] width 100 height 36
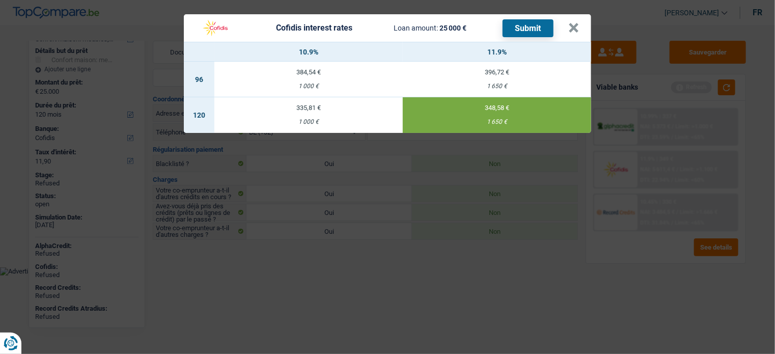
click at [524, 36] on button "Submit" at bounding box center [527, 28] width 51 height 18
click at [570, 32] on button "×" at bounding box center [573, 28] width 11 height 10
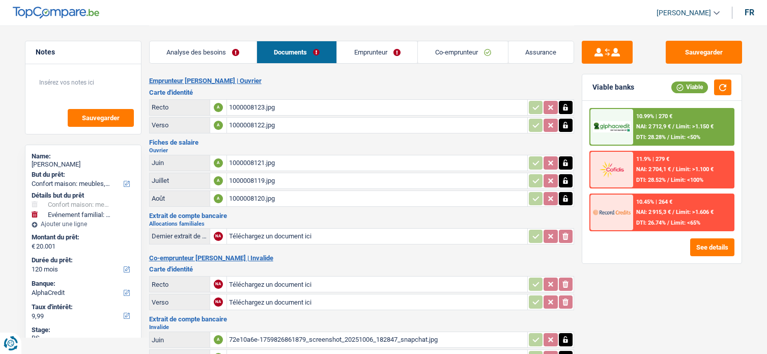
select select "household"
select select "familyEvent"
select select "120"
select select "alphacredit"
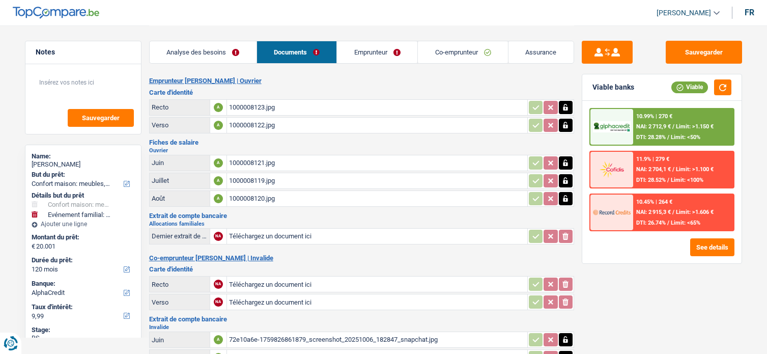
select select "applicant"
select select "coApplicant"
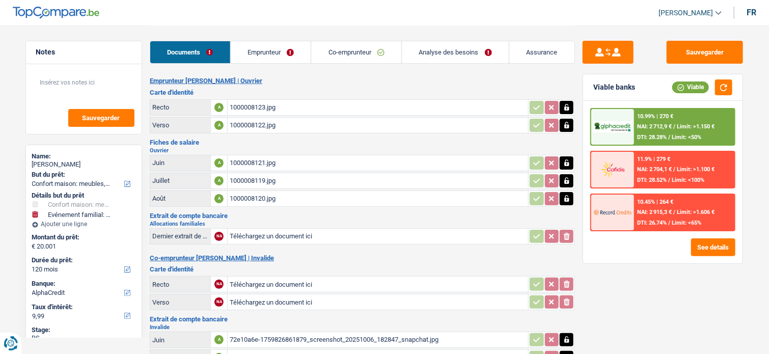
click at [290, 44] on link "Emprunteur" at bounding box center [271, 52] width 80 height 22
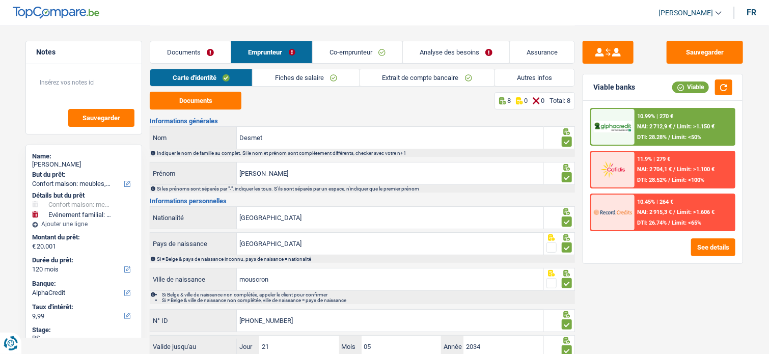
click at [337, 80] on link "Fiches de salaire" at bounding box center [305, 77] width 107 height 17
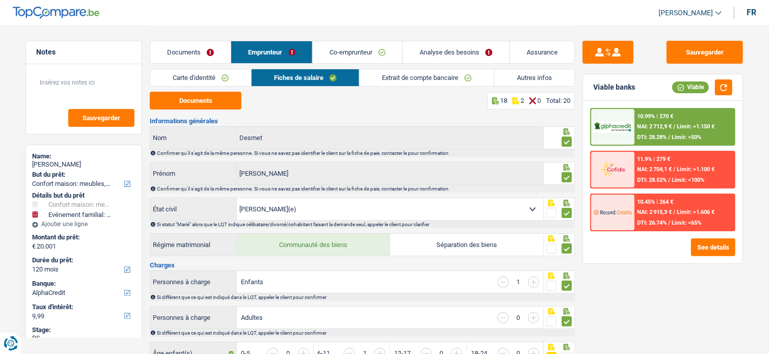
click at [387, 77] on link "Extrait de compte bancaire" at bounding box center [426, 77] width 134 height 17
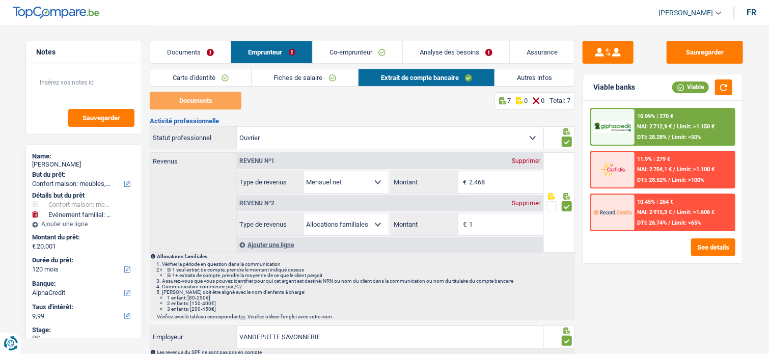
click at [359, 52] on link "Co-emprunteur" at bounding box center [357, 52] width 90 height 22
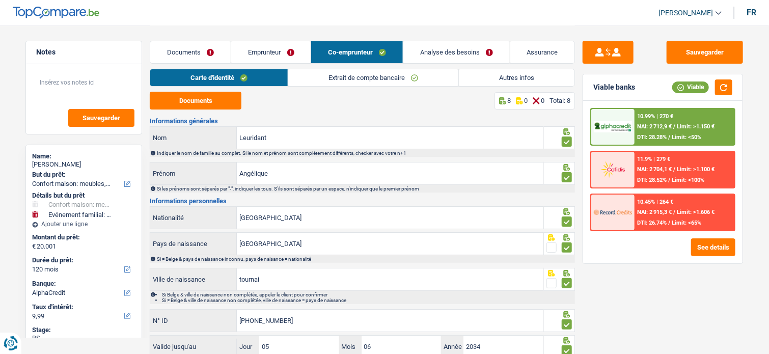
click at [330, 75] on link "Extrait de compte bancaire" at bounding box center [373, 77] width 170 height 17
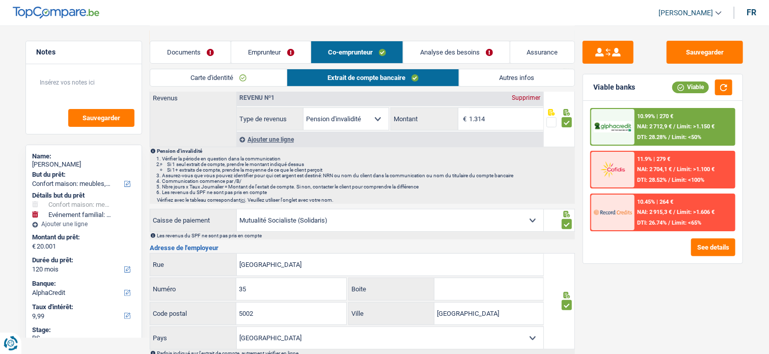
scroll to position [153, 0]
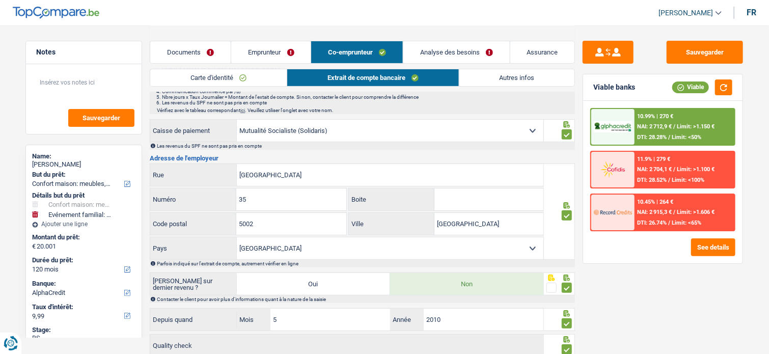
click at [460, 52] on link "Analyse des besoins" at bounding box center [456, 52] width 106 height 22
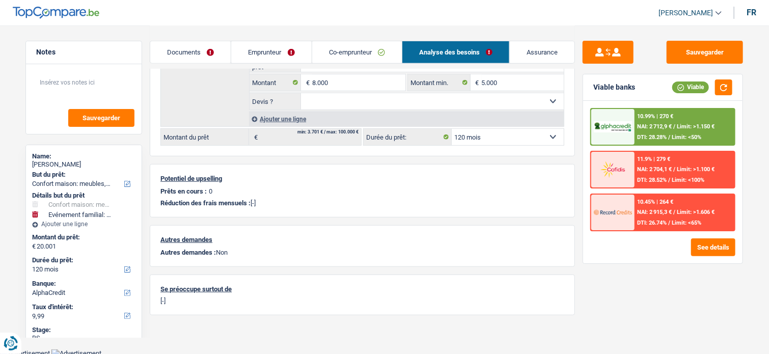
scroll to position [48, 0]
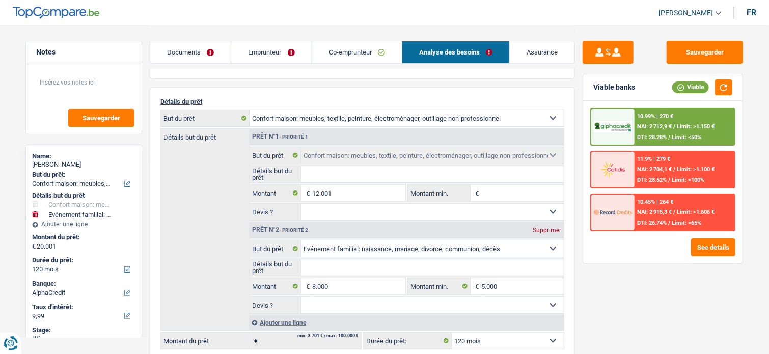
click at [687, 126] on span "Limit: >1.150 €" at bounding box center [696, 126] width 38 height 7
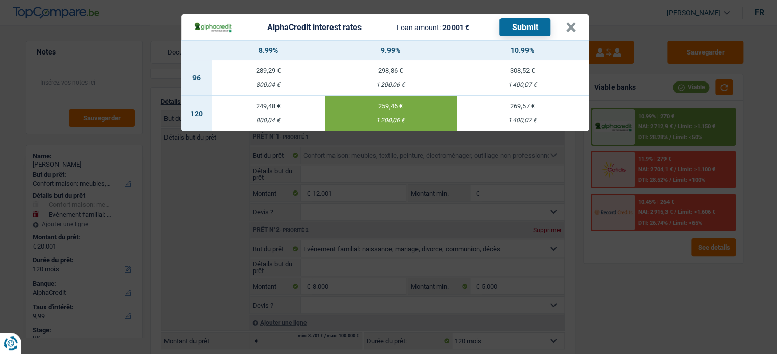
click at [633, 249] on div "AlphaCredit interest rates Loan amount: 20 001 € Submit × 8.99% 9.99% 10.99% 96…" at bounding box center [388, 177] width 777 height 354
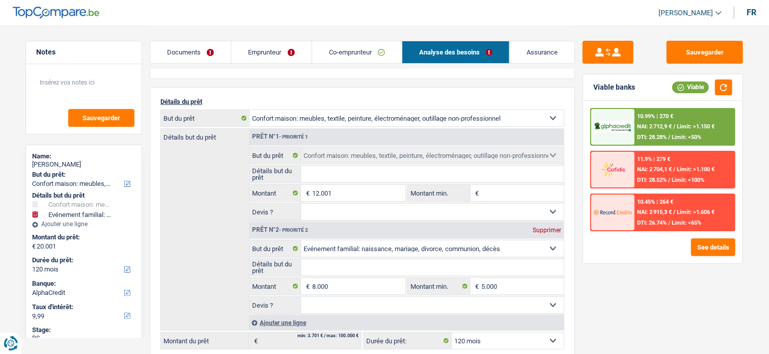
click at [661, 207] on div "10.45% | 264 € NAI: 2 915,3 € / Limit: >1.606 € DTI: 26.74% / Limit: <65%" at bounding box center [684, 212] width 100 height 36
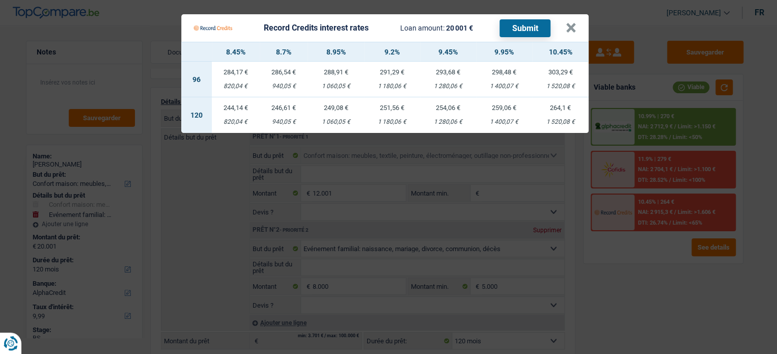
drag, startPoint x: 643, startPoint y: 253, endPoint x: 601, endPoint y: 232, distance: 46.9
click at [642, 253] on Credits "Record Credits interest rates Loan amount: 20 001 € Submit × 8.45% 8.7% 8.95% 9…" at bounding box center [388, 177] width 777 height 354
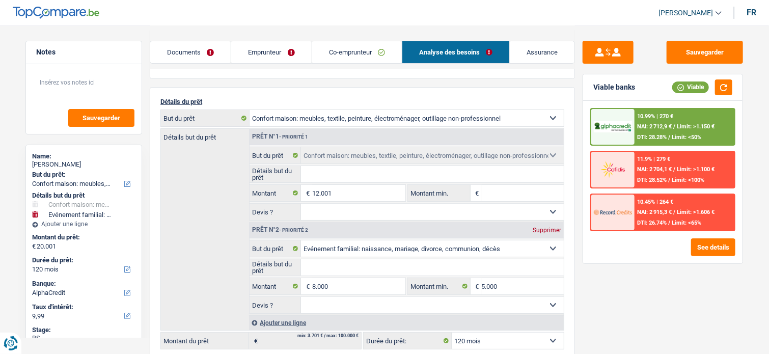
click at [655, 198] on div "10.45% | 264 €" at bounding box center [655, 201] width 36 height 7
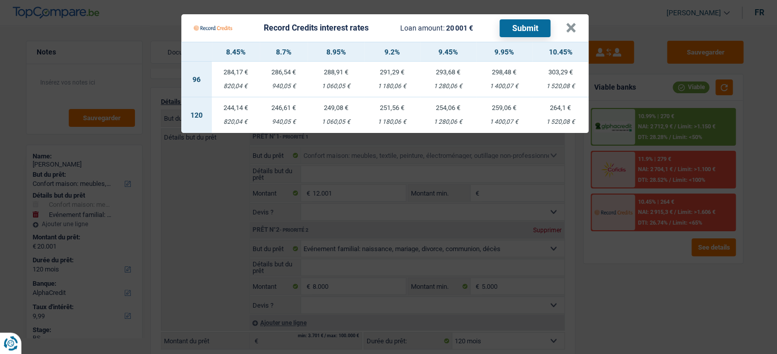
click at [641, 255] on Credits "Record Credits interest rates Loan amount: 20 001 € Submit × 8.45% 8.7% 8.95% 9…" at bounding box center [388, 177] width 777 height 354
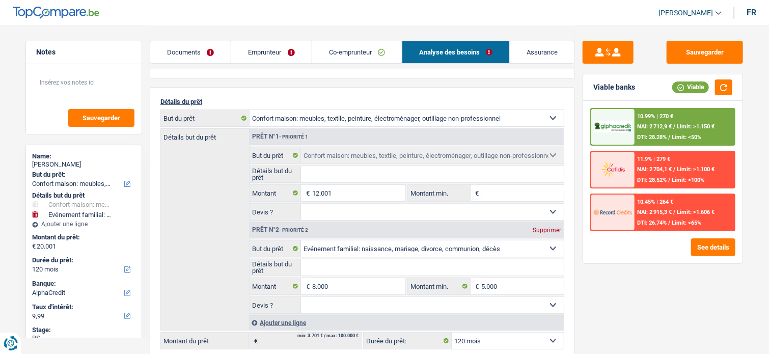
click at [688, 203] on div "10.45% | 264 € NAI: 2 915,3 € / Limit: >1.606 € DTI: 26.74% / Limit: <65%" at bounding box center [684, 212] width 100 height 36
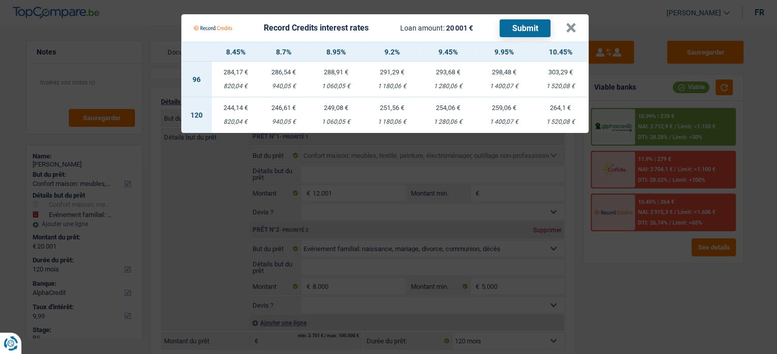
click at [658, 262] on Credits "Record Credits interest rates Loan amount: 20 001 € Submit × 8.45% 8.7% 8.95% 9…" at bounding box center [388, 177] width 777 height 354
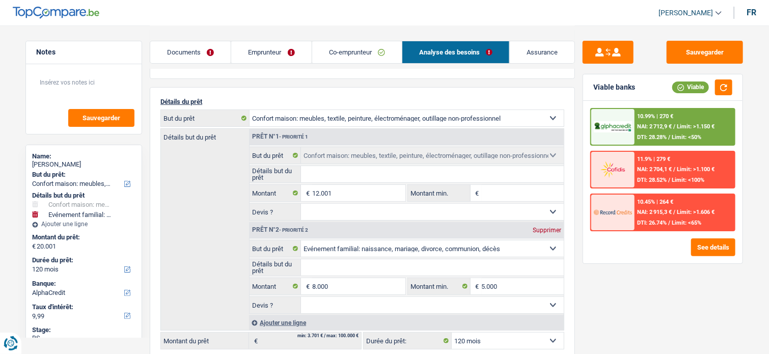
click at [220, 52] on link "Documents" at bounding box center [190, 52] width 80 height 22
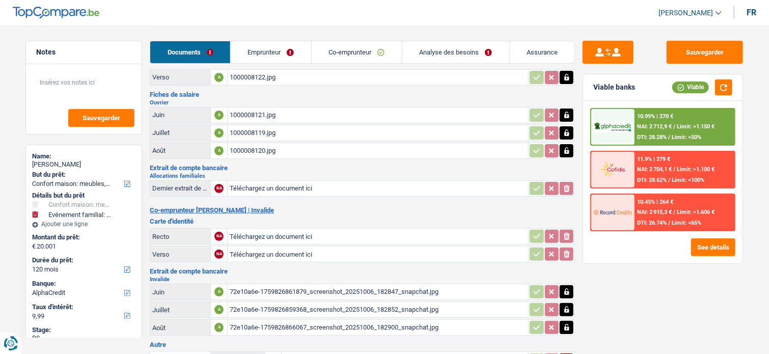
scroll to position [0, 0]
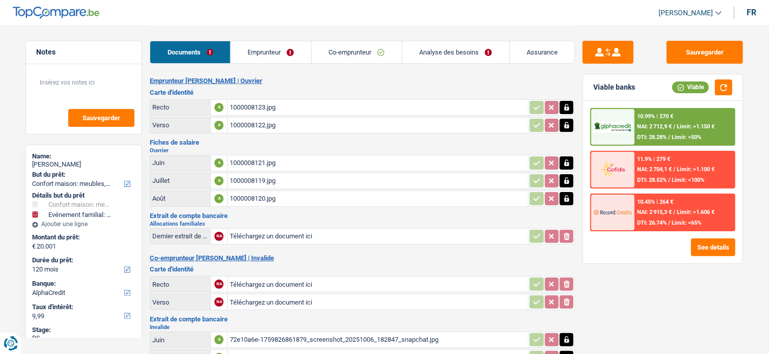
click at [255, 109] on div "1000008123.jpg" at bounding box center [378, 107] width 296 height 15
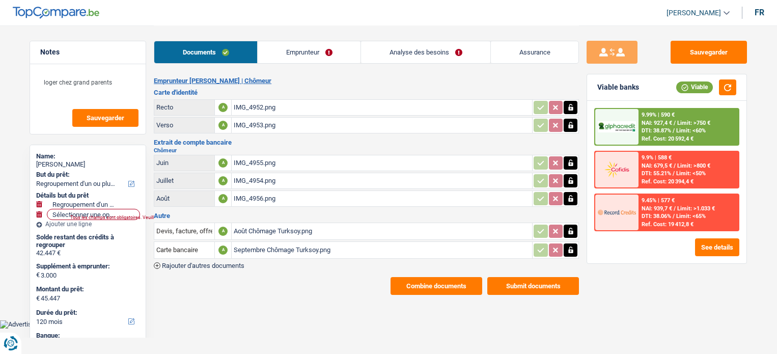
select select "refinancing"
select select "120"
select select "alphacredit"
click at [65, 161] on div "[PERSON_NAME]" at bounding box center [87, 164] width 103 height 8
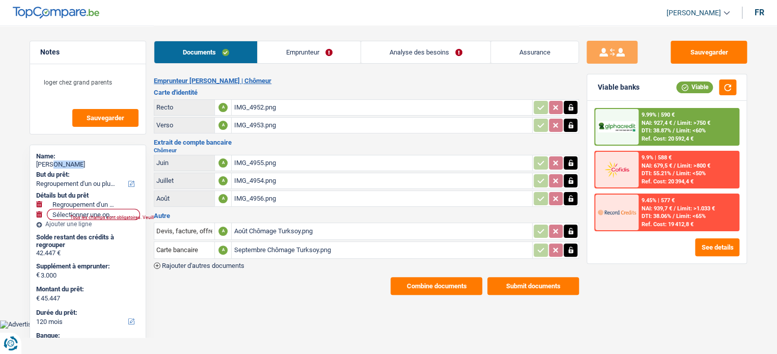
click at [65, 161] on div "[PERSON_NAME]" at bounding box center [87, 164] width 103 height 8
copy div "Turksoy"
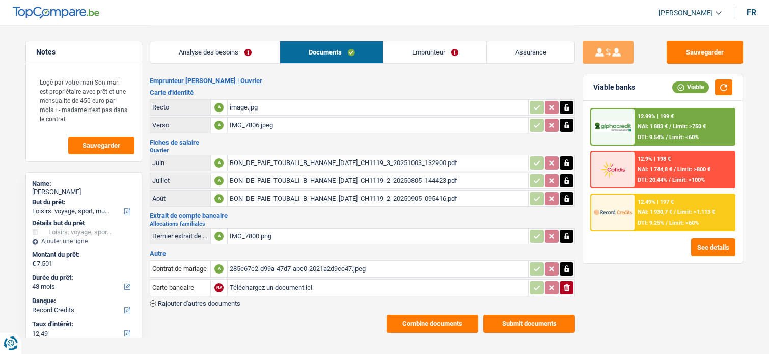
select select "hobbies"
select select "48"
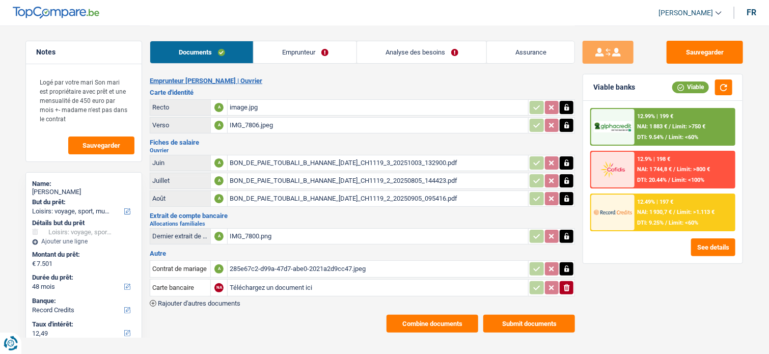
click at [694, 213] on span "Limit: >1.113 €" at bounding box center [696, 212] width 38 height 7
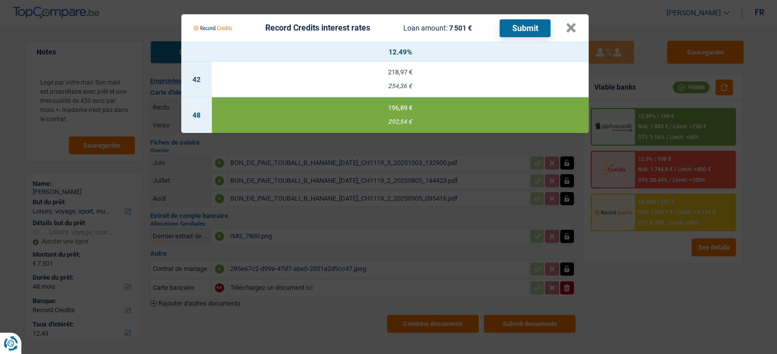
click at [529, 29] on button "Submit" at bounding box center [524, 28] width 51 height 18
click at [568, 24] on button "×" at bounding box center [570, 28] width 11 height 10
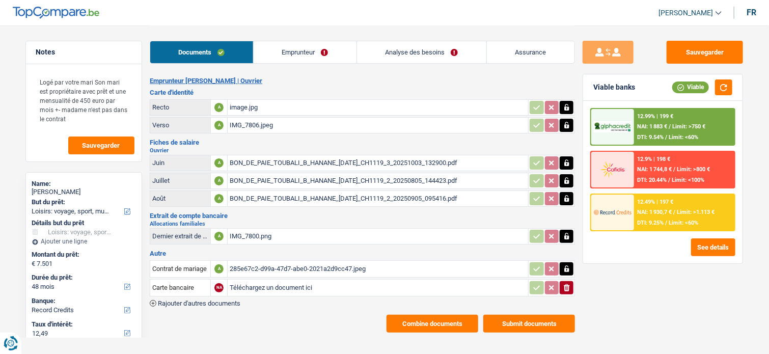
click at [651, 115] on div "12.99% | 199 €" at bounding box center [655, 116] width 36 height 7
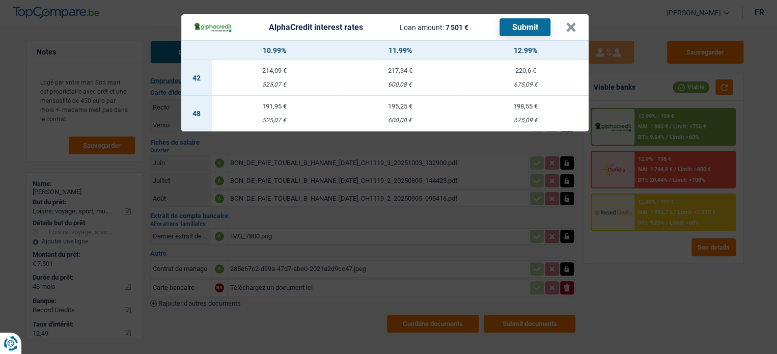
click at [539, 123] on div "675,09 €" at bounding box center [526, 120] width 126 height 7
select select "alphacredit"
type input "12,99"
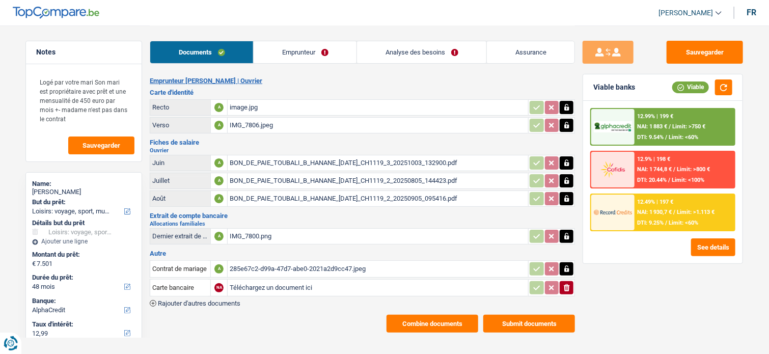
click at [713, 112] on div "12.99% | 199 € NAI: 1 883 € / Limit: >750 € DTI: 9.54% / Limit: <60%" at bounding box center [684, 127] width 100 height 36
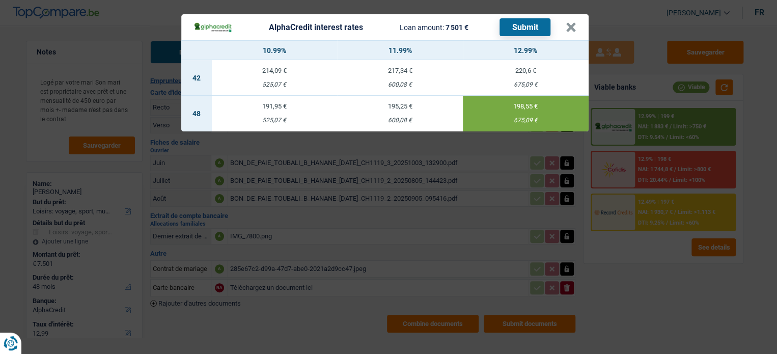
click at [524, 32] on button "Submit" at bounding box center [524, 27] width 51 height 18
click at [574, 24] on button "×" at bounding box center [570, 27] width 11 height 10
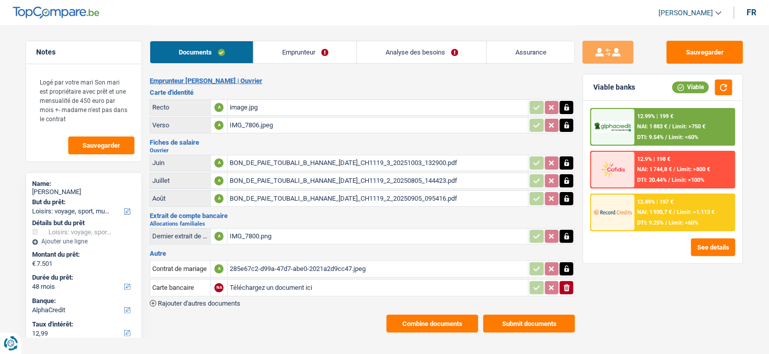
click at [673, 128] on span "Limit: >750 €" at bounding box center [688, 126] width 33 height 7
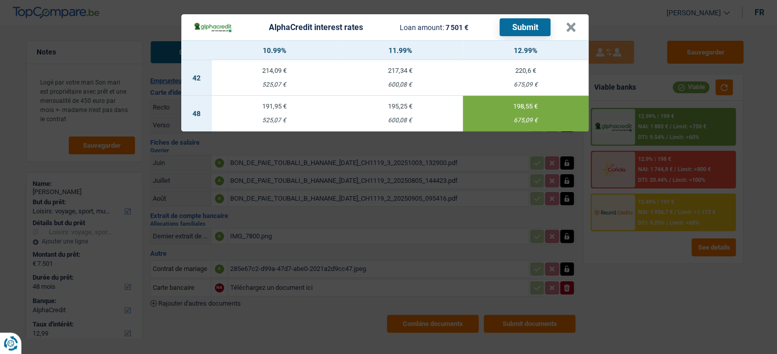
click at [671, 124] on div "AlphaCredit interest rates Loan amount: 7 501 € Submit × 10.99% 11.99% 12.99% 4…" at bounding box center [388, 177] width 777 height 354
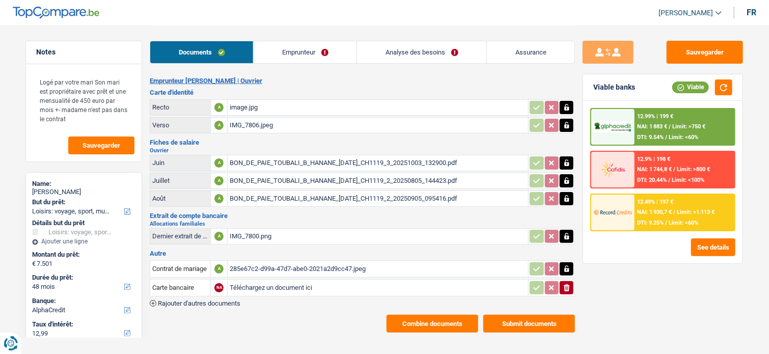
click at [676, 211] on div "NAI: 1 930,7 € / Limit: >1.113 €" at bounding box center [675, 212] width 77 height 7
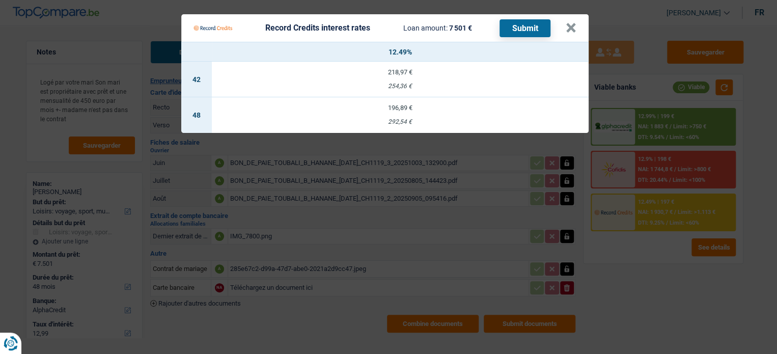
click at [630, 273] on Credits "Record Credits interest rates Loan amount: 7 501 € Submit × 12.49% 42 218,97 € …" at bounding box center [388, 177] width 777 height 354
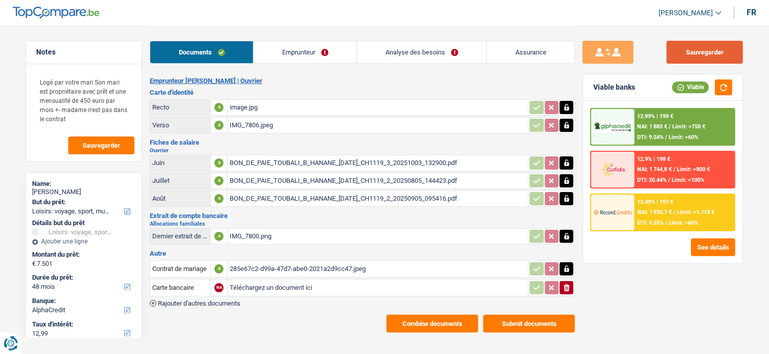
click at [686, 47] on button "Sauvegarder" at bounding box center [704, 52] width 76 height 23
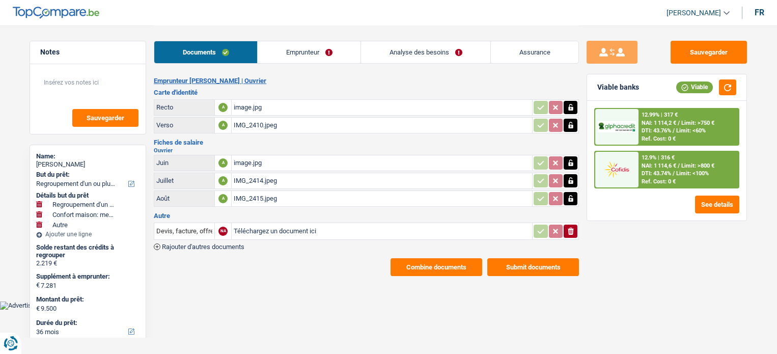
select select "refinancing"
select select "household"
select select "other"
select select "36"
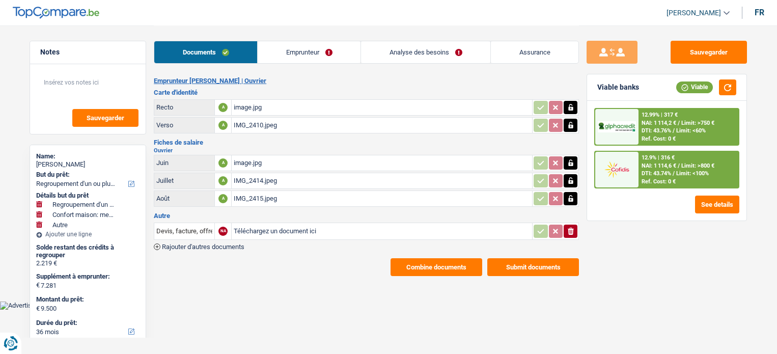
select select "cofidis"
click at [523, 259] on button "Submit documents" at bounding box center [533, 267] width 92 height 18
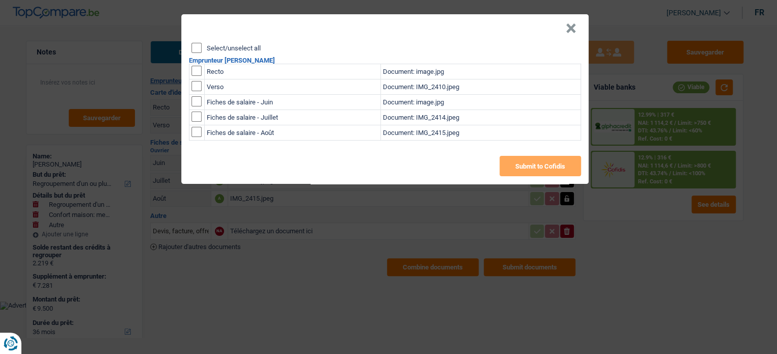
click at [198, 48] on input "Select/unselect all" at bounding box center [196, 48] width 10 height 10
checkbox input "true"
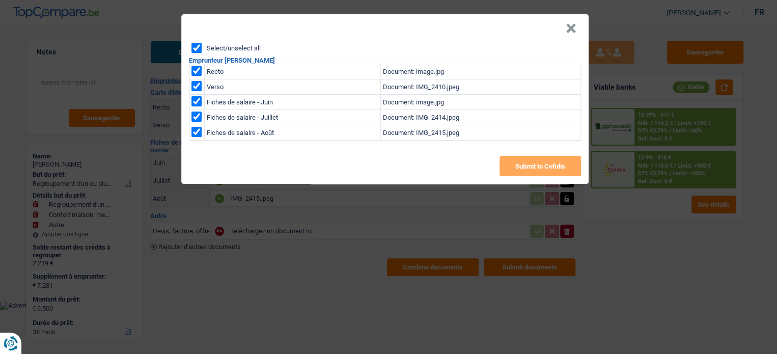
checkbox input "true"
click at [555, 169] on button "Submit to Cofidis" at bounding box center [539, 166] width 81 height 20
click at [568, 23] on button "×" at bounding box center [570, 28] width 11 height 10
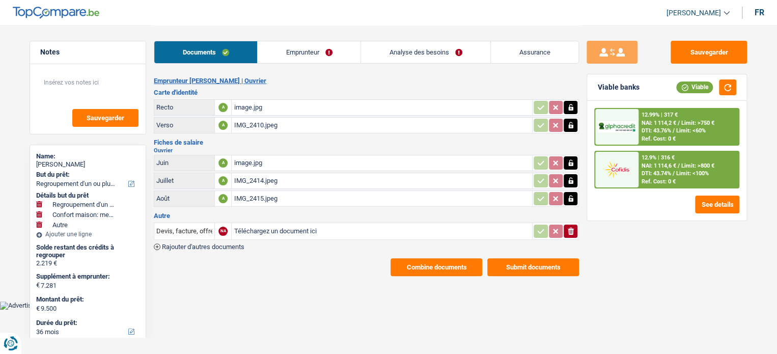
click at [424, 265] on button "Combine documents" at bounding box center [436, 267] width 92 height 18
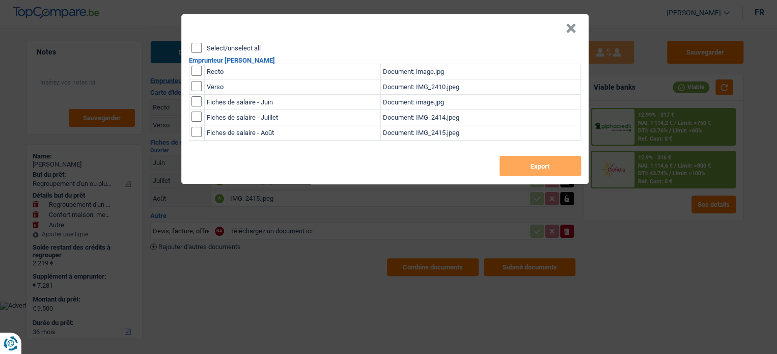
click at [194, 46] on input "Select/unselect all" at bounding box center [196, 48] width 10 height 10
checkbox input "true"
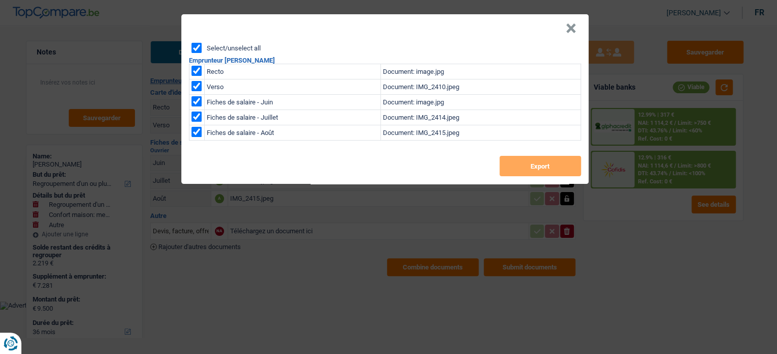
checkbox input "true"
click at [542, 169] on button "Export" at bounding box center [539, 166] width 81 height 20
click at [571, 28] on button "×" at bounding box center [570, 28] width 11 height 10
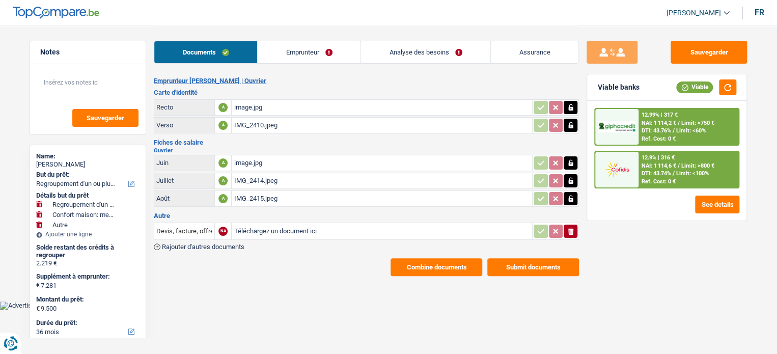
click at [322, 44] on link "Emprunteur" at bounding box center [309, 52] width 103 height 22
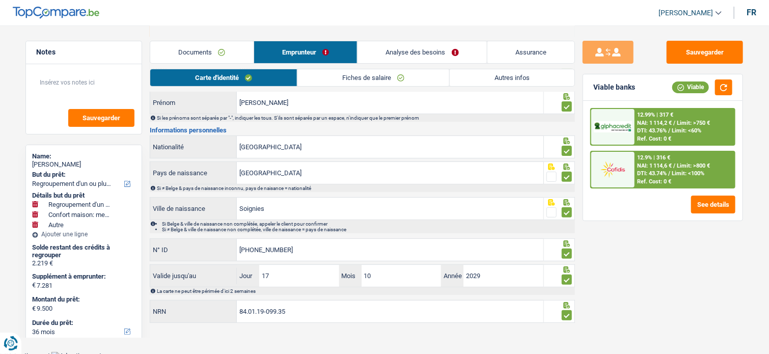
scroll to position [74, 0]
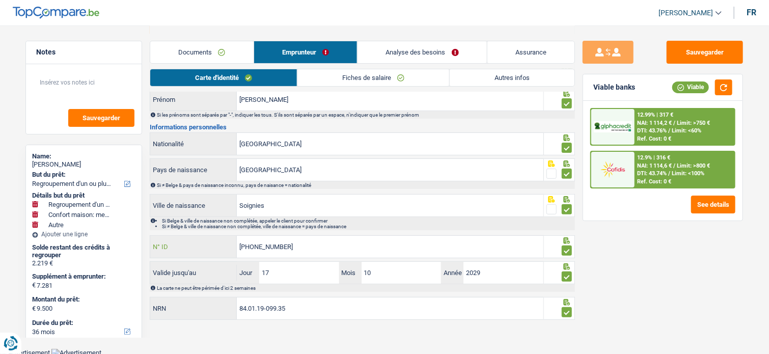
drag, startPoint x: 296, startPoint y: 245, endPoint x: 153, endPoint y: 240, distance: 143.6
click at [153, 240] on div "[PHONE_NUMBER] N° ID" at bounding box center [346, 247] width 393 height 22
drag, startPoint x: 285, startPoint y: 311, endPoint x: 320, endPoint y: 311, distance: 35.1
click at [285, 311] on input "84.01.19-099.35" at bounding box center [390, 308] width 306 height 22
click at [297, 308] on input "84.01.19-099.35" at bounding box center [390, 308] width 306 height 22
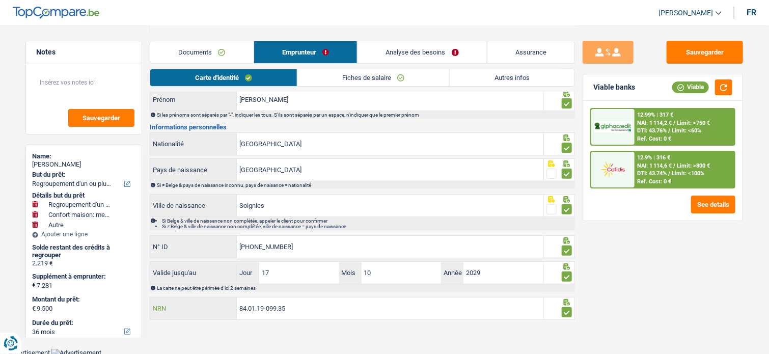
drag, startPoint x: 325, startPoint y: 310, endPoint x: 213, endPoint y: 301, distance: 111.9
click at [213, 301] on div "84.01.19-099.35 NRN" at bounding box center [346, 308] width 393 height 22
click at [684, 56] on button "Sauvegarder" at bounding box center [704, 52] width 76 height 23
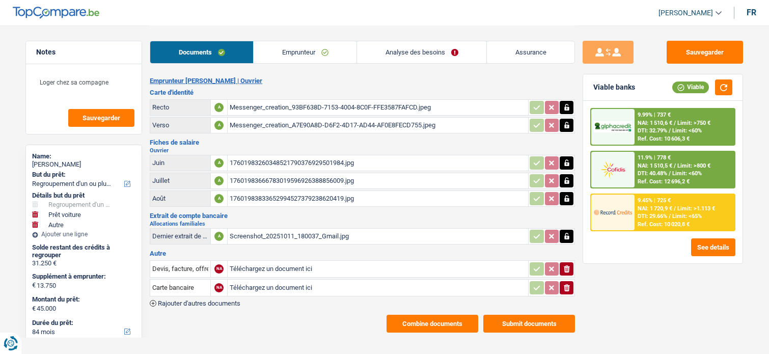
select select "refinancing"
select select "car"
select select "other"
select select "84"
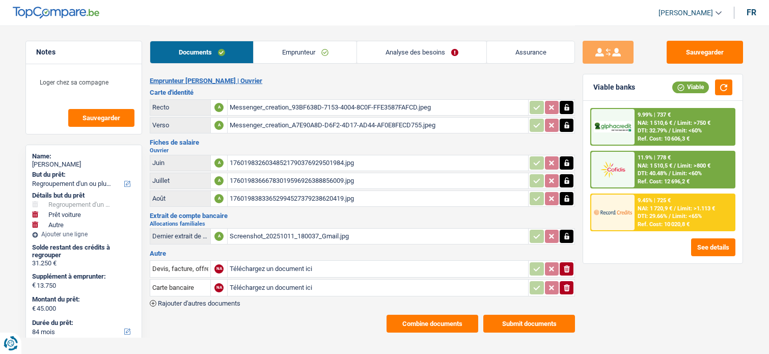
select select "cofidis"
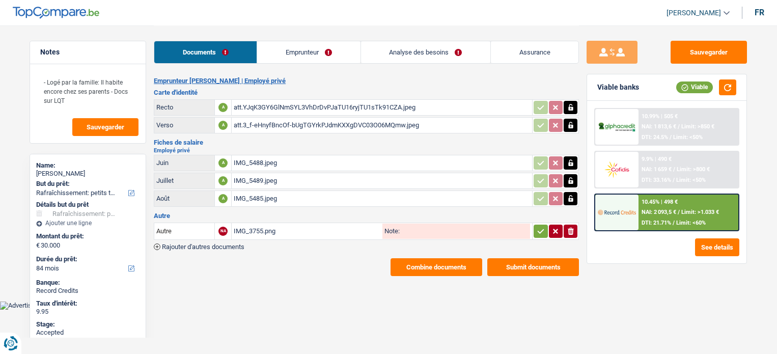
select select "houseOrGarden"
select select "84"
click at [310, 52] on link "Emprunteur" at bounding box center [308, 52] width 103 height 22
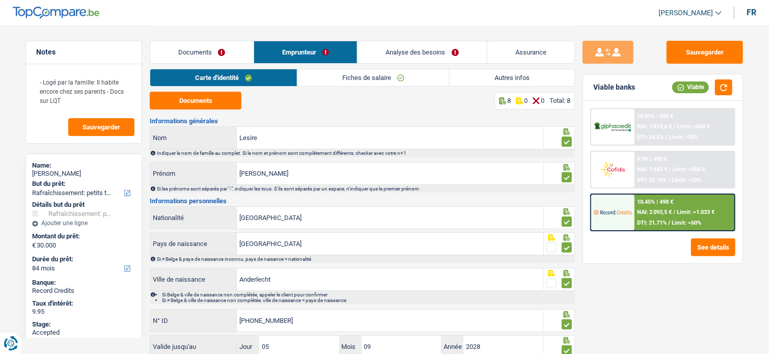
click at [544, 75] on link "Autres infos" at bounding box center [511, 77] width 125 height 17
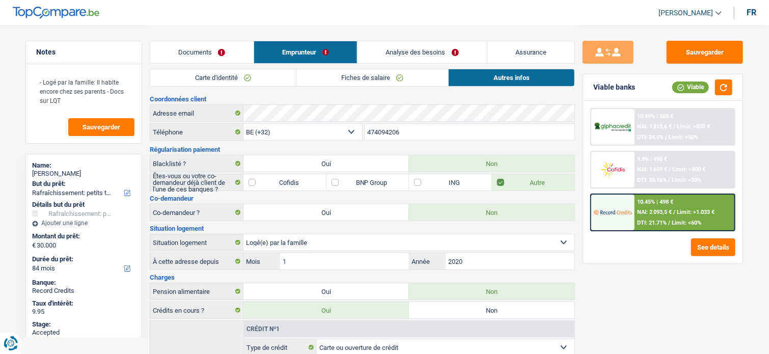
click at [444, 54] on link "Analyse des besoins" at bounding box center [421, 52] width 129 height 22
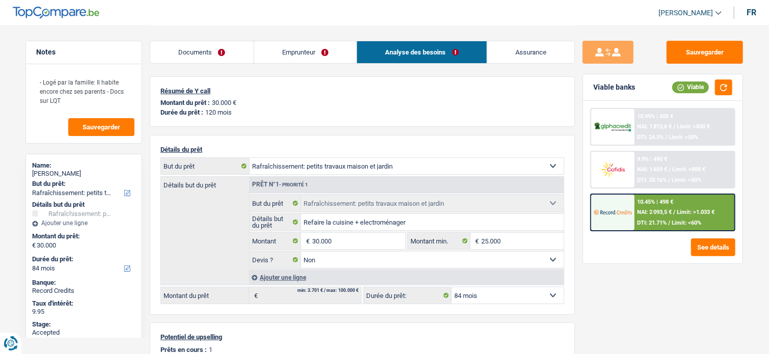
click at [674, 209] on span "/" at bounding box center [674, 212] width 2 height 7
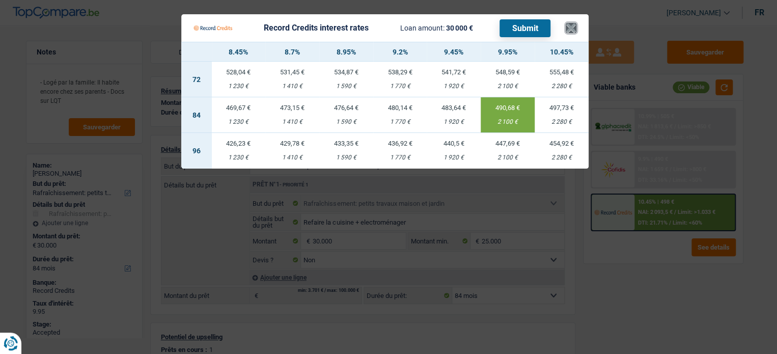
click at [570, 31] on button "×" at bounding box center [570, 28] width 11 height 10
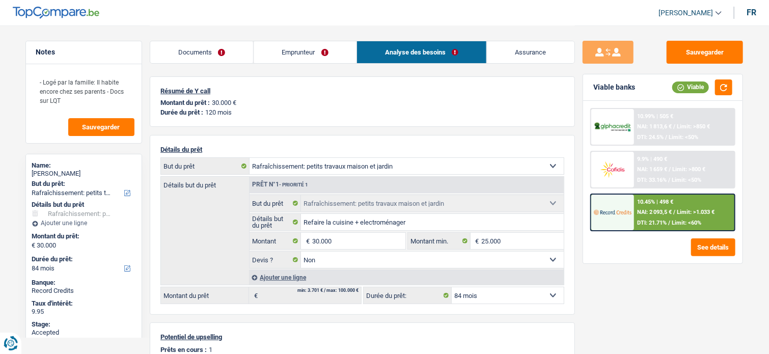
click at [216, 63] on link "Documents" at bounding box center [201, 52] width 103 height 22
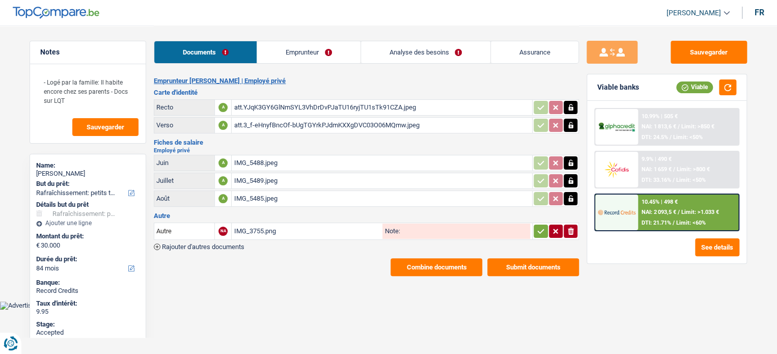
click at [401, 258] on button "Combine documents" at bounding box center [436, 267] width 92 height 18
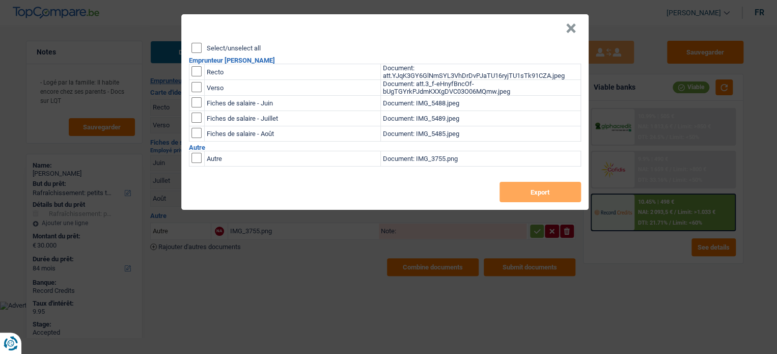
drag, startPoint x: 195, startPoint y: 45, endPoint x: 486, endPoint y: 174, distance: 317.6
click at [196, 45] on input "Select/unselect all" at bounding box center [196, 48] width 10 height 10
checkbox input "true"
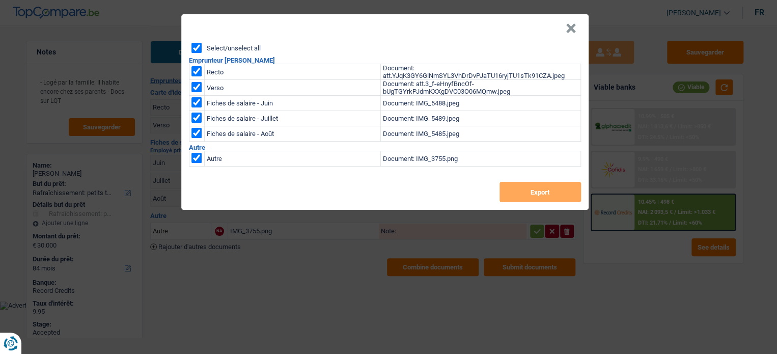
checkbox input "true"
click at [533, 188] on button "Export" at bounding box center [539, 192] width 81 height 20
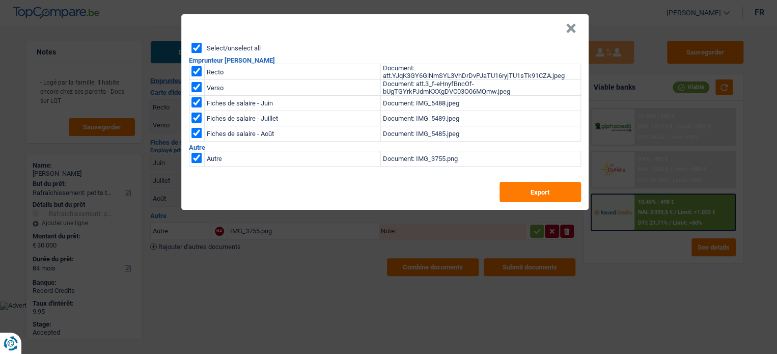
drag, startPoint x: 468, startPoint y: 45, endPoint x: 473, endPoint y: 39, distance: 7.9
click at [468, 44] on div "Select/unselect all" at bounding box center [385, 48] width 389 height 10
click at [570, 29] on button "×" at bounding box center [570, 28] width 11 height 10
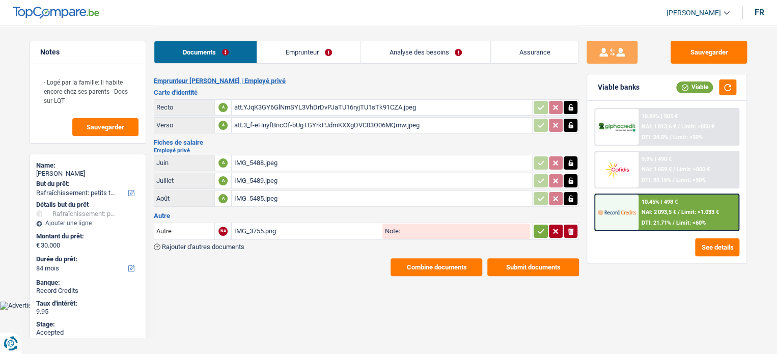
click at [542, 226] on icon "button" at bounding box center [540, 231] width 8 height 10
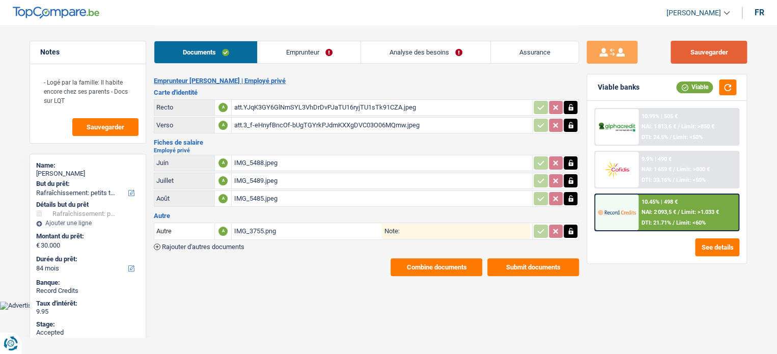
drag, startPoint x: 715, startPoint y: 48, endPoint x: 474, endPoint y: 1, distance: 245.3
click at [715, 48] on button "Sauvegarder" at bounding box center [708, 52] width 76 height 23
click at [738, 67] on div "Sauvegarder Viable banks Viable 10.99% | 505 € NAI: 1 813,6 € / Limit: >850 € D…" at bounding box center [667, 189] width 176 height 297
drag, startPoint x: 723, startPoint y: 59, endPoint x: 638, endPoint y: 53, distance: 85.2
click at [714, 59] on button "Sauvegarder" at bounding box center [708, 52] width 76 height 23
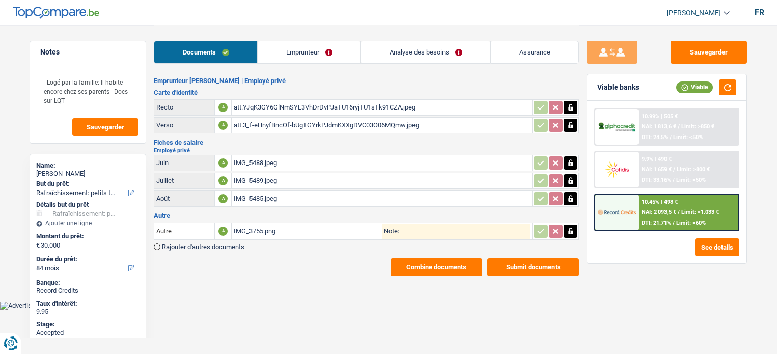
select select "houseOrGarden"
select select "84"
select select "houseOrGarden"
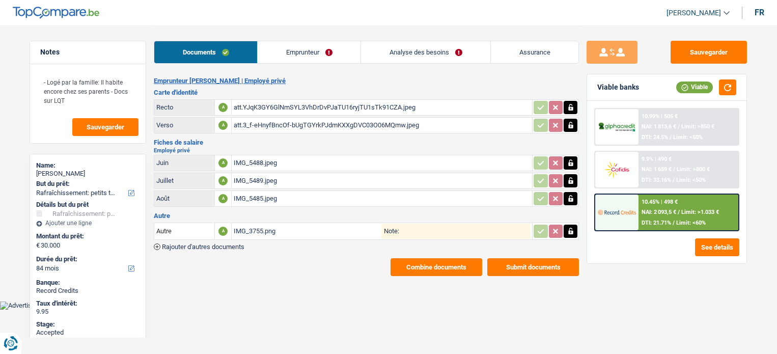
select select "false"
select select "84"
click at [415, 51] on link "Analyse des besoins" at bounding box center [425, 52] width 129 height 22
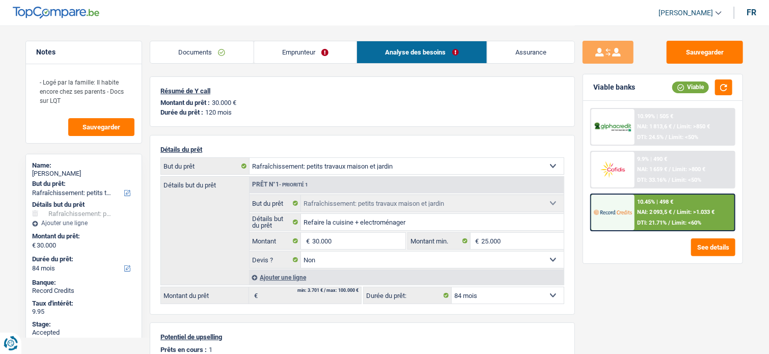
click at [311, 49] on link "Emprunteur" at bounding box center [305, 52] width 103 height 22
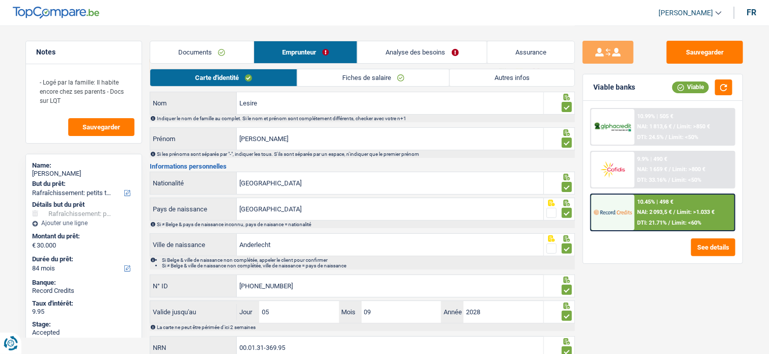
scroll to position [74, 0]
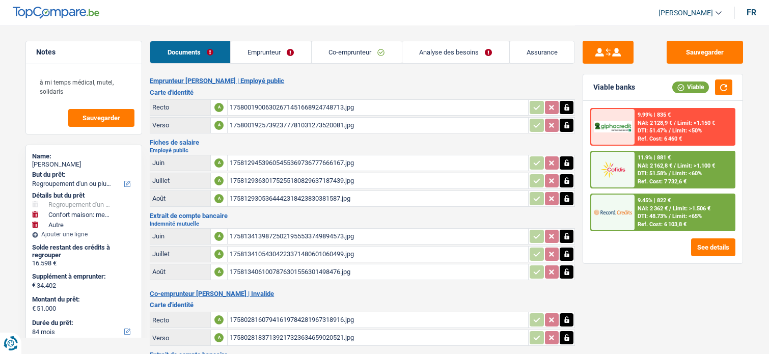
select select "refinancing"
select select "household"
select select "other"
select select "84"
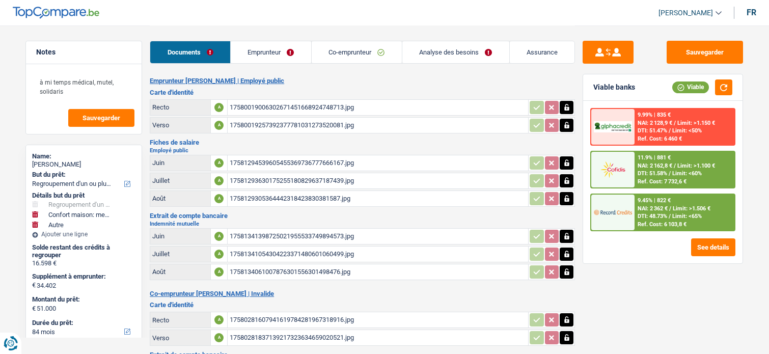
select select "cofidis"
select select "applicant"
select select "coApplicant"
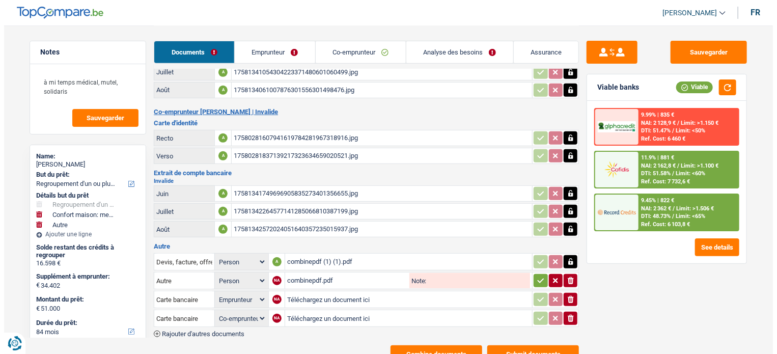
scroll to position [214, 0]
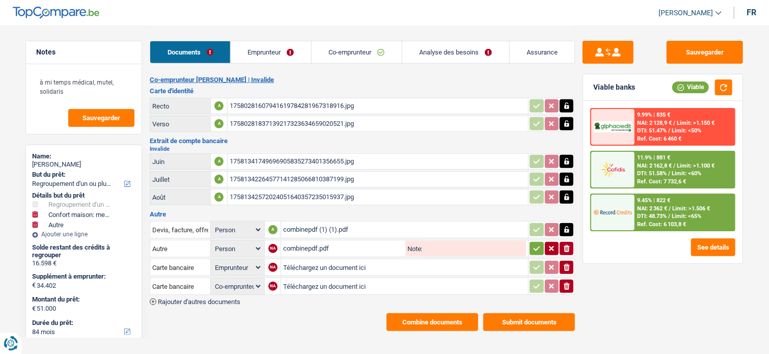
click at [518, 315] on button "Submit documents" at bounding box center [529, 322] width 92 height 18
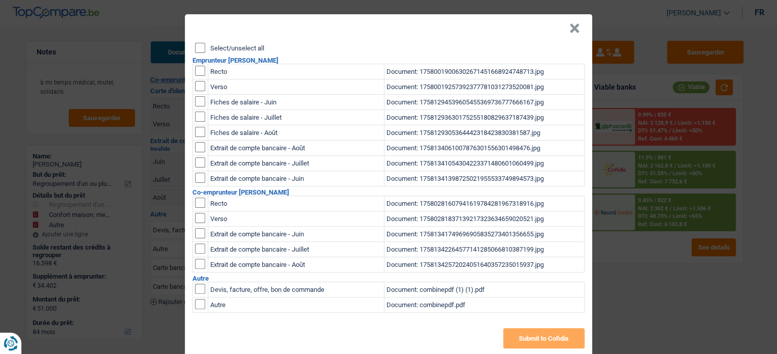
click at [570, 30] on button "×" at bounding box center [574, 28] width 11 height 10
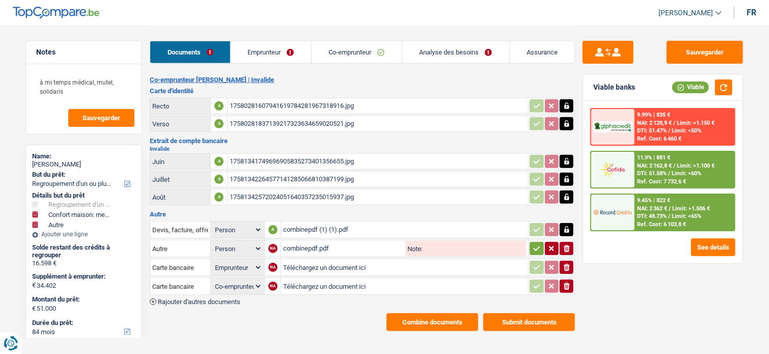
click at [440, 313] on button "Combine documents" at bounding box center [432, 322] width 92 height 18
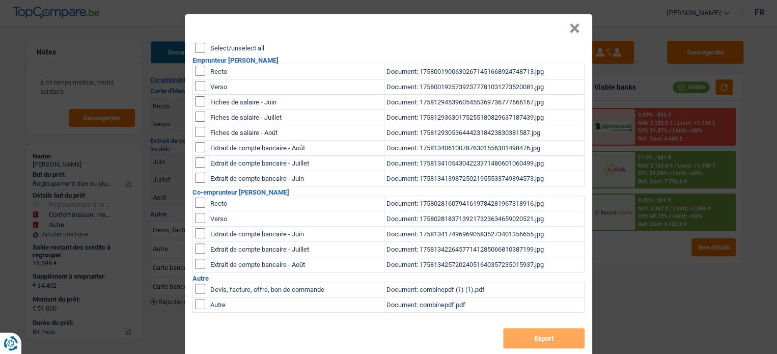
click at [195, 43] on input "Select/unselect all" at bounding box center [200, 48] width 10 height 10
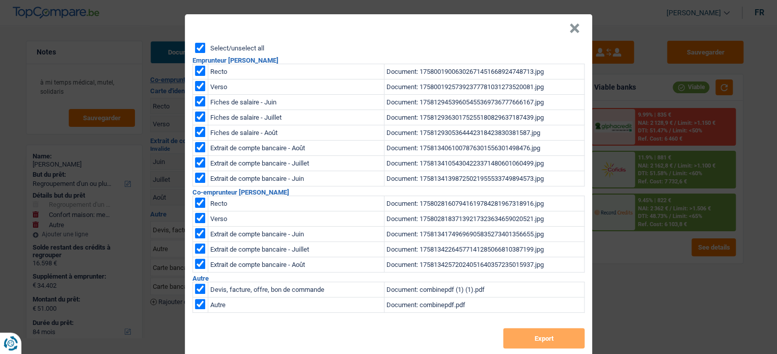
checkbox input "true"
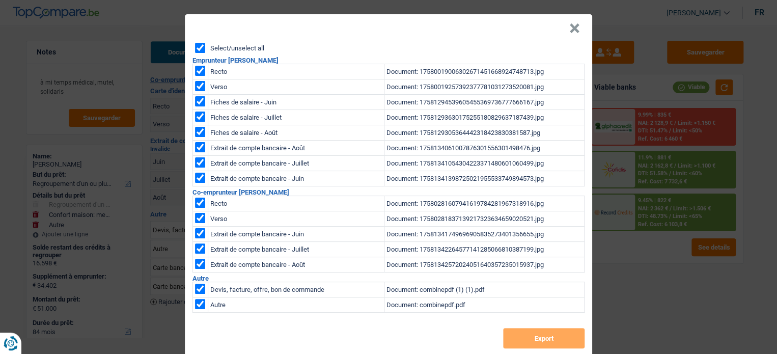
checkbox input "true"
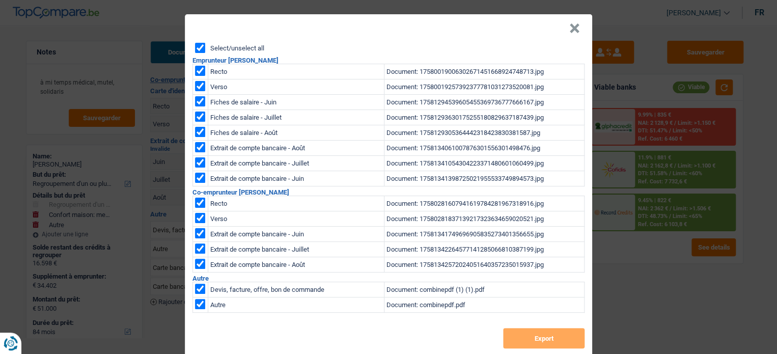
checkbox input "true"
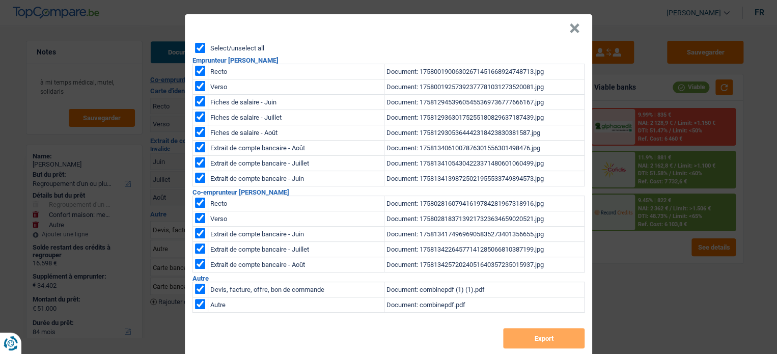
checkbox input "true"
click at [512, 339] on button "Export" at bounding box center [543, 338] width 81 height 20
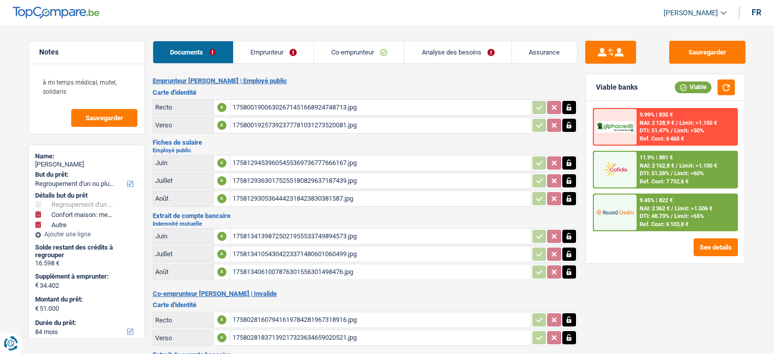
select select "refinancing"
select select "household"
select select "other"
select select "84"
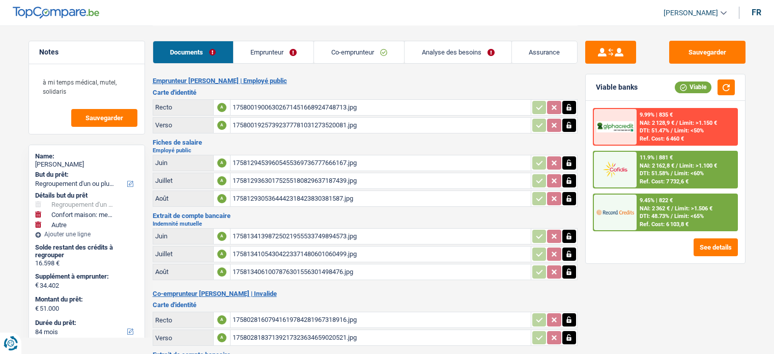
select select "cofidis"
select select "applicant"
select select "coApplicant"
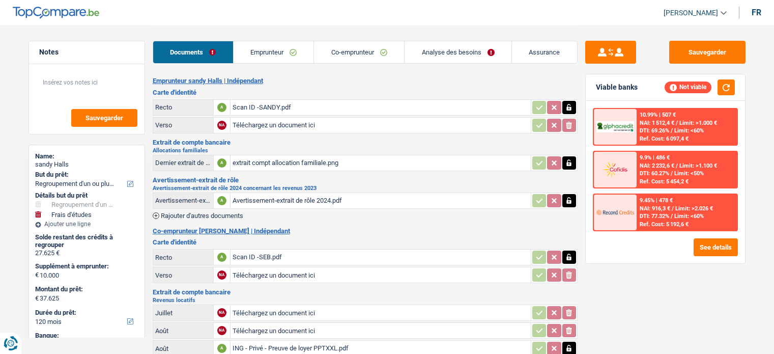
select select "refinancing"
select select "study"
select select "120"
select select "alphacredit"
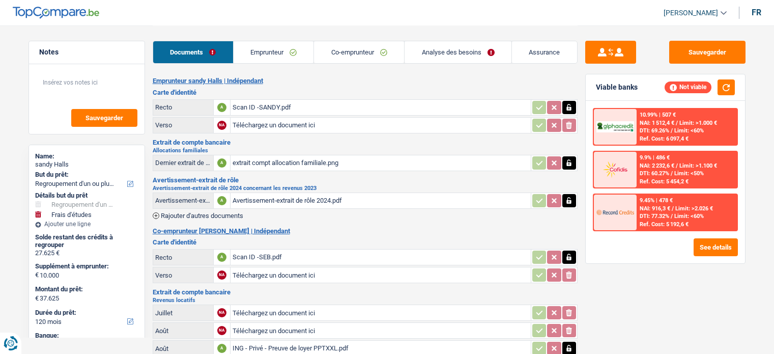
select select "applicant"
select select "coApplicant"
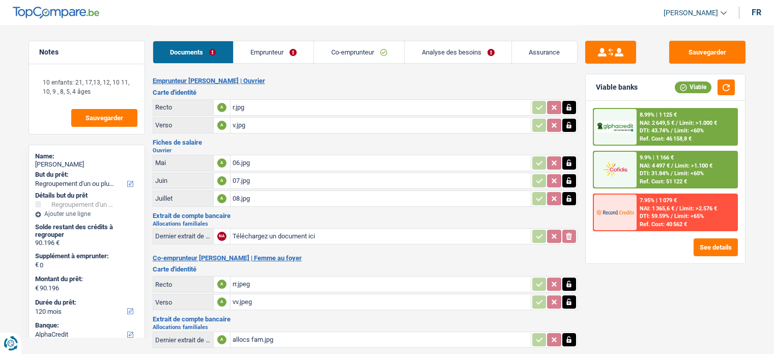
select select "refinancing"
select select "120"
select select "alphacredit"
select select "applicant"
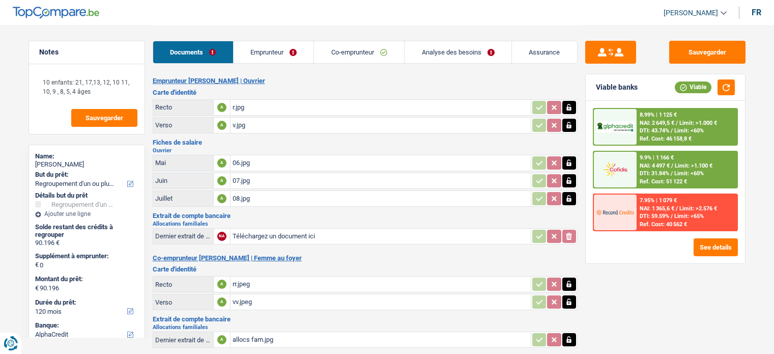
select select "coApplicant"
click at [702, 248] on button "See details" at bounding box center [716, 247] width 44 height 18
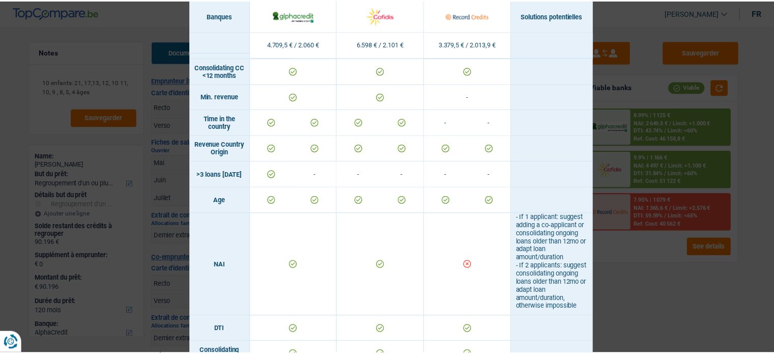
scroll to position [42, 0]
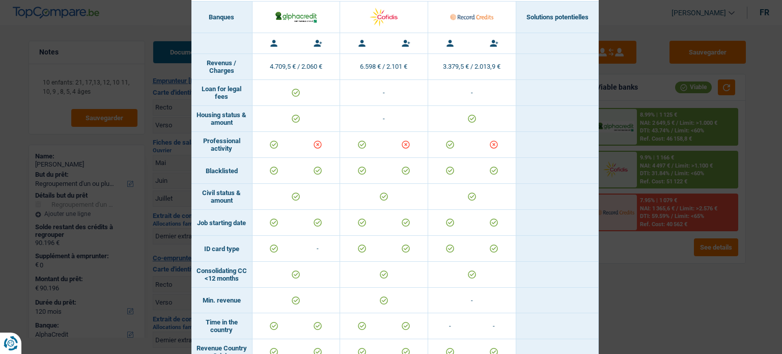
click at [662, 316] on div "Banks conditions × Banques Solutions potentielles Revenus / Charges 4.709,5 € /…" at bounding box center [391, 177] width 782 height 354
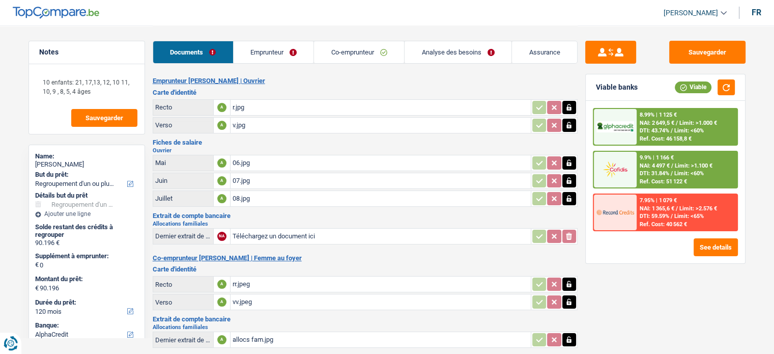
click at [681, 221] on div "Ref. Cost: 40 562 €" at bounding box center [663, 224] width 47 height 7
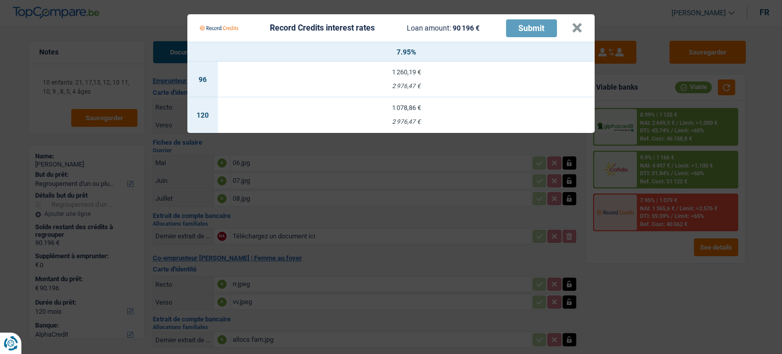
click at [646, 252] on Credits "Record Credits interest rates Loan amount: 90 196 € Submit × 7.95% 96 1 260,19 …" at bounding box center [391, 177] width 782 height 354
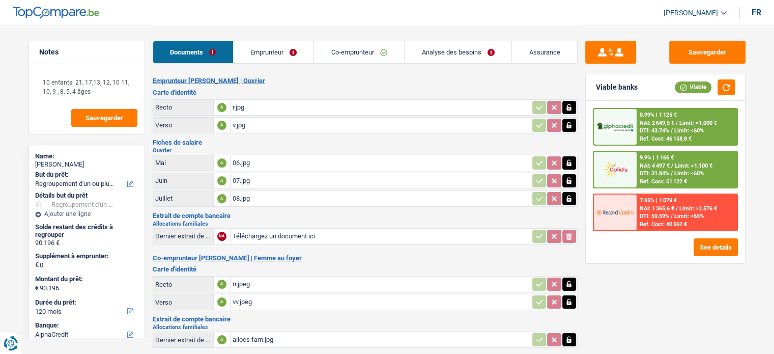
click at [471, 56] on link "Analyse des besoins" at bounding box center [458, 52] width 107 height 22
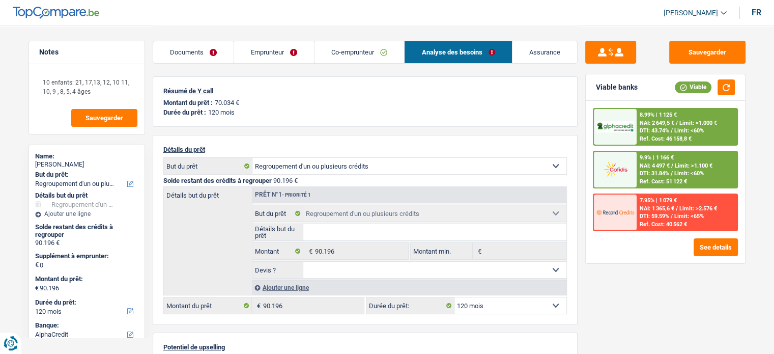
click at [686, 205] on span "Limit: >2.576 €" at bounding box center [698, 208] width 38 height 7
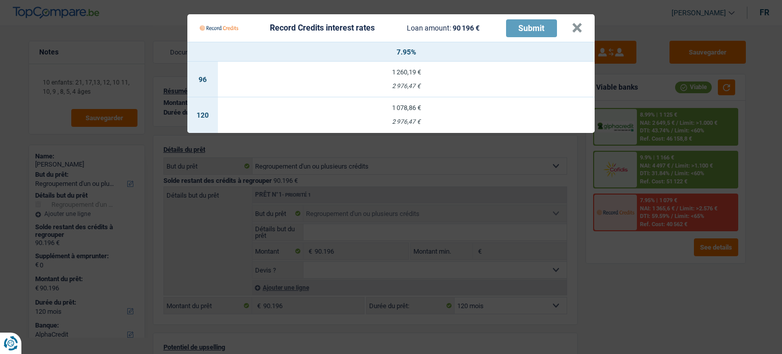
click at [379, 119] on div "2 976,47 €" at bounding box center [406, 122] width 377 height 7
select select "record credits"
type input "7,95"
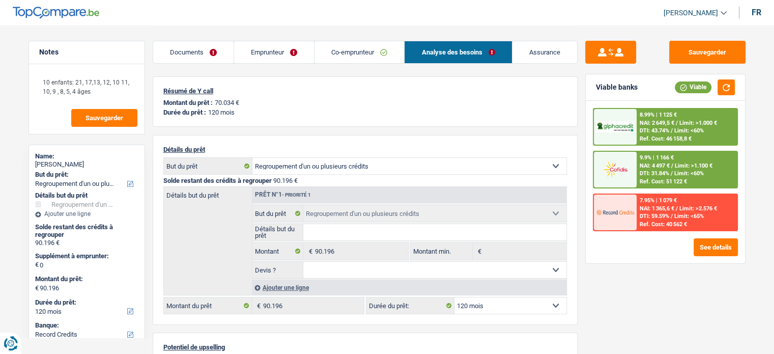
click at [654, 217] on span "DTI: 59.59%" at bounding box center [655, 216] width 30 height 7
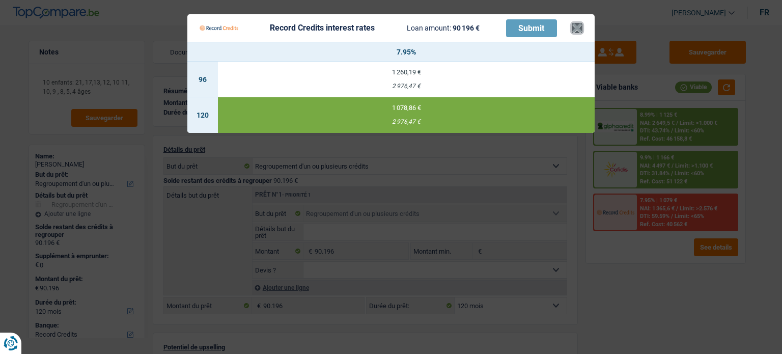
click at [581, 28] on button "×" at bounding box center [577, 28] width 11 height 10
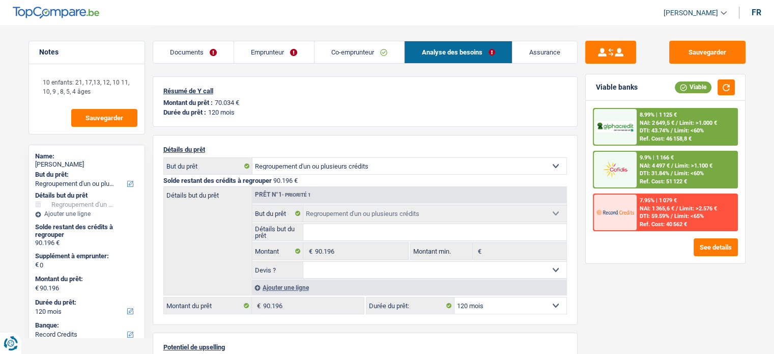
click at [281, 62] on link "Emprunteur" at bounding box center [274, 52] width 80 height 22
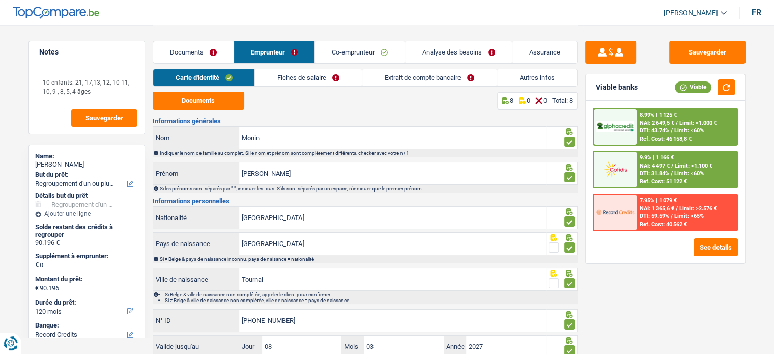
click at [242, 70] on link "Carte d'identité" at bounding box center [204, 77] width 102 height 17
click at [281, 76] on link "Fiches de salaire" at bounding box center [308, 77] width 107 height 17
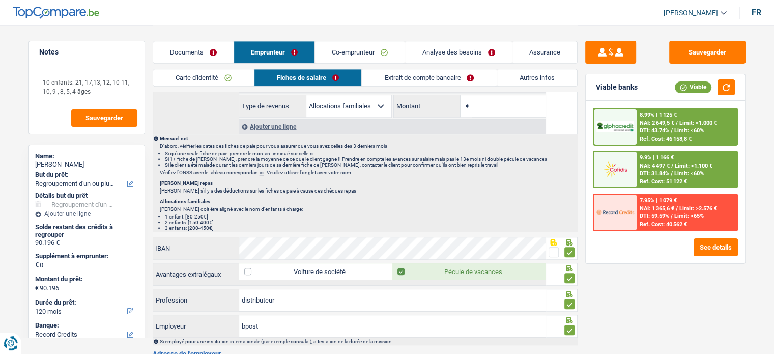
scroll to position [611, 0]
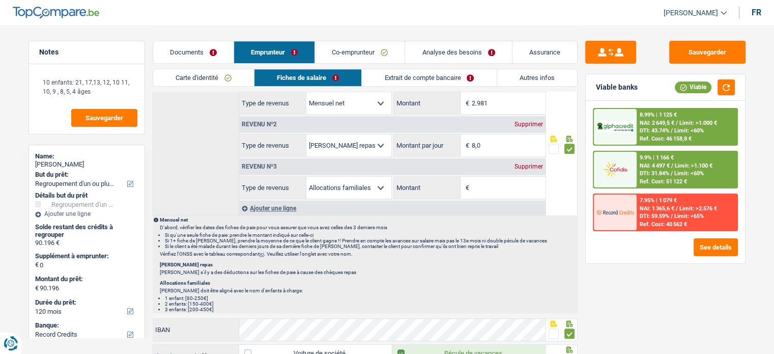
click at [527, 163] on div "Supprimer" at bounding box center [529, 166] width 34 height 6
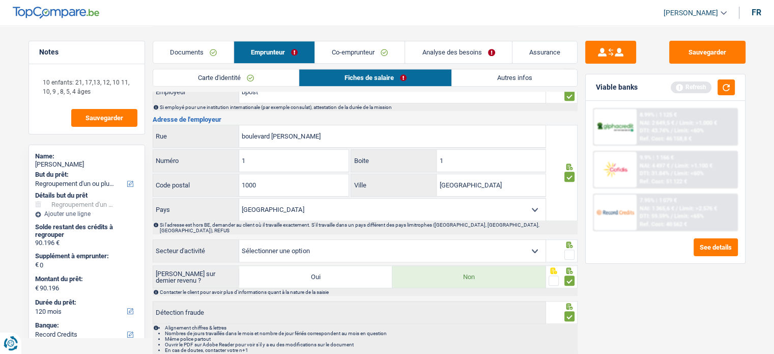
scroll to position [873, 0]
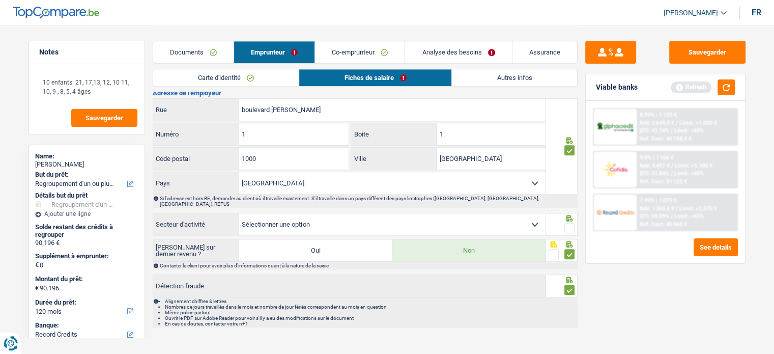
click at [528, 215] on select "Agriculture/Pêche Industrie Horeca Courier/Fitness/Taxi Construction Banques/As…" at bounding box center [392, 224] width 306 height 22
select select "smallCompanies"
click at [239, 213] on select "Agriculture/Pêche Industrie Horeca Courier/Fitness/Taxi Construction Banques/As…" at bounding box center [392, 224] width 306 height 22
click at [568, 223] on span at bounding box center [569, 228] width 10 height 10
click at [0, 0] on input "radio" at bounding box center [0, 0] width 0 height 0
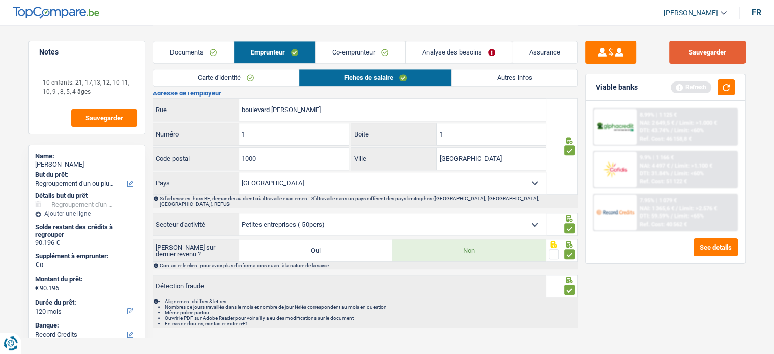
click at [721, 55] on button "Sauvegarder" at bounding box center [707, 52] width 76 height 23
click at [723, 83] on button "button" at bounding box center [726, 87] width 17 height 16
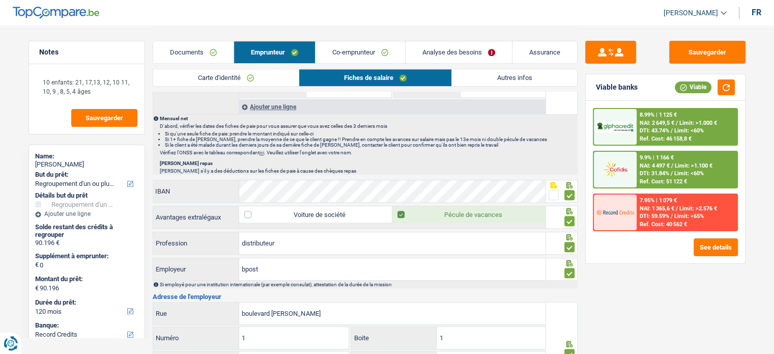
drag, startPoint x: 481, startPoint y: 78, endPoint x: 497, endPoint y: 83, distance: 15.9
click at [482, 79] on link "Autres infos" at bounding box center [514, 77] width 125 height 17
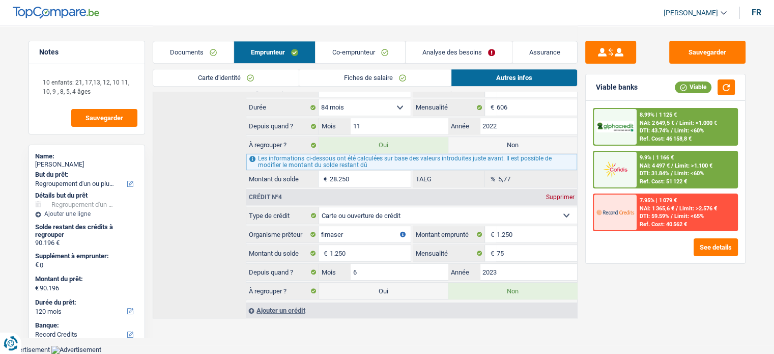
scroll to position [579, 0]
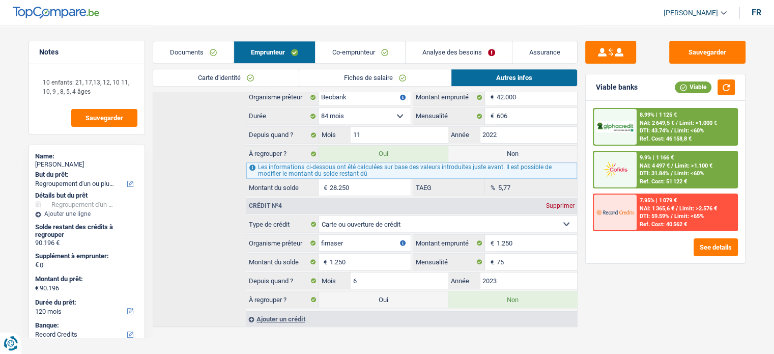
click at [649, 211] on div "7.95% | 1 079 € NAI: 1 365,6 € / Limit: >2.576 € DTI: 59.59% / Limit: <65% Ref.…" at bounding box center [687, 212] width 100 height 36
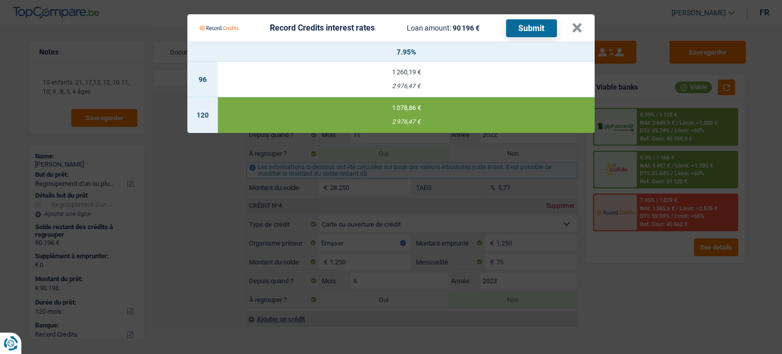
click at [533, 31] on button "Submit" at bounding box center [531, 28] width 51 height 18
drag, startPoint x: 572, startPoint y: 29, endPoint x: 587, endPoint y: 32, distance: 15.0
click at [576, 30] on button "×" at bounding box center [577, 28] width 11 height 10
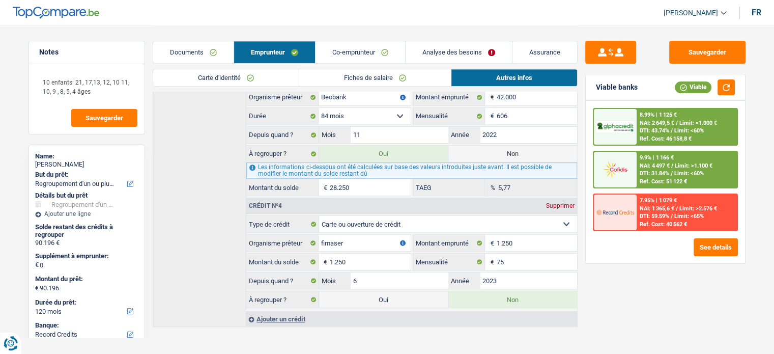
click at [83, 165] on div "Jean-Michel Monin" at bounding box center [86, 164] width 103 height 8
copy div "Monin"
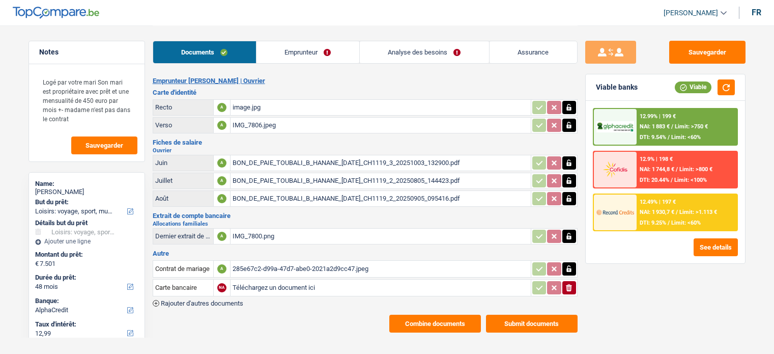
select select "hobbies"
select select "48"
select select "alphacredit"
click at [531, 325] on button "Submit documents" at bounding box center [532, 324] width 92 height 18
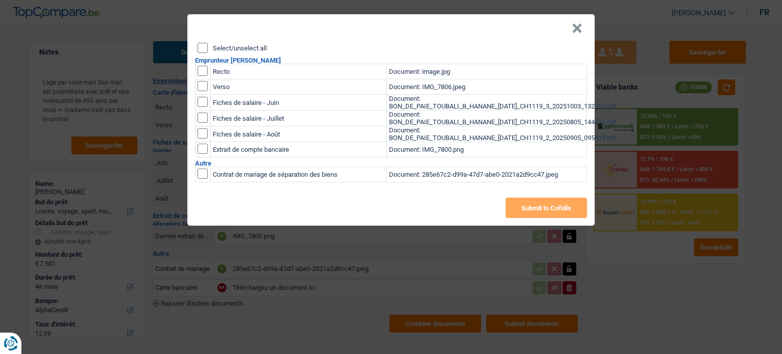
click at [204, 46] on input "Select/unselect all" at bounding box center [202, 48] width 10 height 10
checkbox input "true"
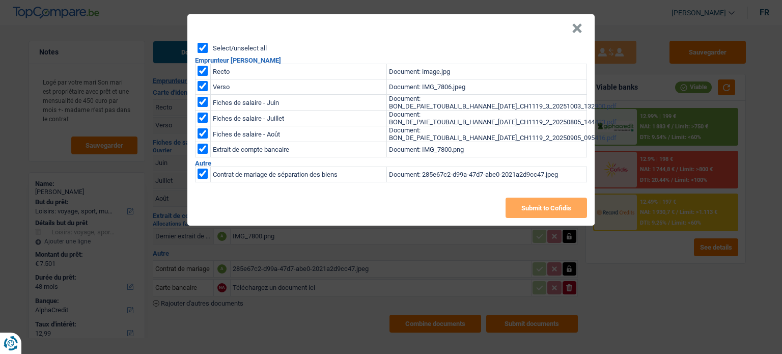
checkbox input "true"
click at [579, 28] on button "×" at bounding box center [577, 28] width 11 height 10
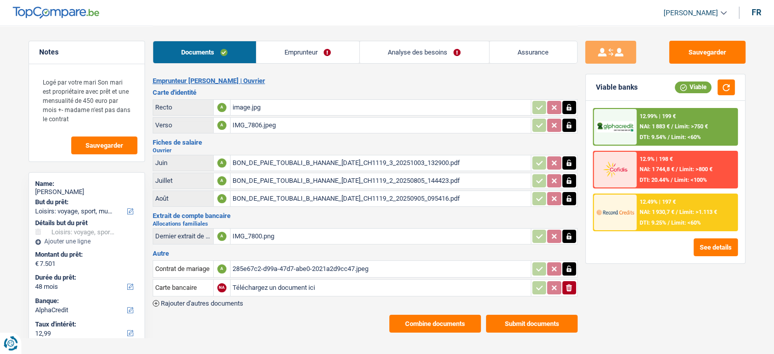
click at [463, 321] on button "Combine documents" at bounding box center [435, 324] width 92 height 18
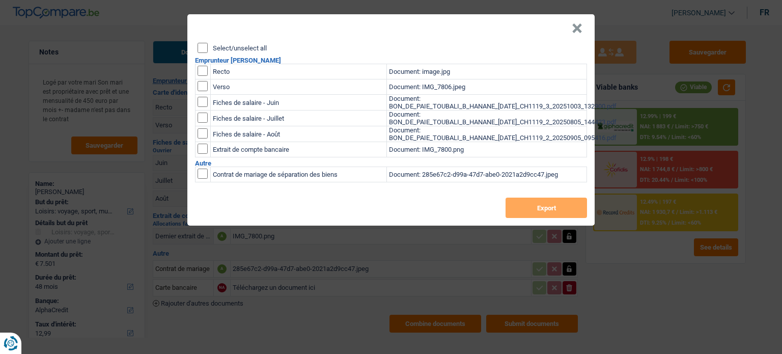
click at [206, 50] on input "Select/unselect all" at bounding box center [202, 48] width 10 height 10
checkbox input "true"
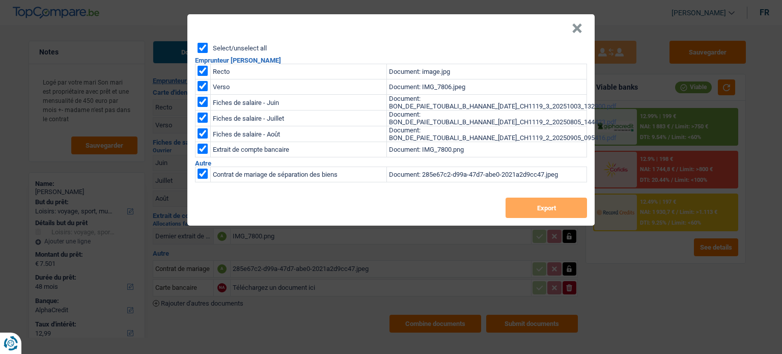
checkbox input "true"
click at [565, 215] on button "Export" at bounding box center [545, 207] width 81 height 20
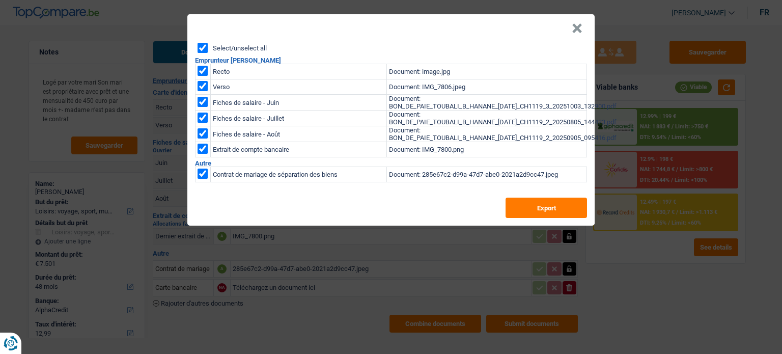
click at [574, 28] on button "×" at bounding box center [577, 28] width 11 height 10
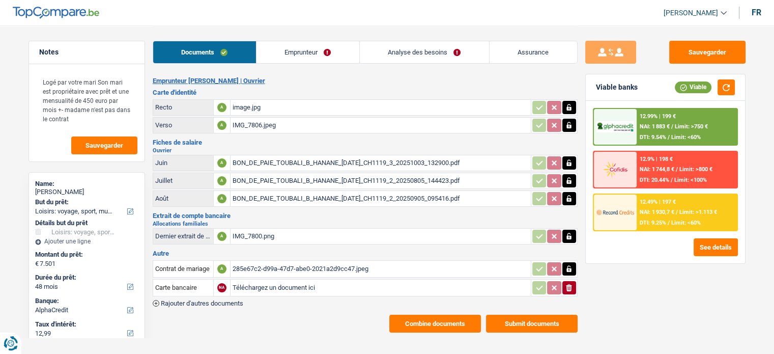
click at [701, 126] on span "Limit: >750 €" at bounding box center [691, 126] width 33 height 7
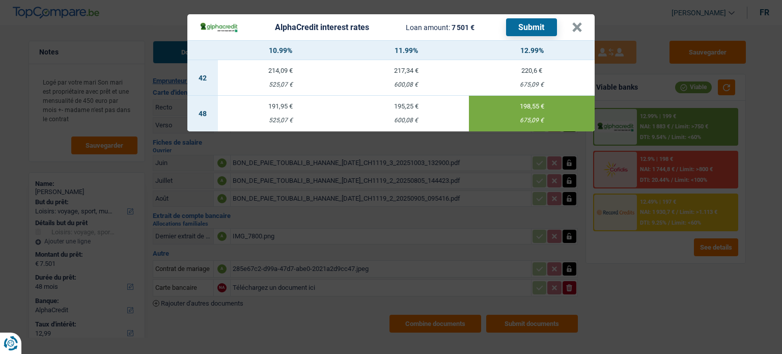
click at [691, 309] on div "AlphaCredit interest rates Loan amount: 7 501 € Submit × 10.99% 11.99% 12.99% 4…" at bounding box center [391, 177] width 782 height 354
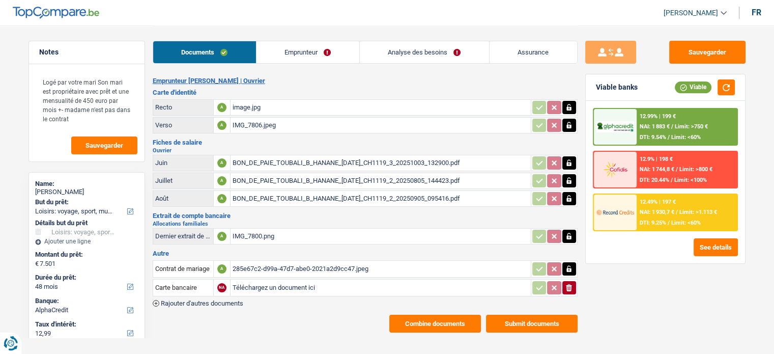
click at [461, 48] on link "Analyse des besoins" at bounding box center [424, 52] width 129 height 22
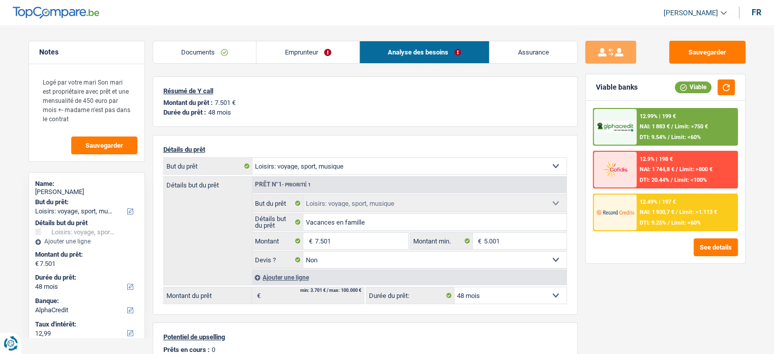
click at [239, 61] on link "Documents" at bounding box center [204, 52] width 103 height 22
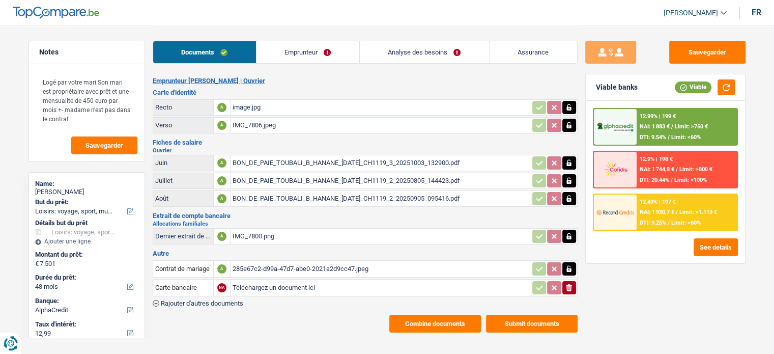
click at [265, 109] on div "image.jpg" at bounding box center [381, 107] width 296 height 15
click at [270, 112] on div "image.jpg" at bounding box center [381, 107] width 296 height 15
